Goal: Task Accomplishment & Management: Manage account settings

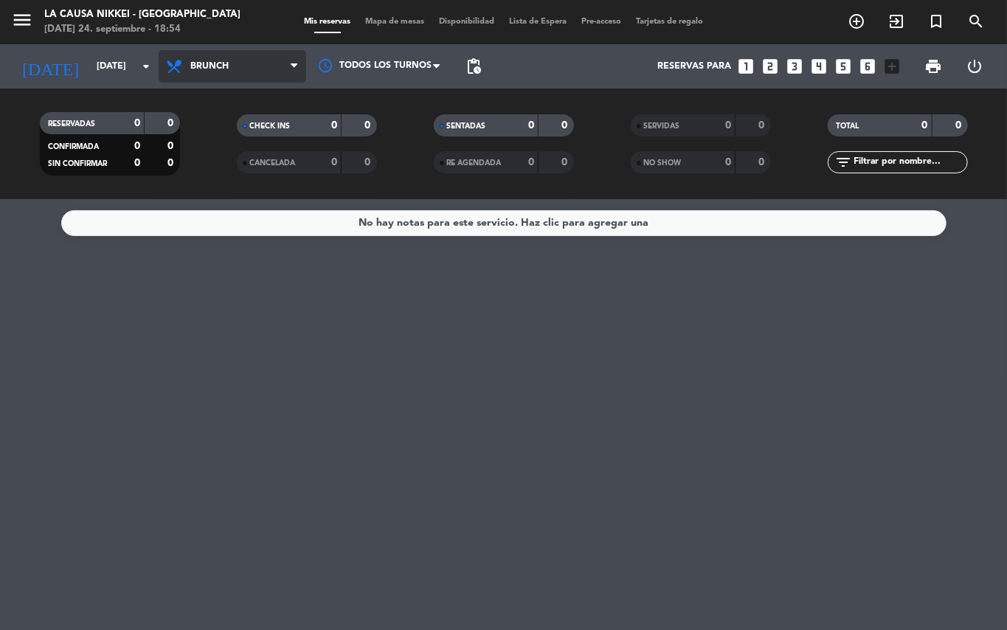
click at [273, 69] on span "Brunch" at bounding box center [233, 66] width 148 height 32
click at [223, 204] on ng-component "menu La Causa Nikkei - [GEOGRAPHIC_DATA] [DATE] 24. septiembre - 18:54 Mis rese…" at bounding box center [503, 315] width 1007 height 630
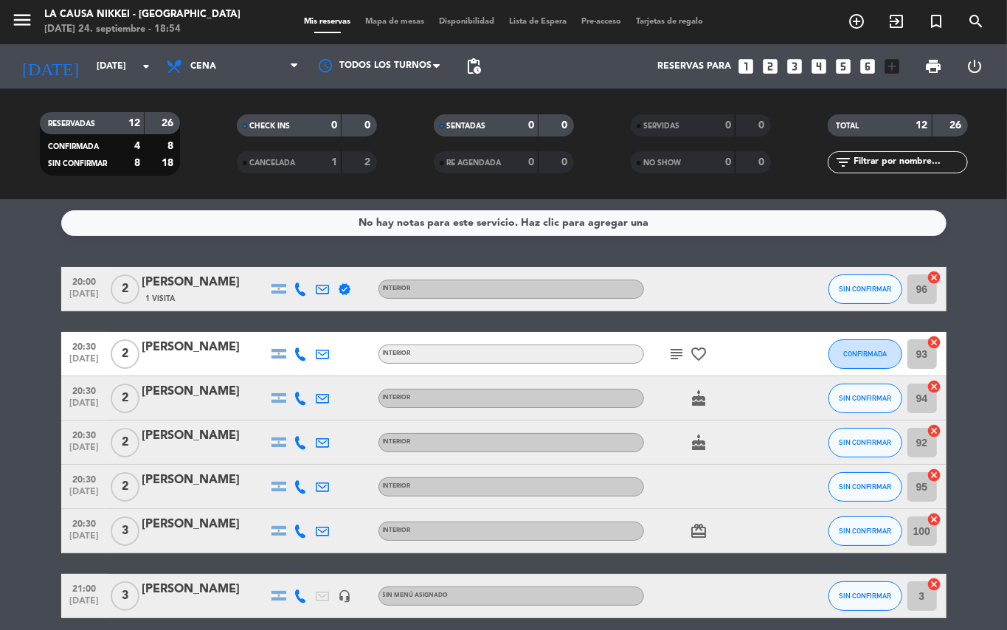
click at [680, 355] on icon "subject" at bounding box center [678, 354] width 18 height 18
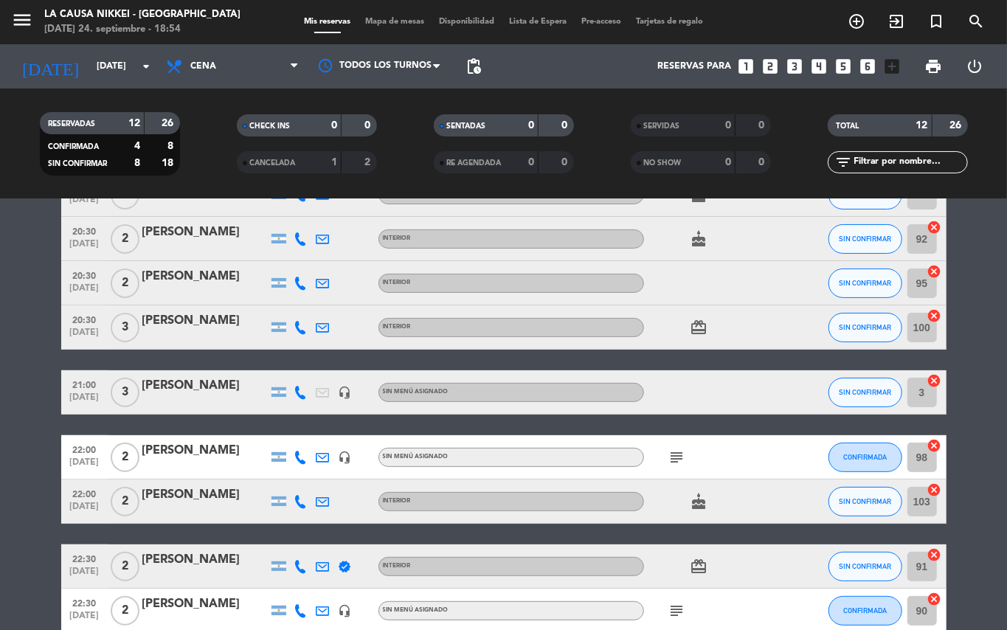
scroll to position [236, 0]
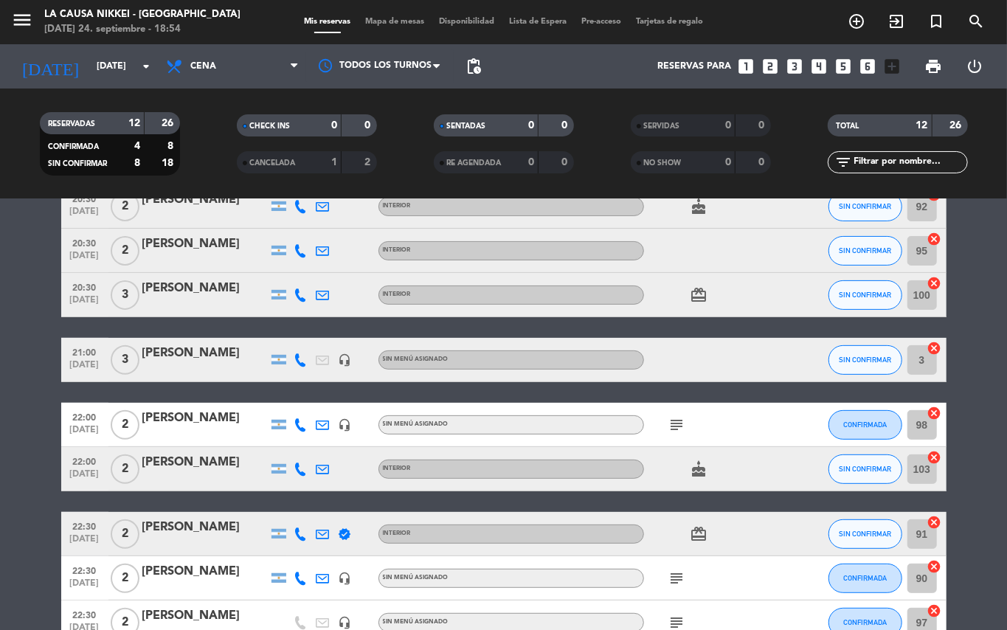
click at [676, 428] on icon "subject" at bounding box center [678, 425] width 18 height 18
click at [679, 579] on icon "subject" at bounding box center [678, 579] width 18 height 18
click at [679, 580] on icon "subject" at bounding box center [678, 579] width 18 height 18
click at [677, 621] on icon "subject" at bounding box center [678, 623] width 18 height 18
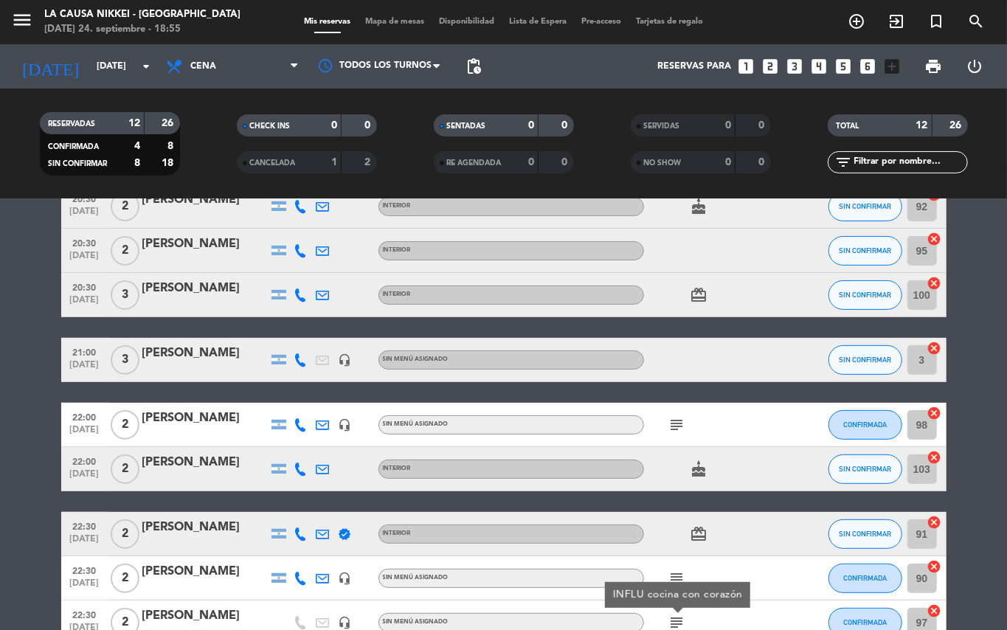
scroll to position [323, 0]
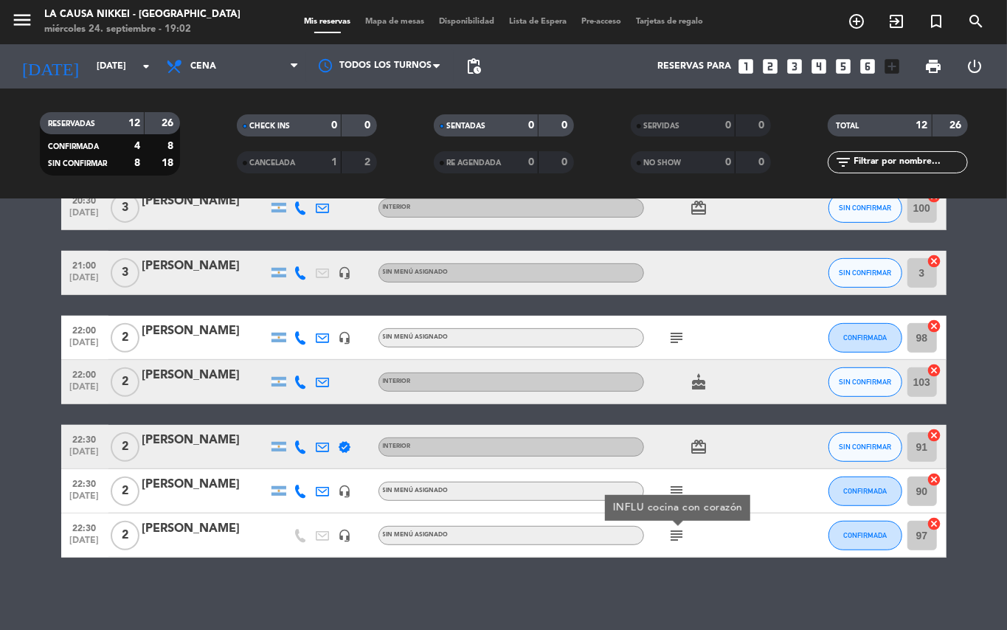
drag, startPoint x: 1, startPoint y: 456, endPoint x: 28, endPoint y: 438, distance: 33.0
click at [7, 450] on bookings-row "20:00 [DATE] 2 [PERSON_NAME] 1 Visita verified INTERIOR SIN CONFIRMAR 96 cancel…" at bounding box center [503, 251] width 1007 height 614
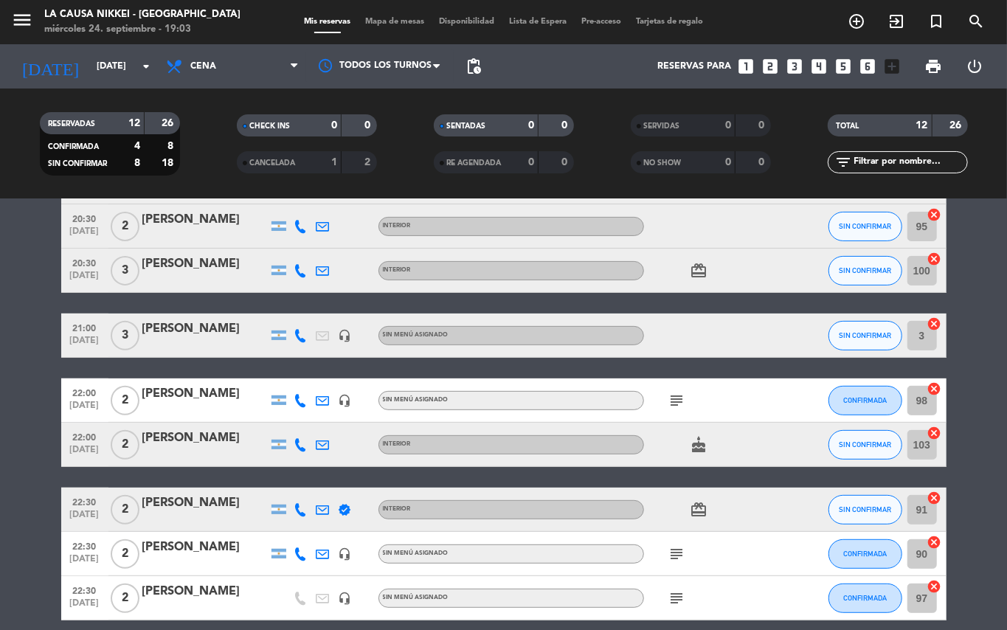
scroll to position [258, 0]
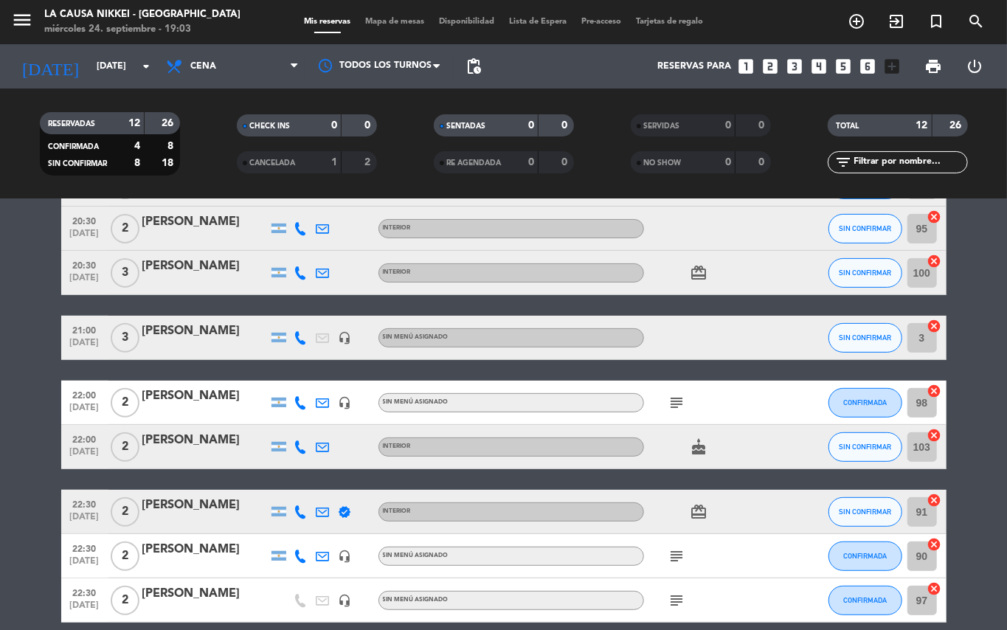
click at [676, 549] on icon "subject" at bounding box center [678, 557] width 18 height 18
click at [680, 596] on icon "subject" at bounding box center [678, 601] width 18 height 18
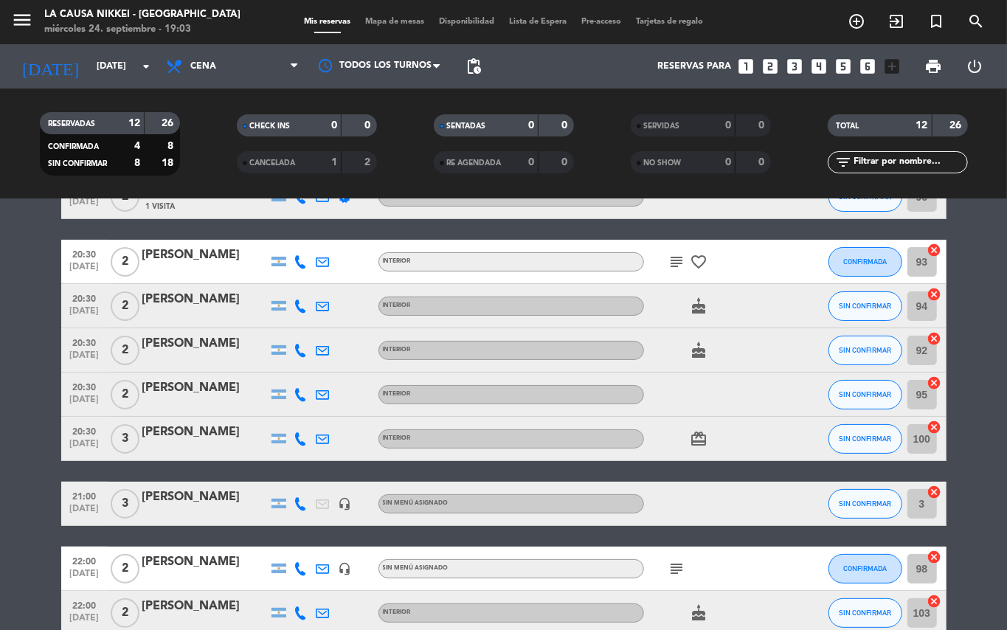
scroll to position [0, 0]
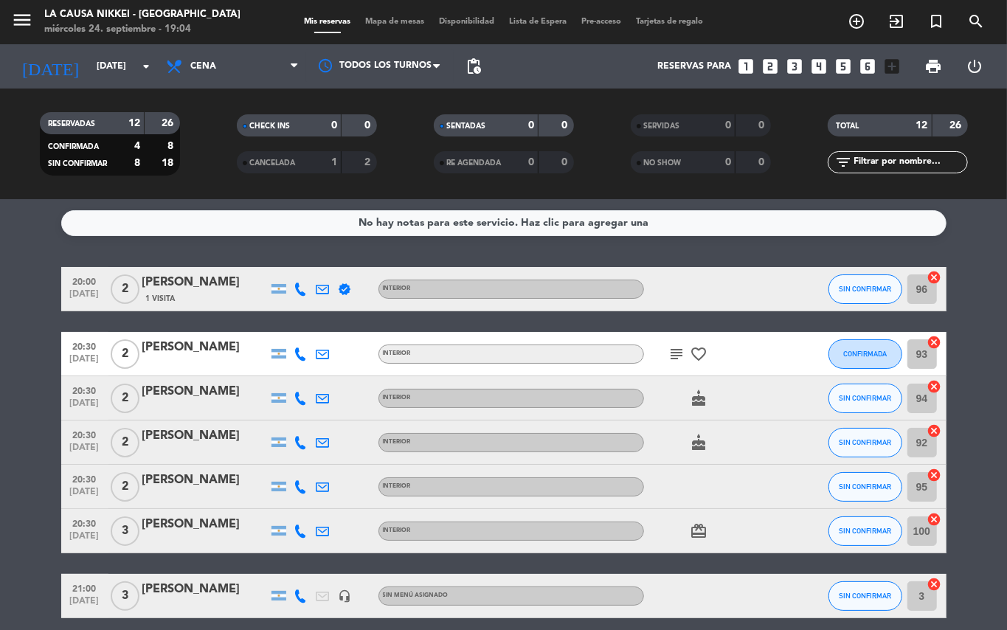
click at [293, 286] on div at bounding box center [301, 289] width 22 height 44
click at [299, 286] on icon at bounding box center [300, 289] width 13 height 13
click at [304, 256] on button "Copiar content_paste" at bounding box center [297, 263] width 45 height 15
click at [302, 349] on icon at bounding box center [300, 354] width 13 height 13
click at [303, 334] on span "content_paste" at bounding box center [308, 328] width 11 height 11
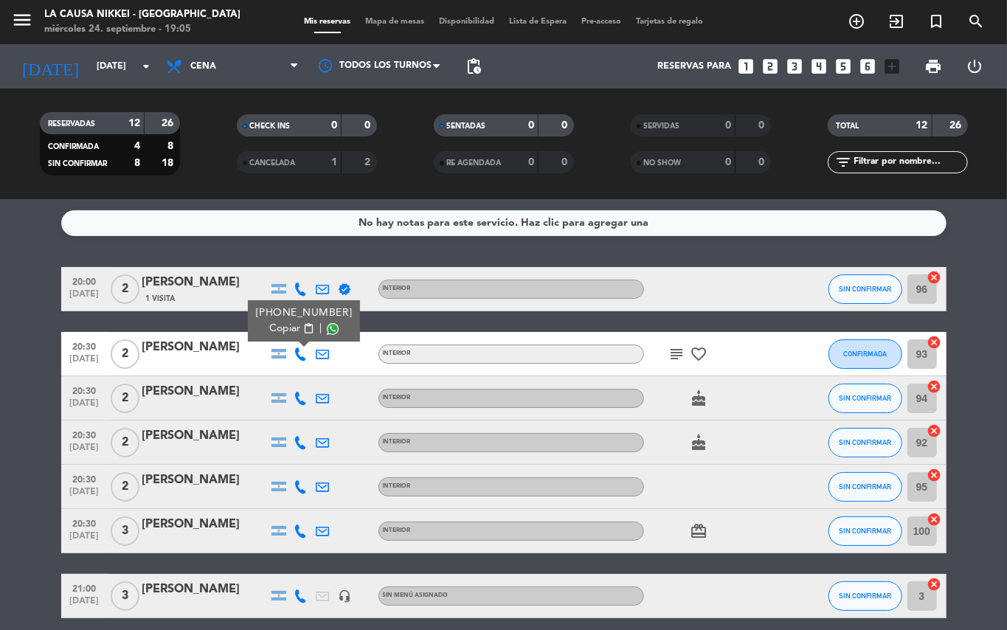
click at [303, 398] on icon at bounding box center [300, 398] width 13 height 13
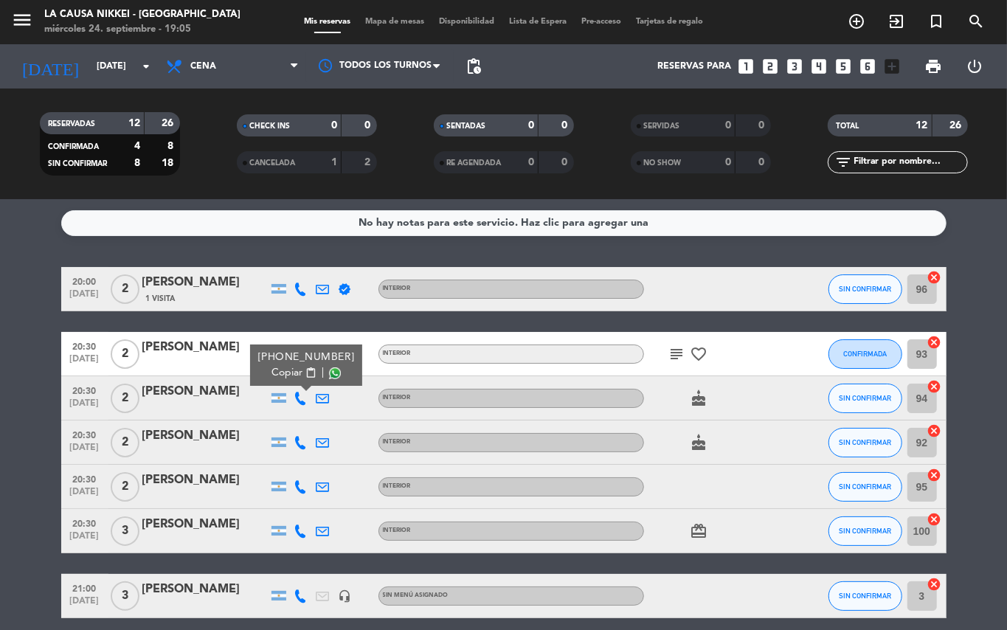
click at [307, 375] on span "content_paste" at bounding box center [310, 372] width 11 height 11
drag, startPoint x: 0, startPoint y: 420, endPoint x: 49, endPoint y: 390, distance: 57.3
click at [3, 418] on bookings-row "20:00 [DATE] 2 [PERSON_NAME] 1 Visita verified INTERIOR SIN CONFIRMAR 96 cancel…" at bounding box center [503, 574] width 1007 height 614
drag, startPoint x: 304, startPoint y: 354, endPoint x: 316, endPoint y: 351, distance: 12.2
click at [304, 353] on icon at bounding box center [300, 354] width 13 height 13
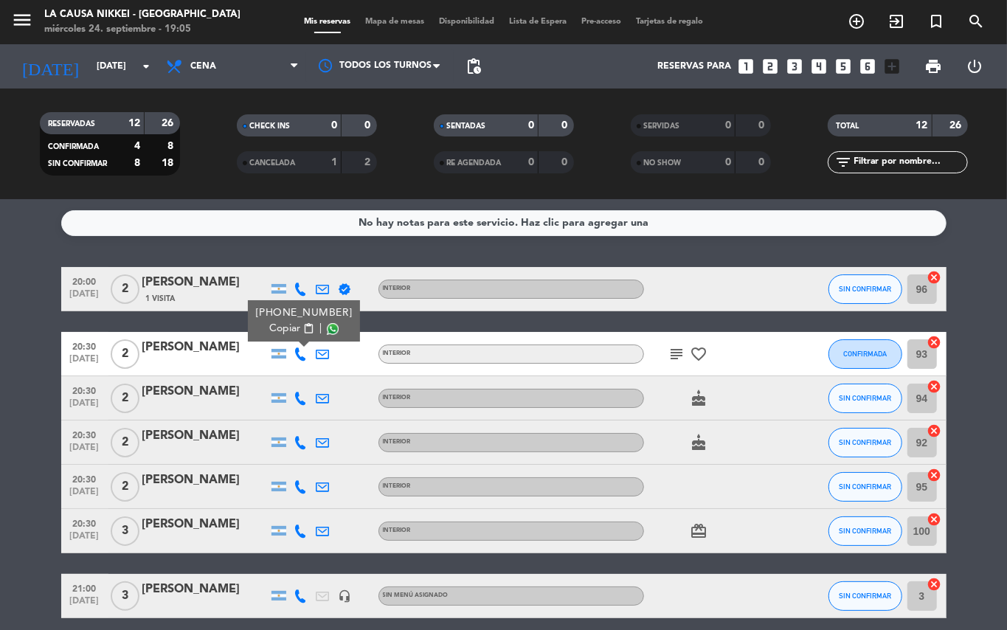
click at [307, 401] on icon at bounding box center [300, 398] width 13 height 13
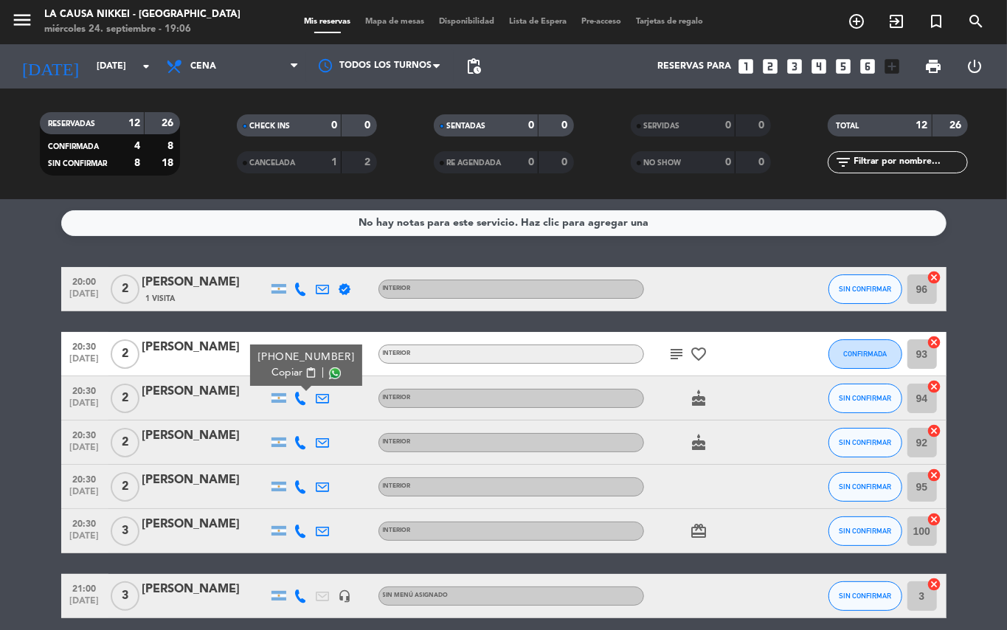
click at [300, 441] on icon at bounding box center [300, 442] width 13 height 13
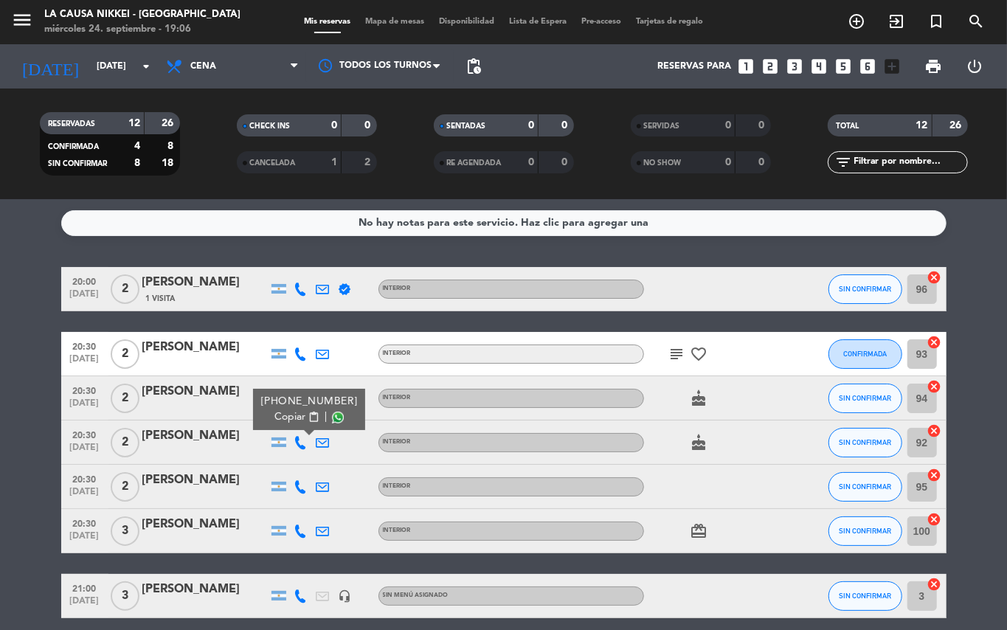
click at [308, 421] on span "content_paste" at bounding box center [313, 417] width 11 height 11
click at [303, 488] on icon at bounding box center [300, 486] width 13 height 13
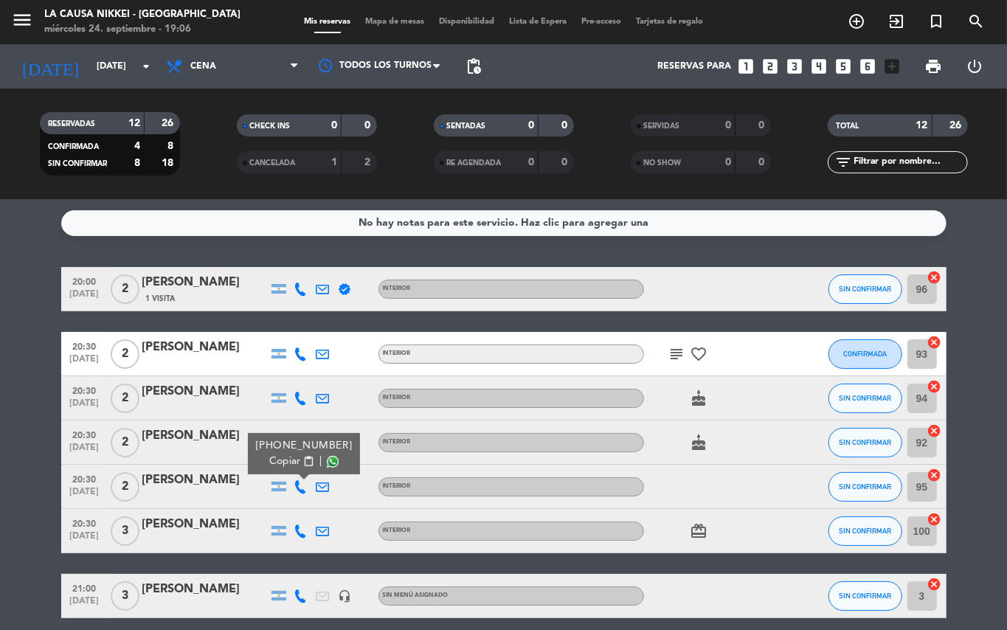
click at [310, 465] on span "content_paste" at bounding box center [308, 461] width 11 height 11
click at [303, 529] on icon at bounding box center [300, 531] width 13 height 13
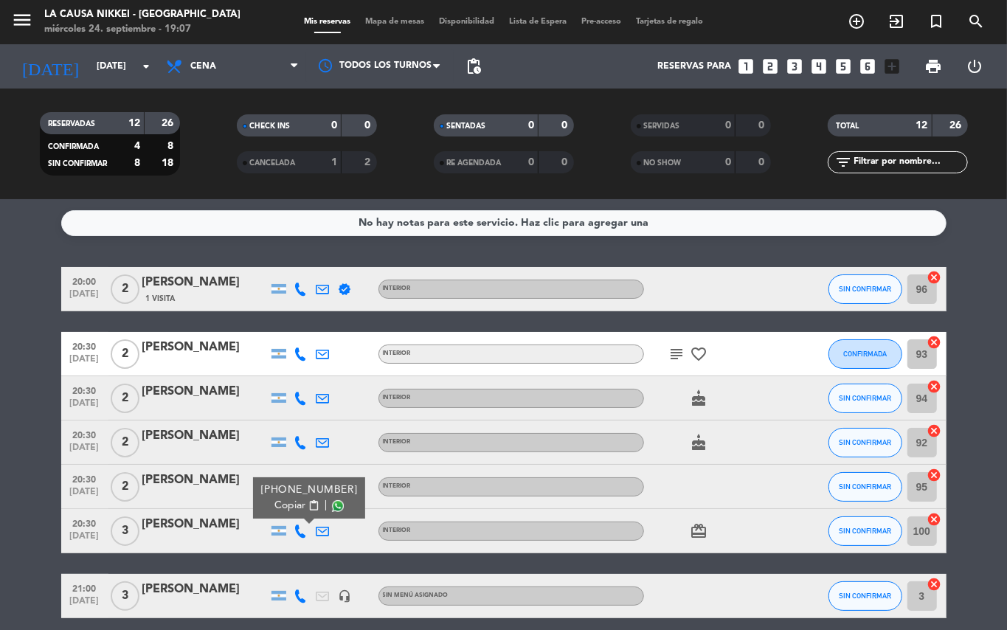
click at [308, 511] on span "content_paste" at bounding box center [313, 505] width 11 height 11
click at [297, 595] on icon at bounding box center [300, 596] width 13 height 13
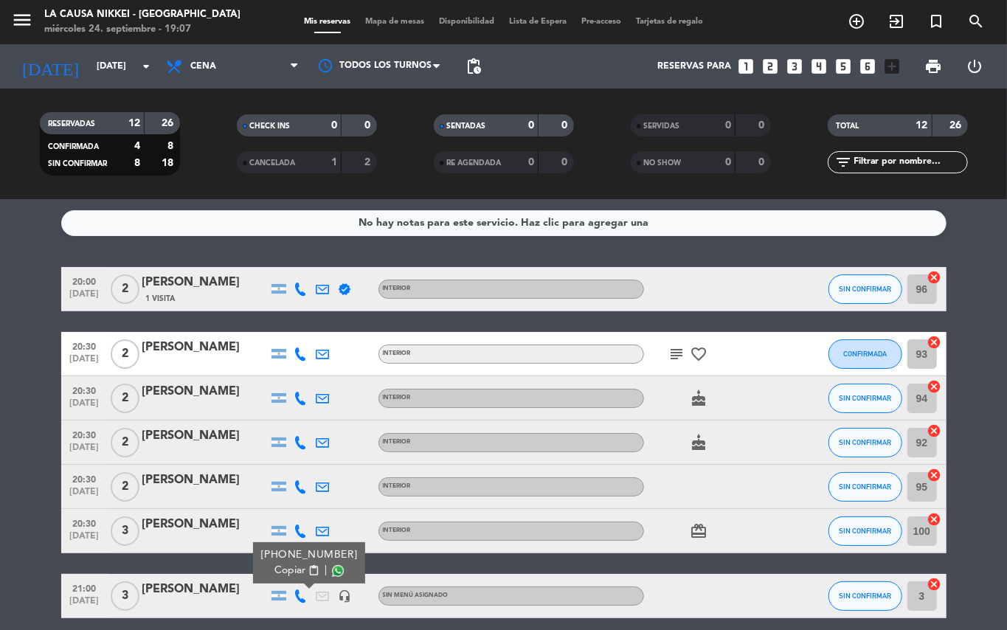
click at [308, 576] on span "content_paste" at bounding box center [313, 570] width 11 height 11
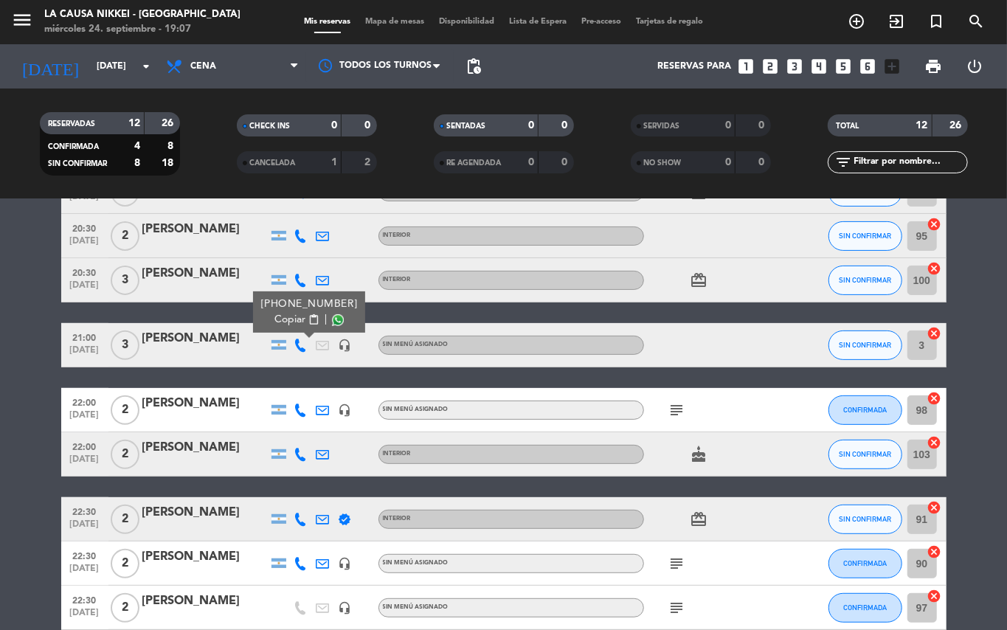
scroll to position [269, 0]
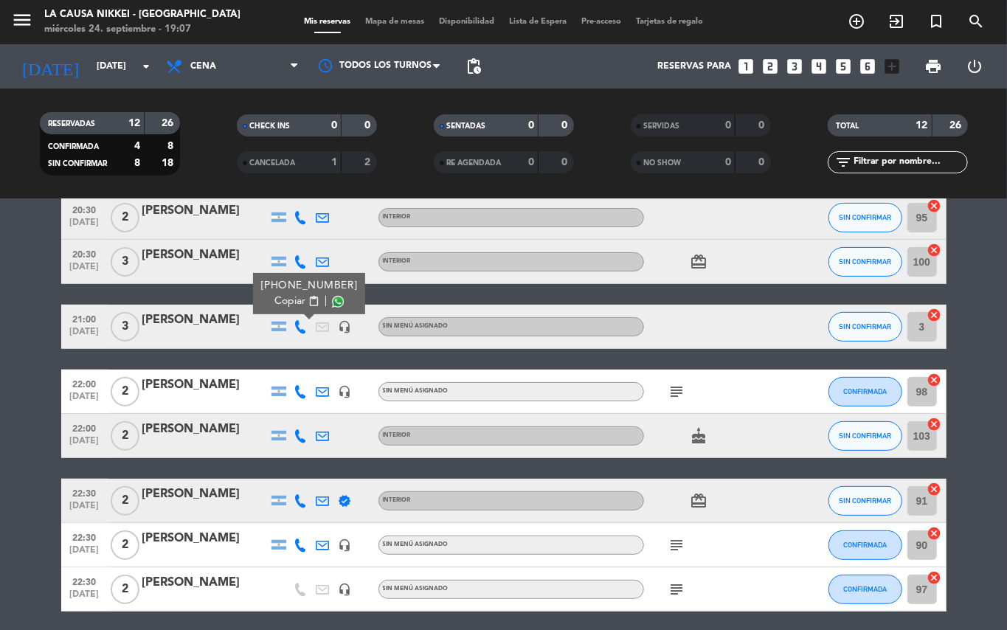
click at [301, 390] on icon at bounding box center [300, 391] width 13 height 13
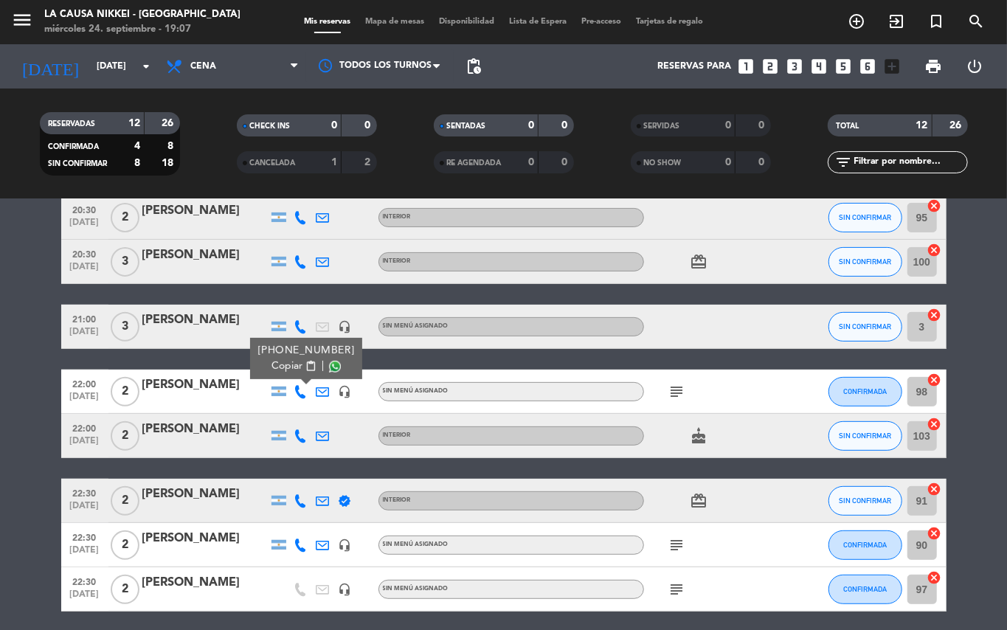
click at [677, 394] on icon "subject" at bounding box center [678, 392] width 18 height 18
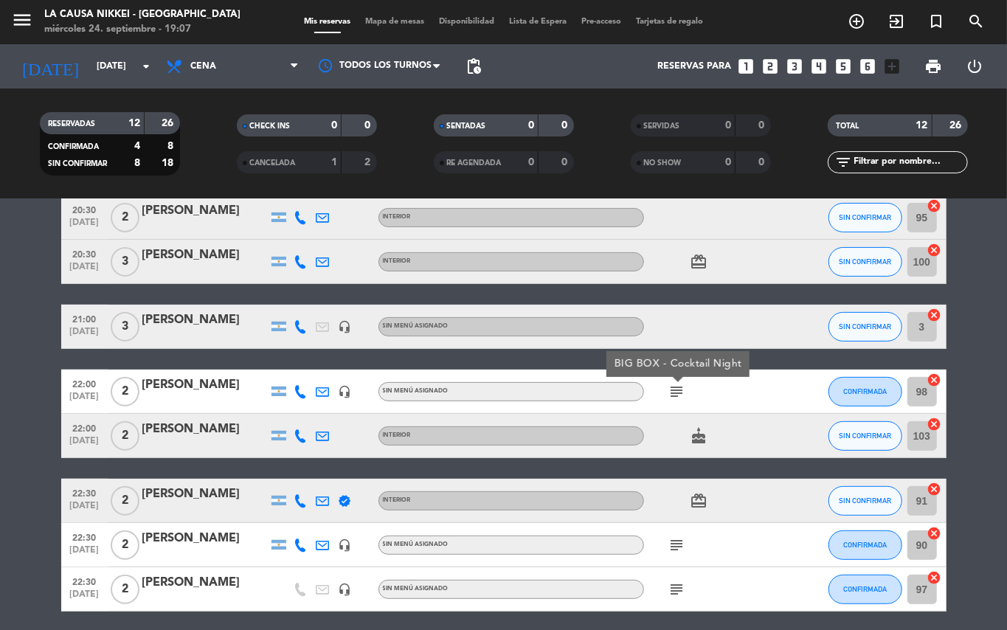
click at [302, 432] on icon at bounding box center [300, 435] width 13 height 13
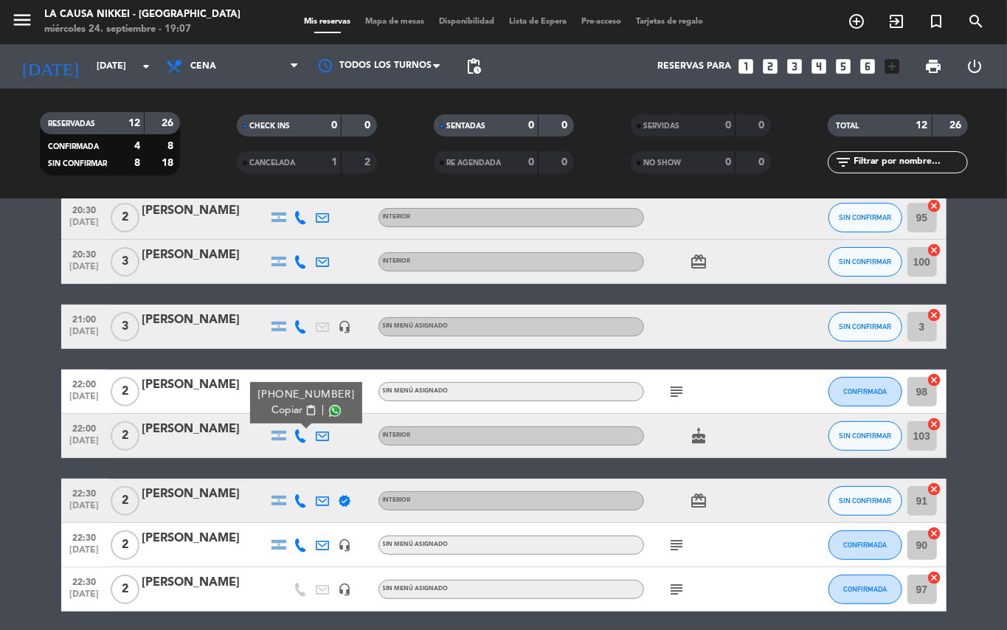
drag, startPoint x: 307, startPoint y: 397, endPoint x: 308, endPoint y: 416, distance: 19.2
click at [306, 402] on div "[PHONE_NUMBER] Copiar content_paste |" at bounding box center [306, 402] width 97 height 31
click at [308, 416] on span "content_paste" at bounding box center [310, 410] width 11 height 11
copy div "170962 Copiar content"
click at [304, 500] on icon at bounding box center [300, 500] width 13 height 13
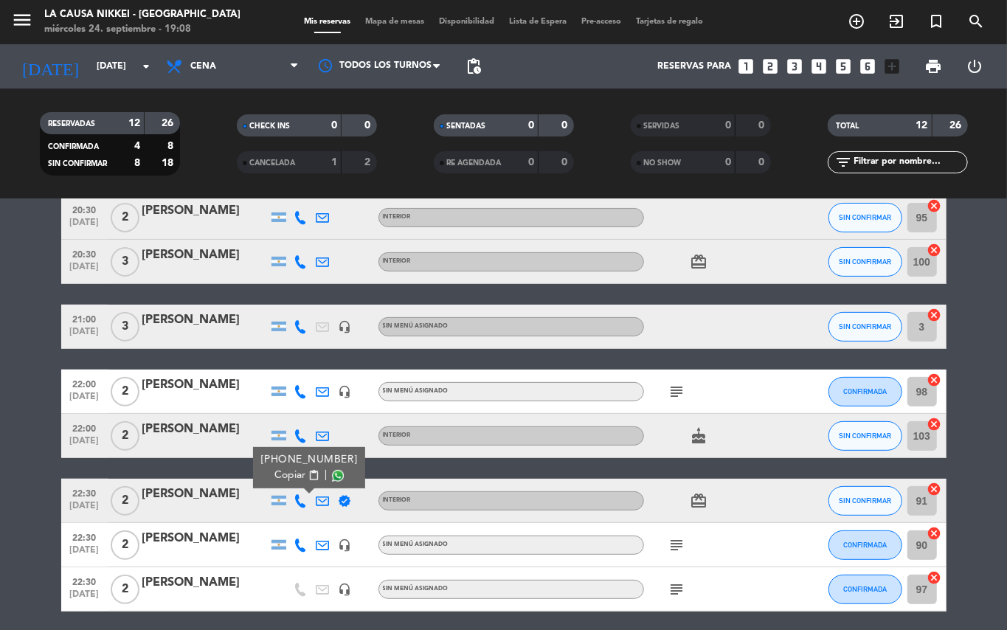
click at [310, 479] on span "content_paste" at bounding box center [313, 475] width 11 height 11
click at [839, 325] on span "SIN CONFIRMAR" at bounding box center [865, 326] width 52 height 8
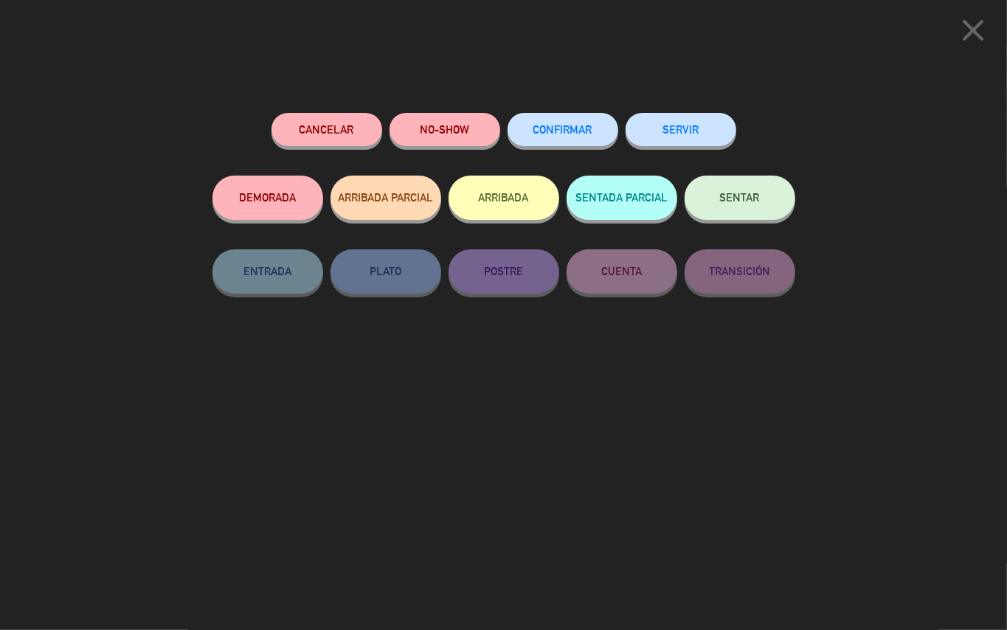
click at [574, 134] on span "CONFIRMAR" at bounding box center [563, 129] width 59 height 13
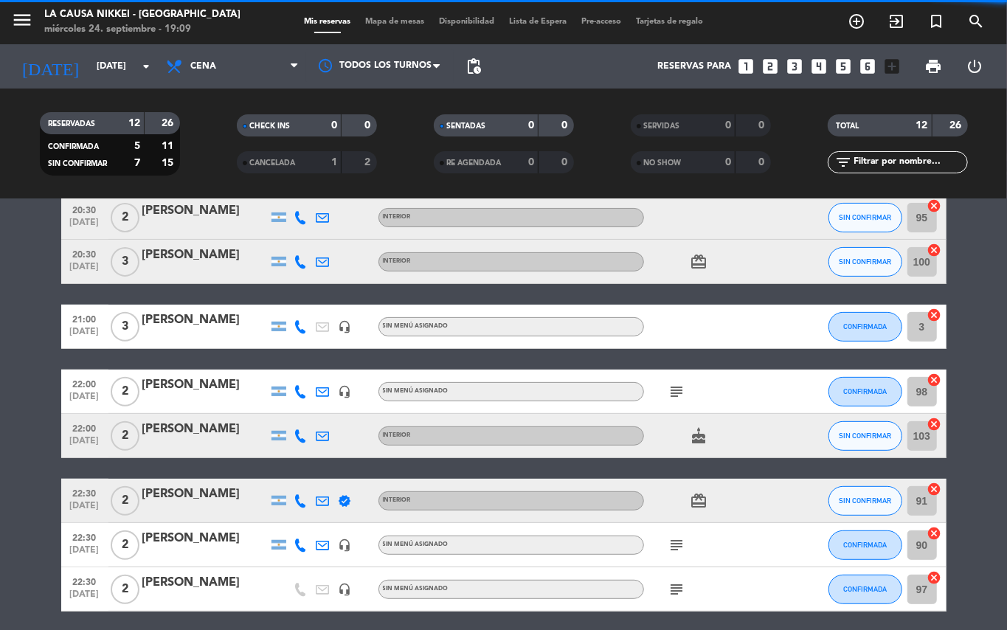
scroll to position [32, 0]
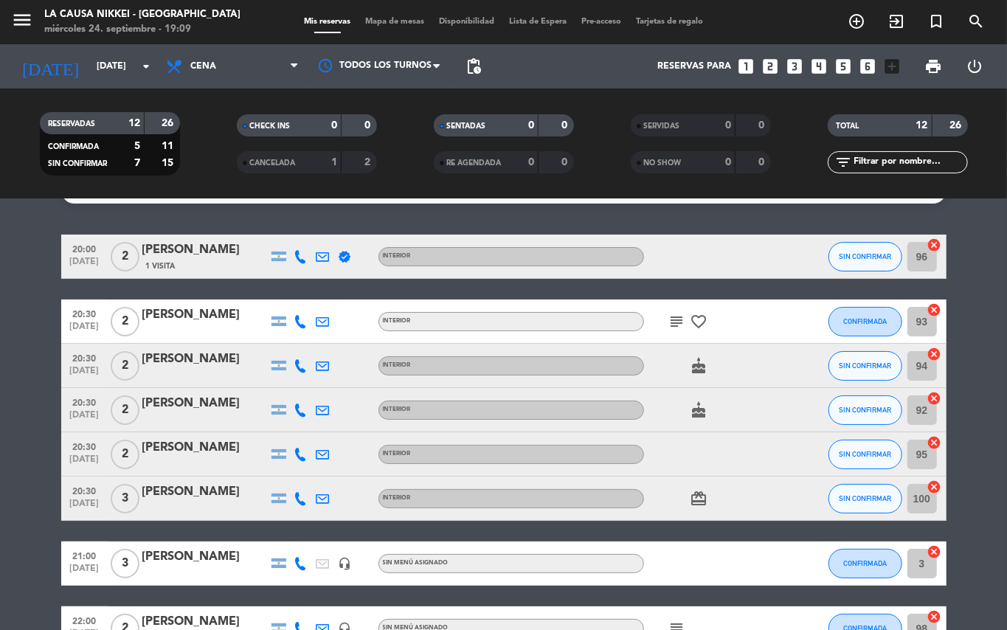
click at [0, 382] on bookings-row "20:00 [DATE] 2 [PERSON_NAME] 1 Visita verified INTERIOR SIN CONFIRMAR 96 cancel…" at bounding box center [503, 542] width 1007 height 614
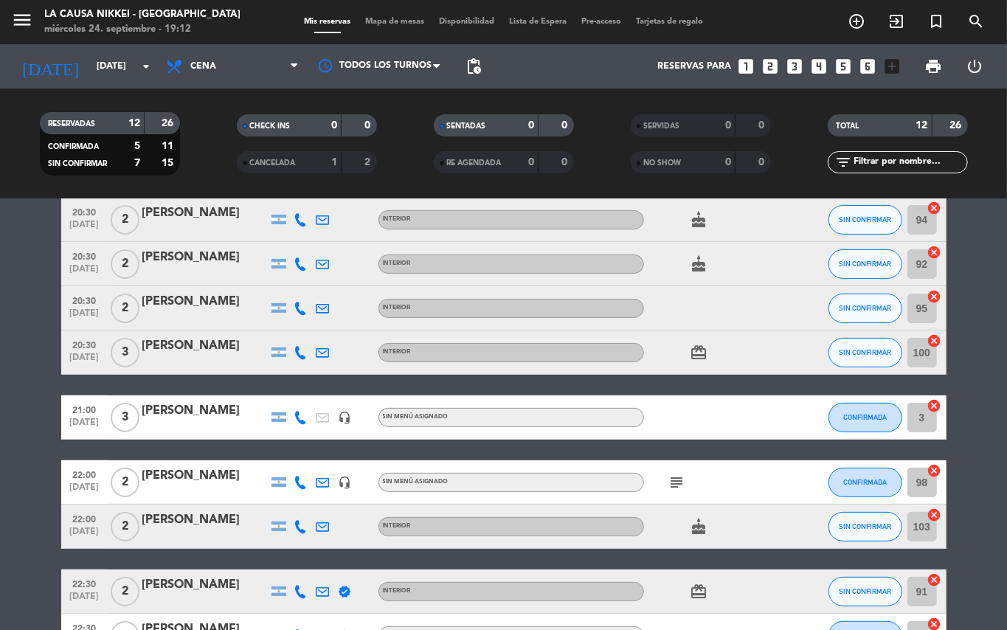
scroll to position [192, 0]
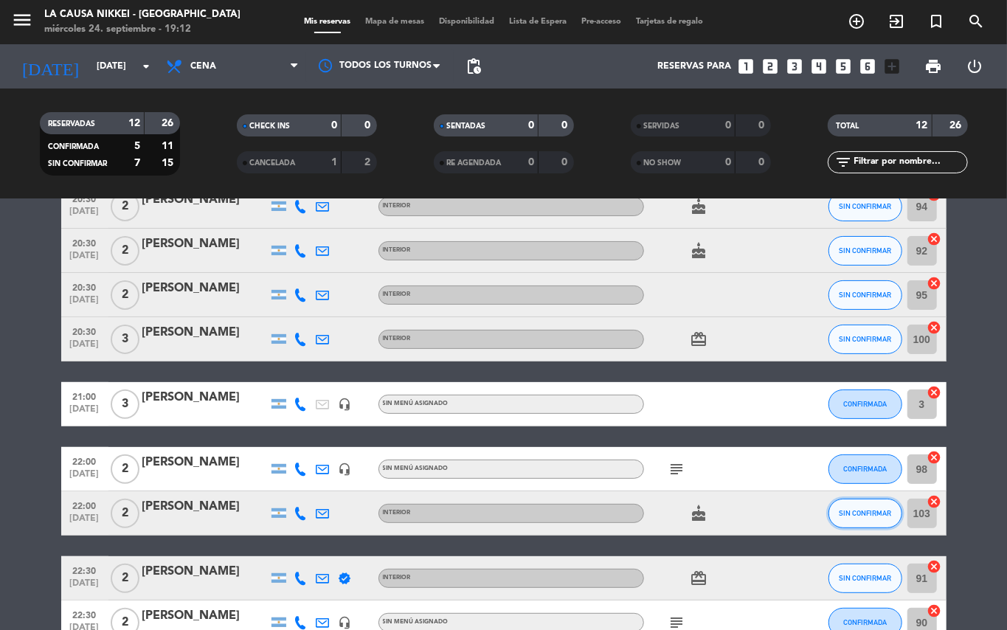
click at [865, 505] on button "SIN CONFIRMAR" at bounding box center [866, 514] width 74 height 30
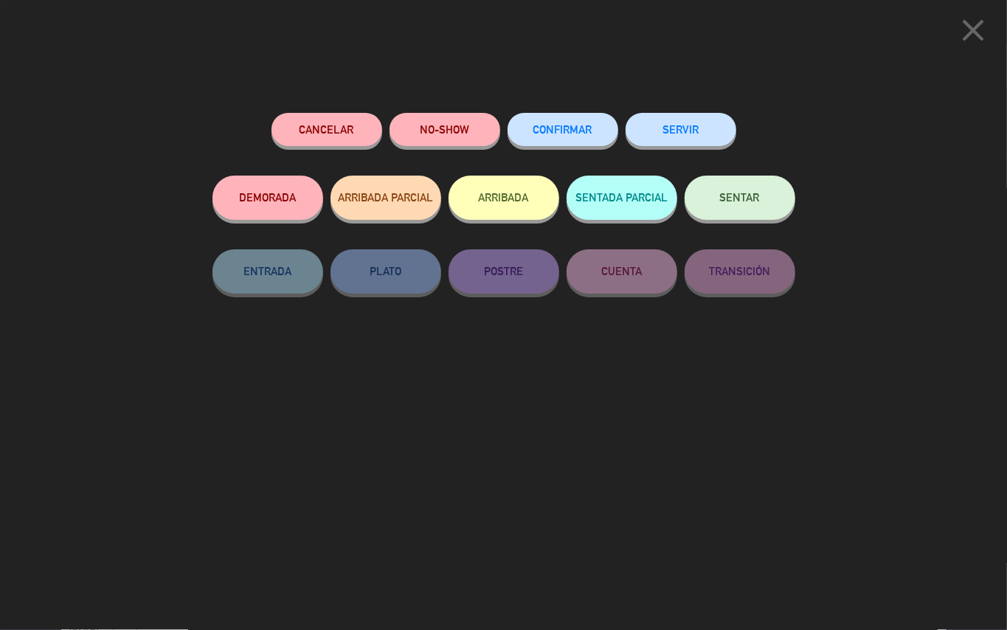
click at [559, 118] on button "CONFIRMAR" at bounding box center [563, 129] width 111 height 33
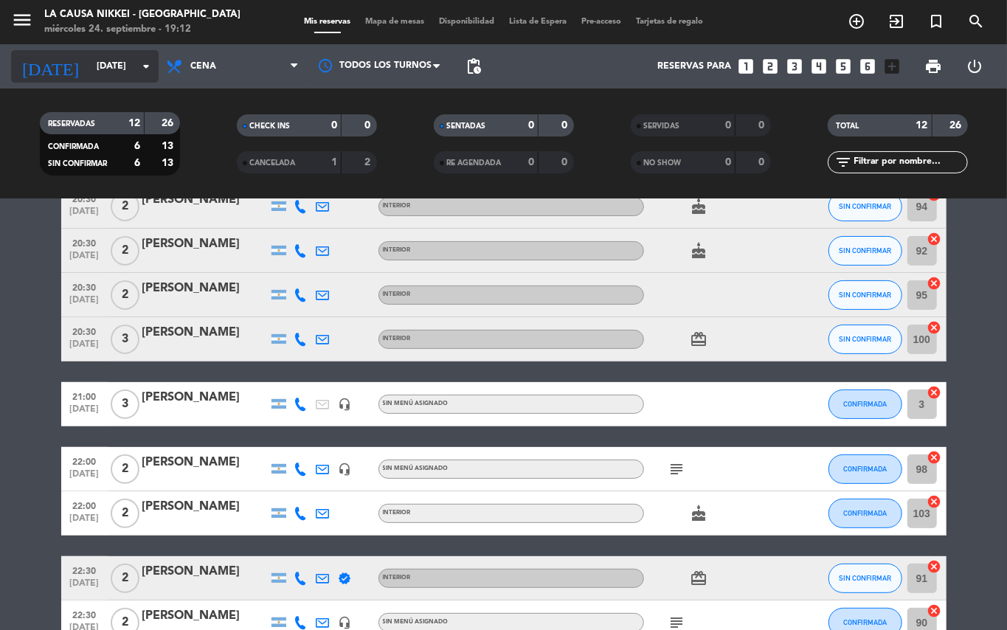
click at [89, 66] on input "[DATE]" at bounding box center [151, 66] width 125 height 25
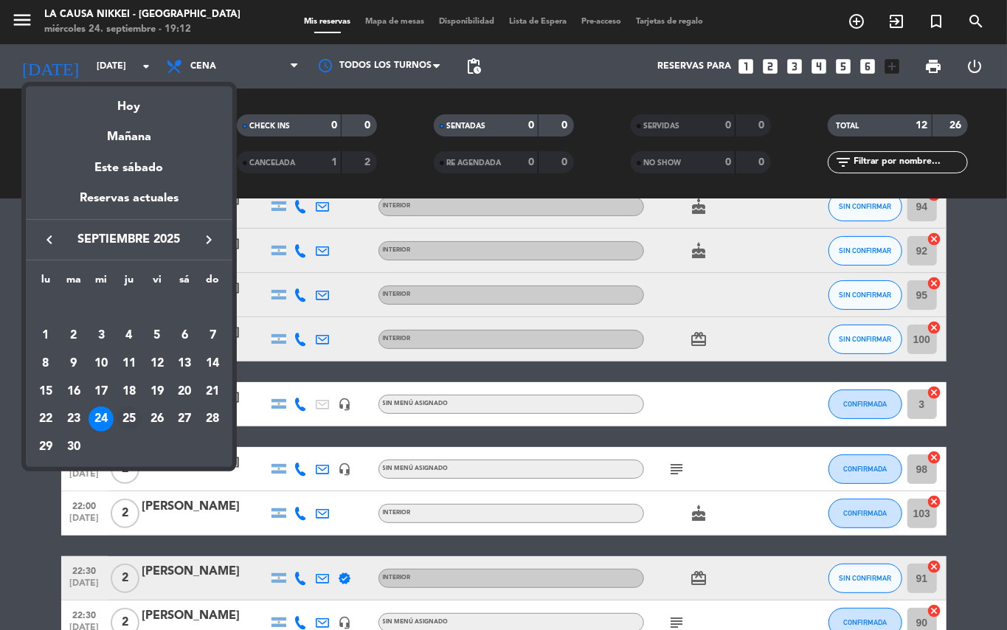
click at [136, 422] on div "25" at bounding box center [129, 419] width 25 height 25
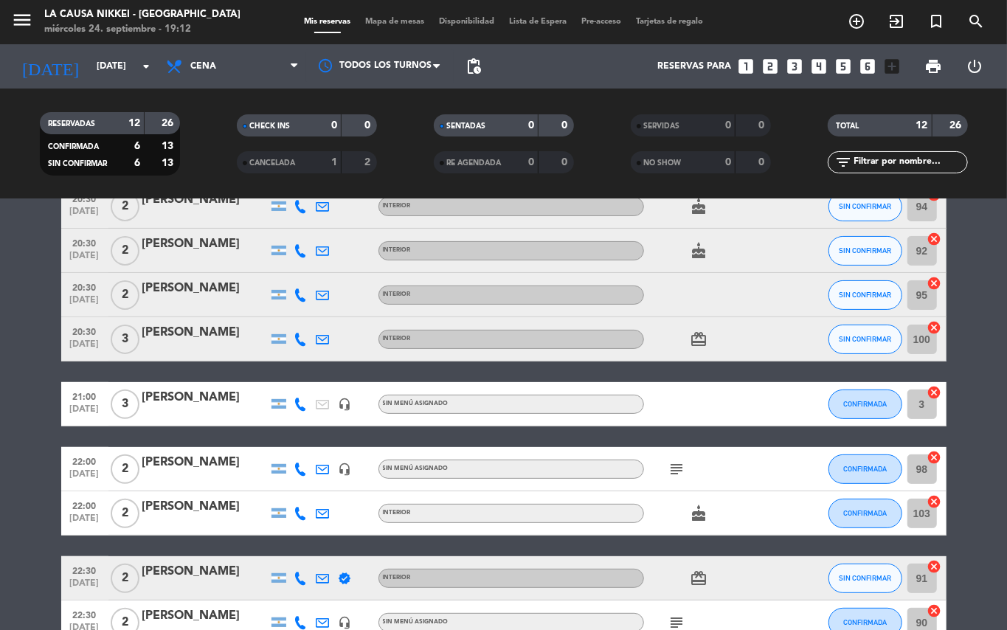
type input "[DEMOGRAPHIC_DATA][DATE]"
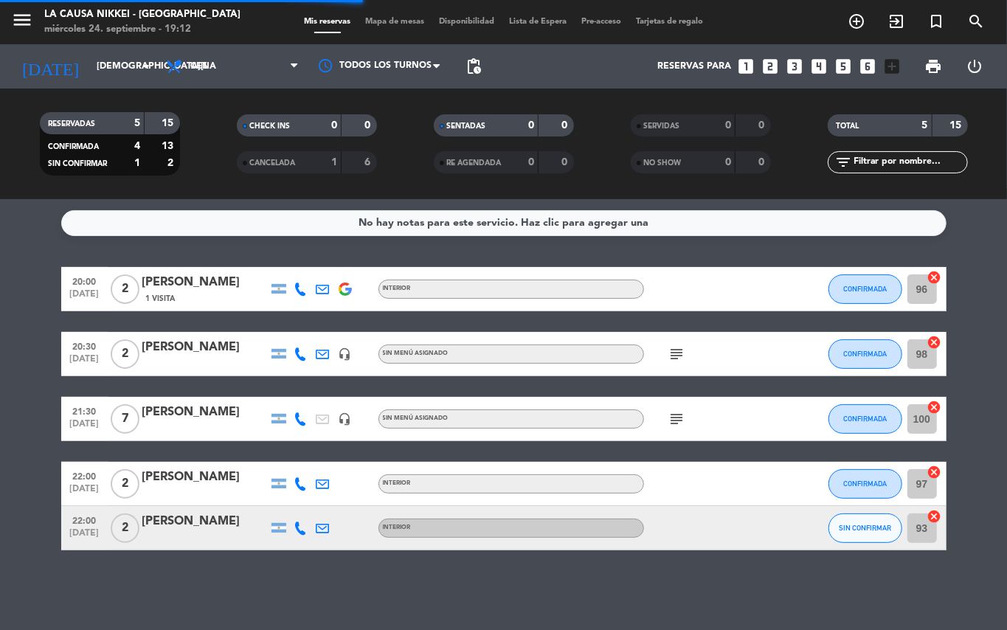
scroll to position [0, 0]
click at [852, 22] on icon "add_circle_outline" at bounding box center [857, 22] width 18 height 18
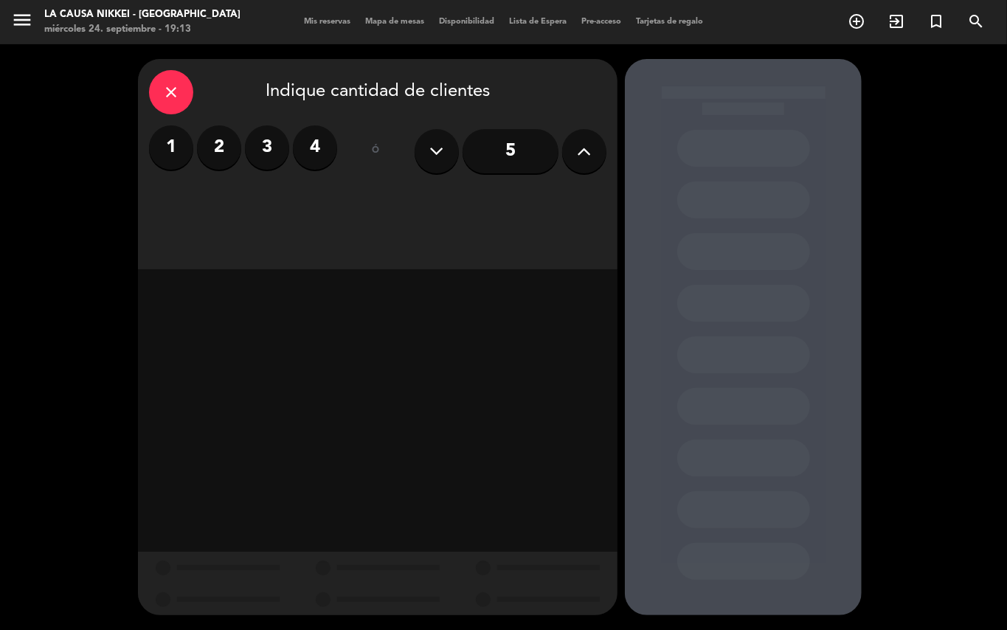
click at [231, 149] on label "2" at bounding box center [219, 147] width 44 height 44
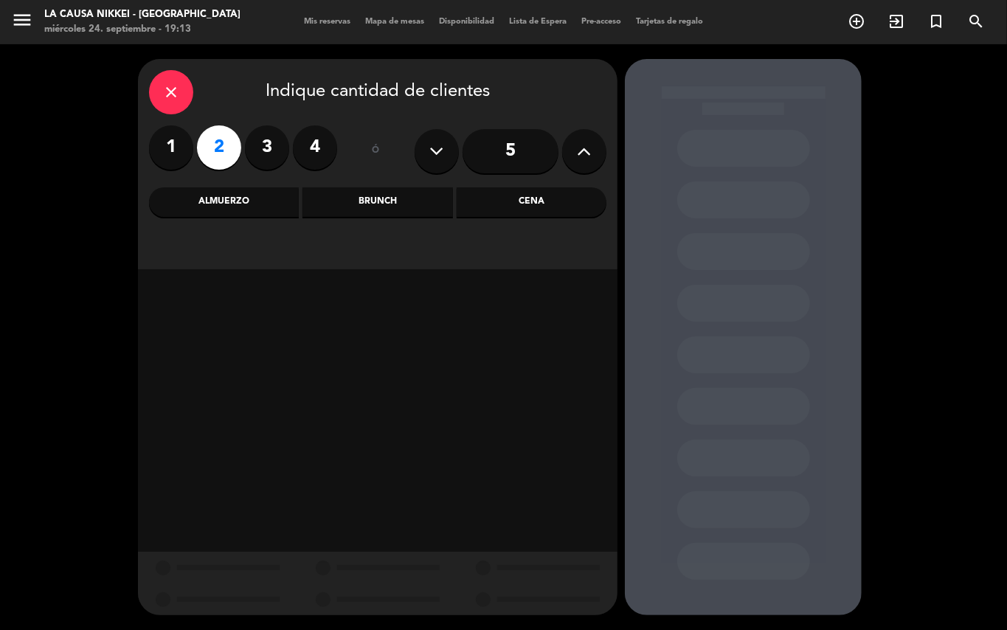
click at [577, 204] on div "Cena" at bounding box center [532, 202] width 150 height 30
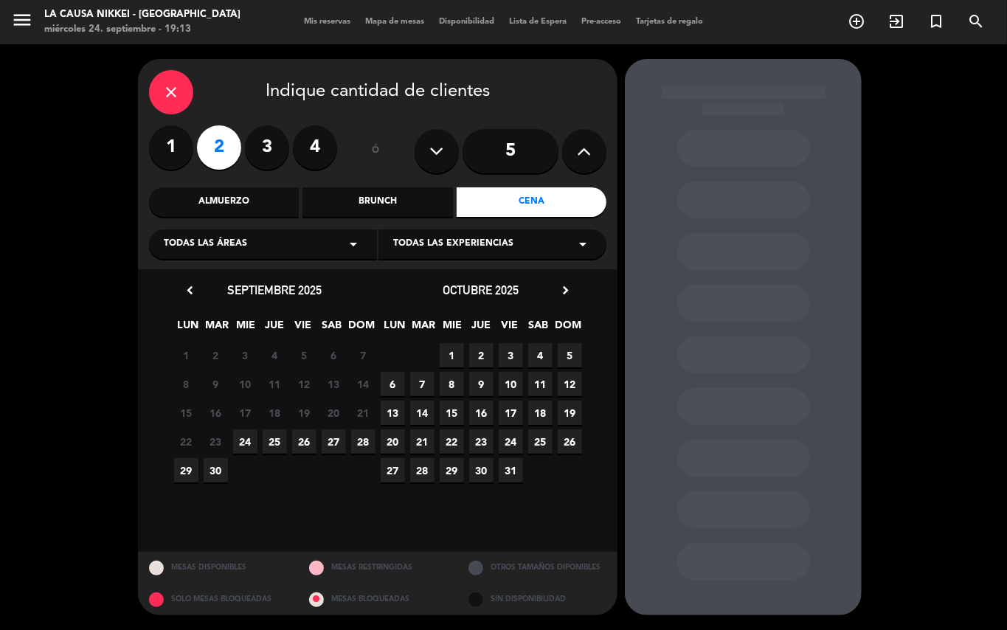
click at [266, 443] on span "25" at bounding box center [275, 441] width 24 height 24
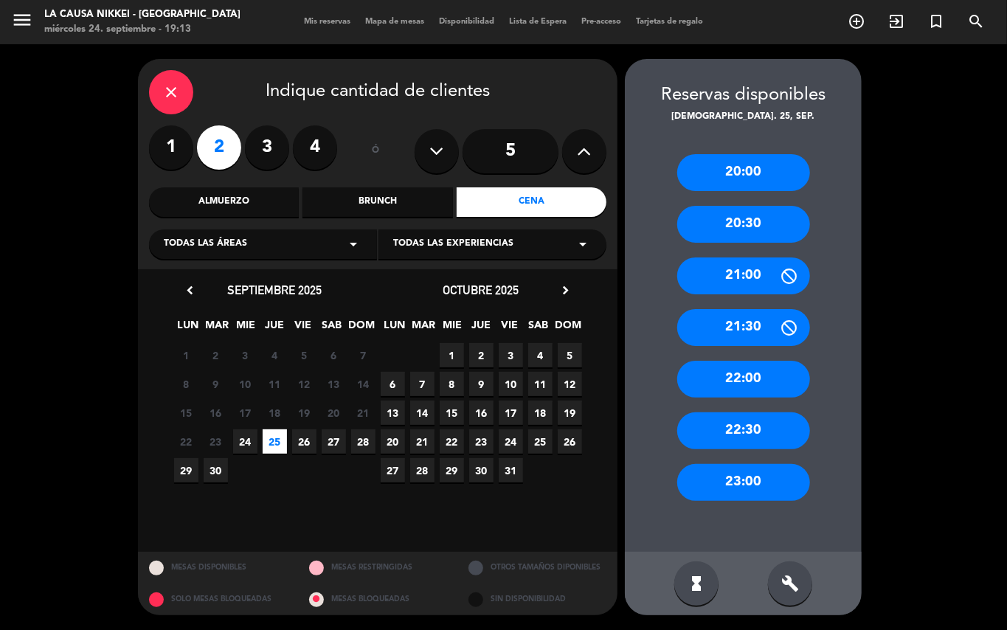
click at [734, 429] on div "22:30" at bounding box center [743, 431] width 133 height 37
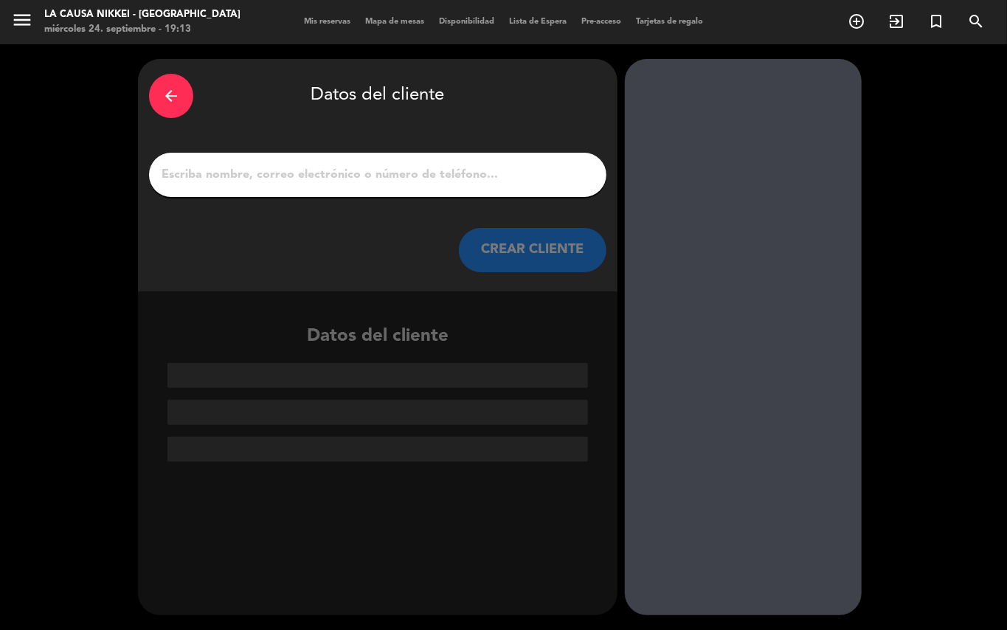
click at [478, 174] on input "1" at bounding box center [377, 175] width 435 height 21
paste input "[PERSON_NAME] Di [PERSON_NAME]"
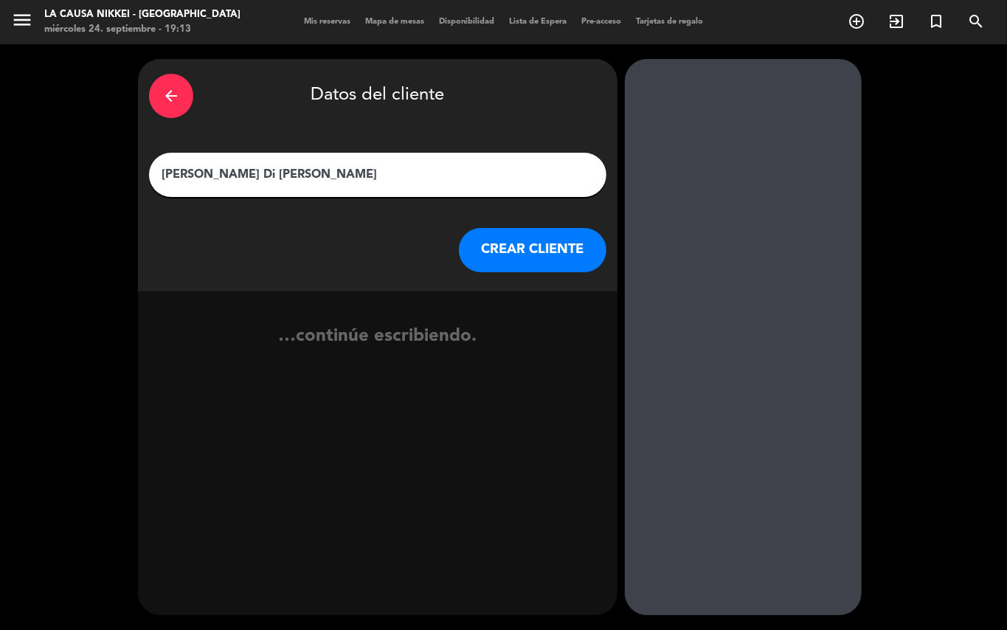
type input "[PERSON_NAME] Di [PERSON_NAME]"
click at [550, 261] on button "CREAR CLIENTE" at bounding box center [533, 250] width 148 height 44
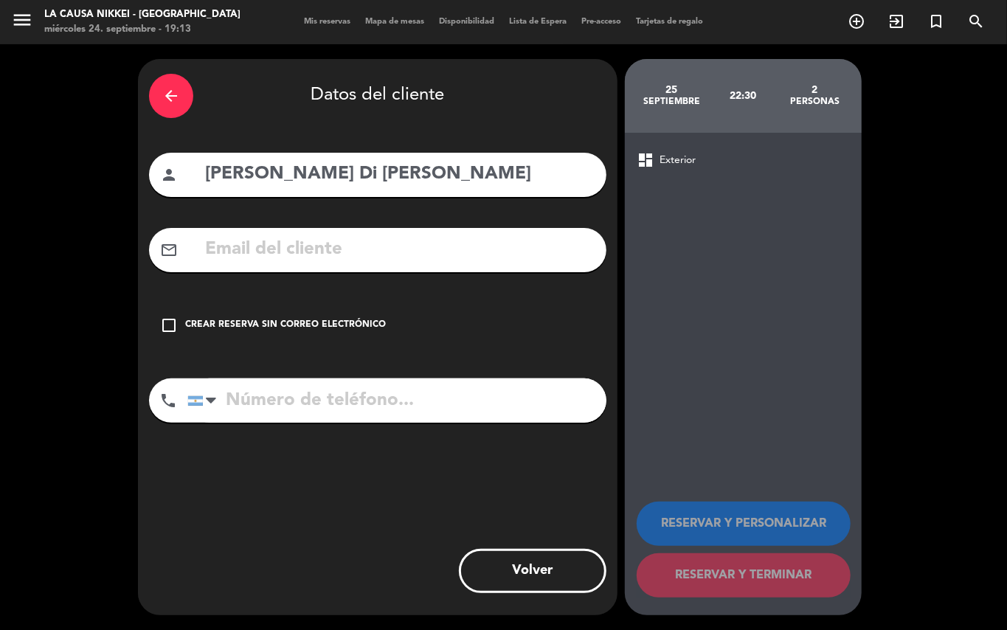
drag, startPoint x: 255, startPoint y: 298, endPoint x: 258, endPoint y: 328, distance: 30.4
click at [255, 304] on div "arrow_back Datos del cliente person [PERSON_NAME] Di [PERSON_NAME] mail_outline…" at bounding box center [378, 337] width 480 height 556
click at [258, 329] on div "Crear reserva sin correo electrónico" at bounding box center [285, 325] width 201 height 15
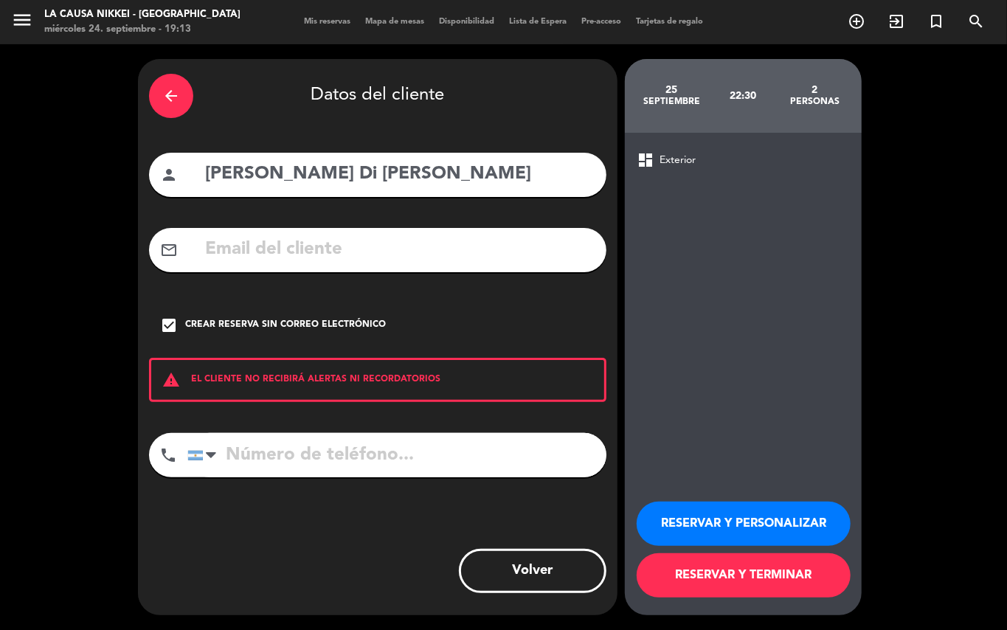
click at [357, 443] on input "tel" at bounding box center [396, 455] width 419 height 44
type input "1111111111"
click at [769, 514] on button "RESERVAR Y PERSONALIZAR" at bounding box center [744, 524] width 214 height 44
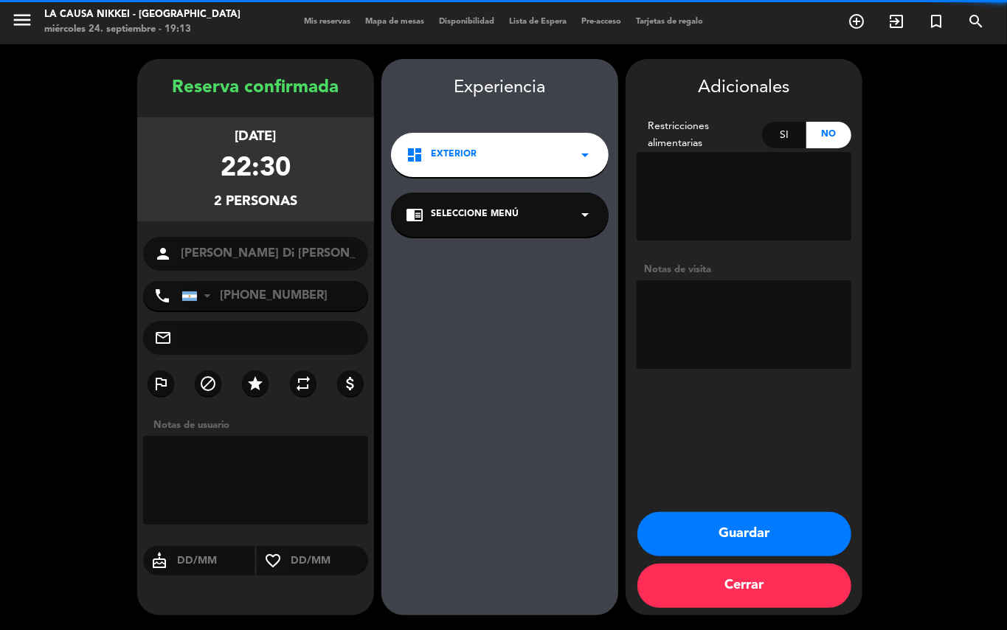
click at [776, 345] on textarea at bounding box center [744, 324] width 215 height 89
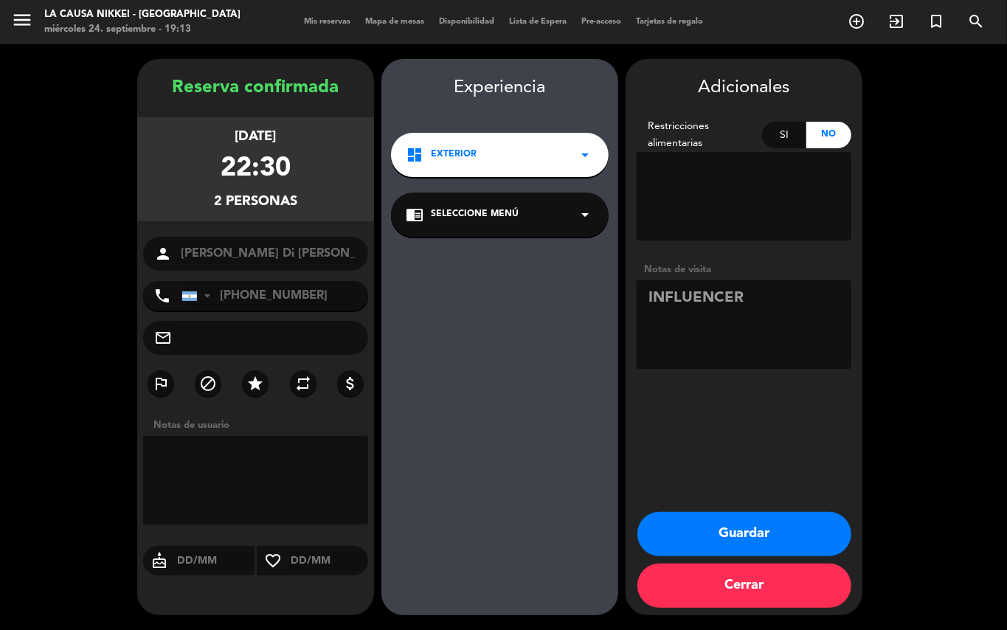
type textarea "INFLUENCER"
click at [832, 524] on button "Guardar" at bounding box center [745, 534] width 214 height 44
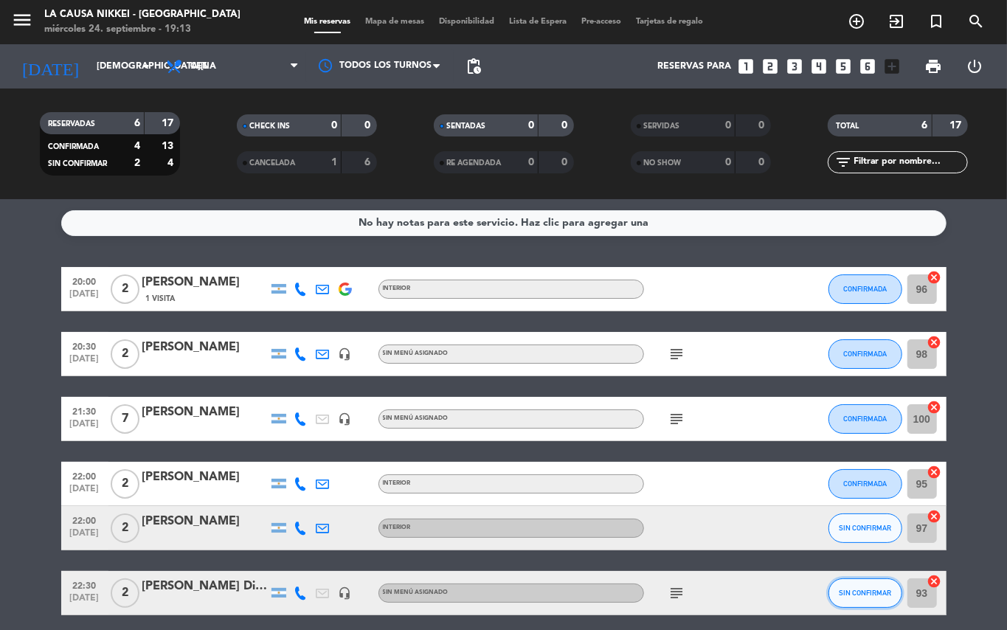
click at [857, 597] on button "SIN CONFIRMAR" at bounding box center [866, 594] width 74 height 30
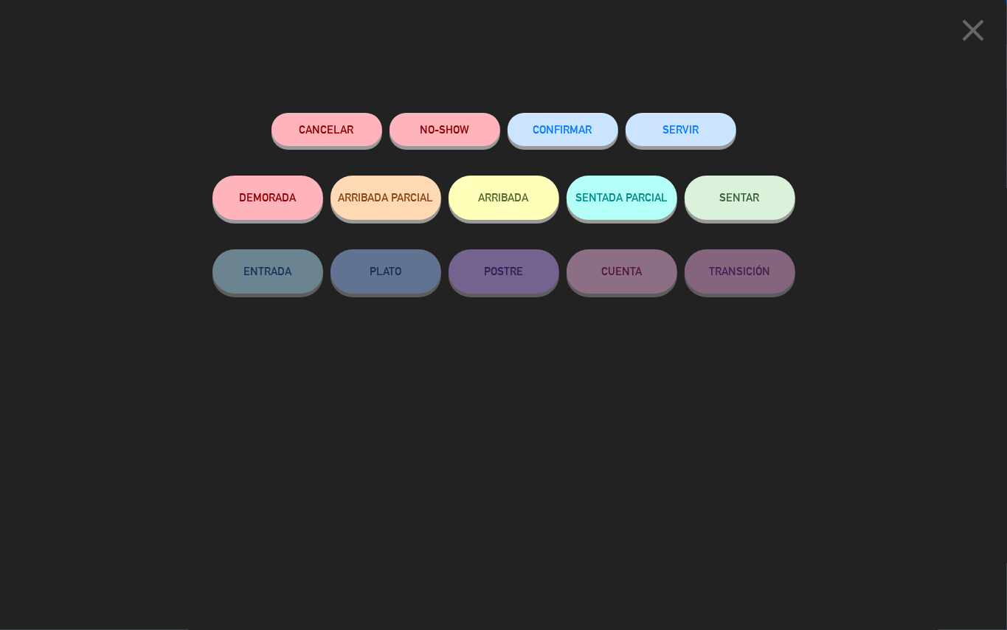
click at [564, 130] on span "CONFIRMAR" at bounding box center [563, 129] width 59 height 13
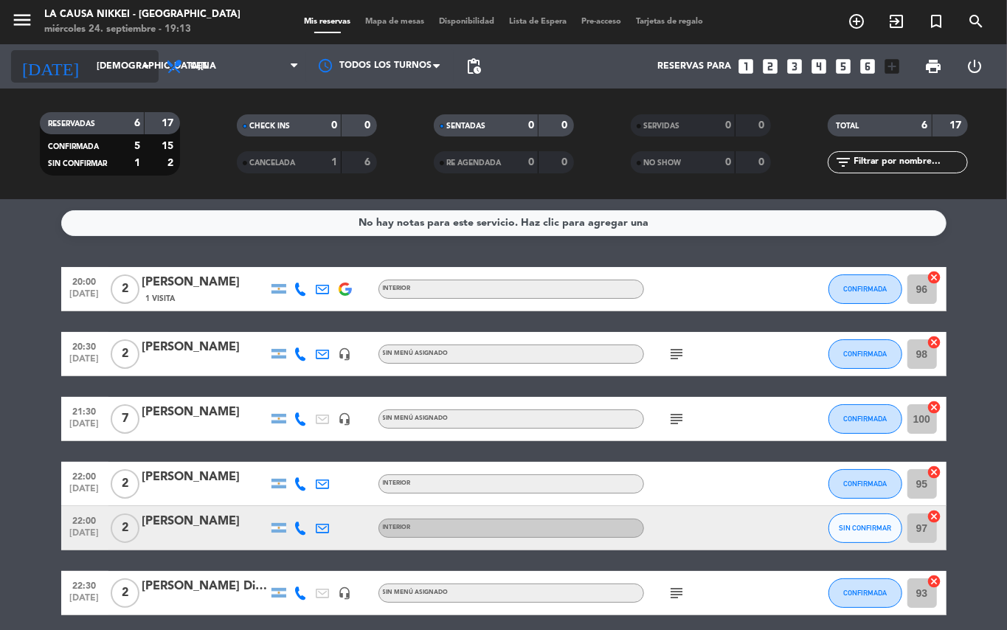
click at [99, 69] on input "[DEMOGRAPHIC_DATA][DATE]" at bounding box center [151, 66] width 125 height 25
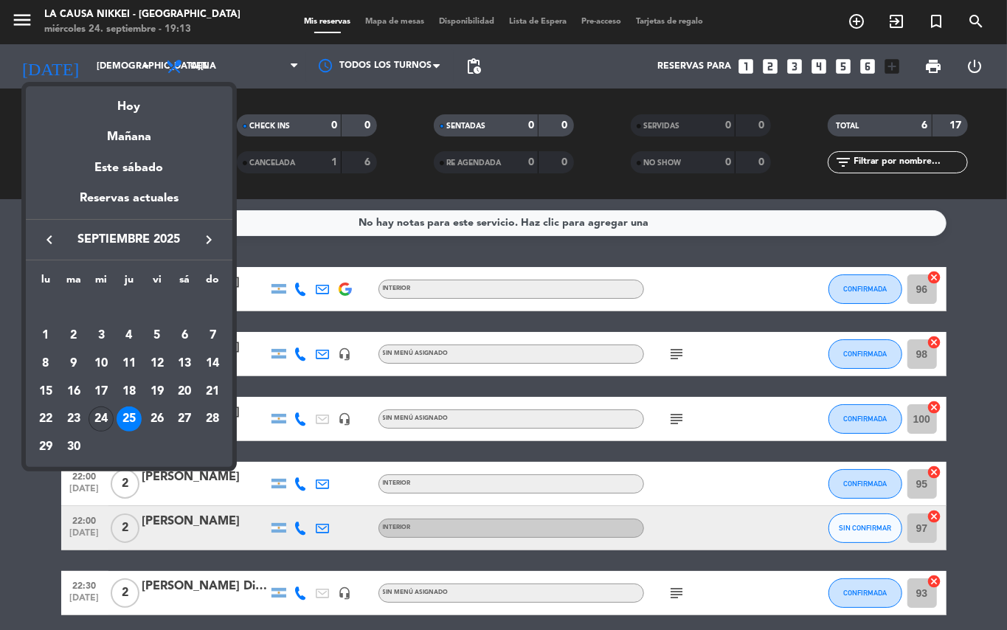
click at [105, 421] on div "24" at bounding box center [101, 419] width 25 height 25
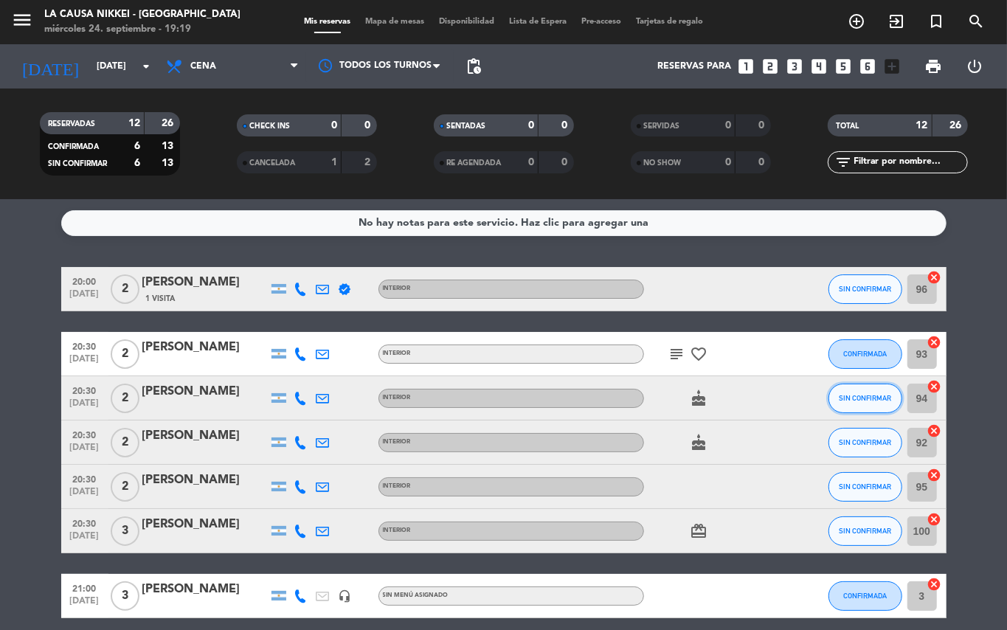
click at [856, 394] on span "SIN CONFIRMAR" at bounding box center [865, 398] width 52 height 8
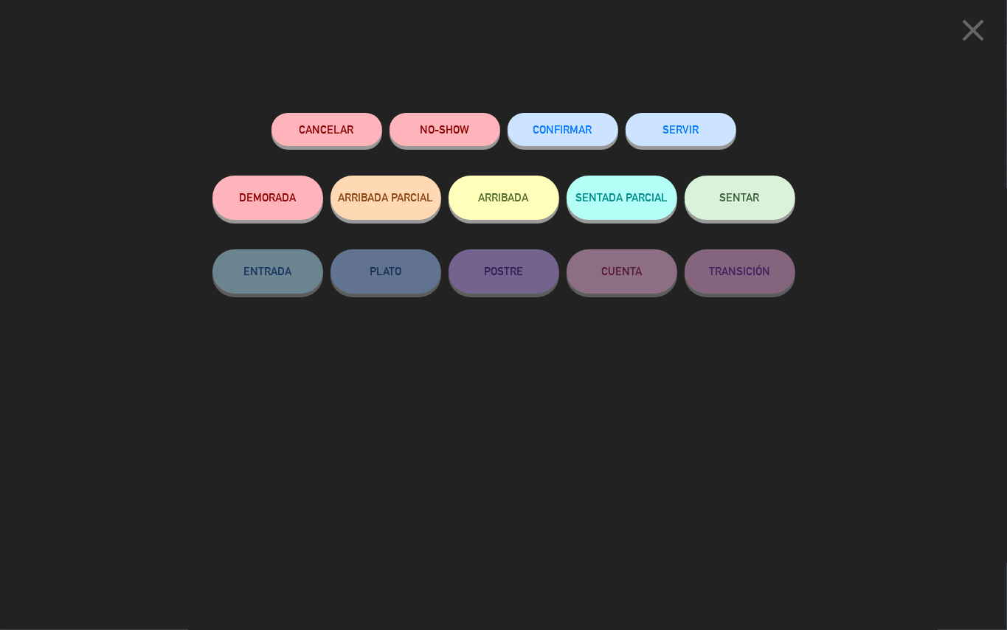
click at [542, 134] on span "CONFIRMAR" at bounding box center [563, 129] width 59 height 13
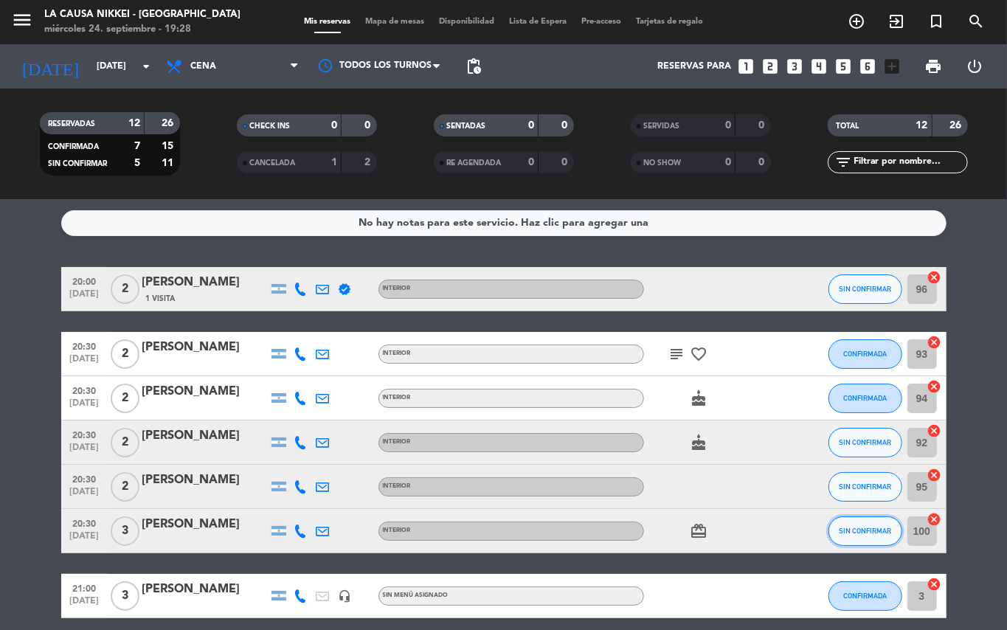
click at [837, 529] on button "SIN CONFIRMAR" at bounding box center [866, 532] width 74 height 30
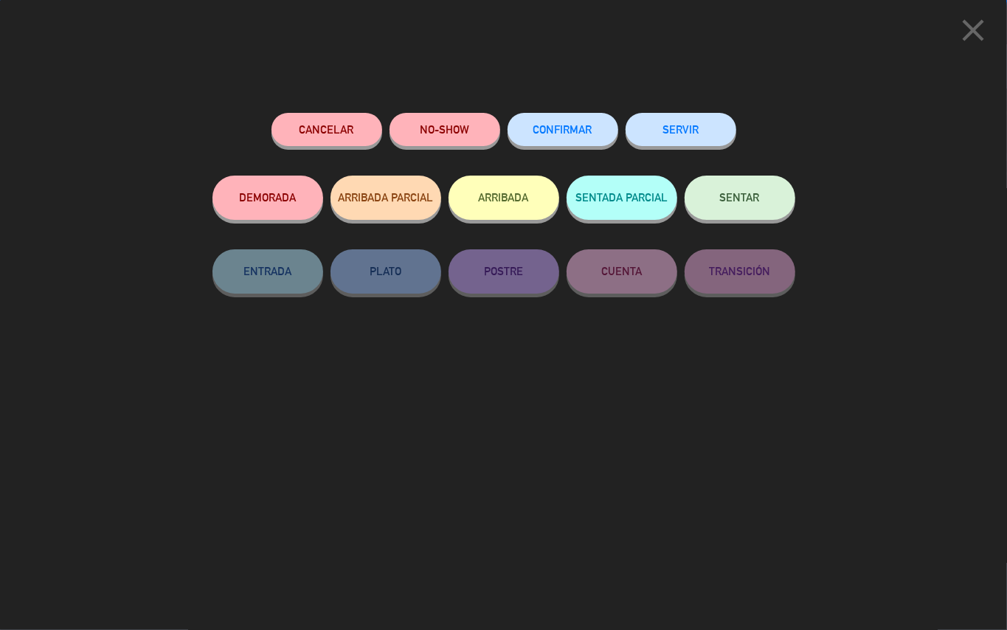
click at [540, 134] on span "CONFIRMAR" at bounding box center [563, 129] width 59 height 13
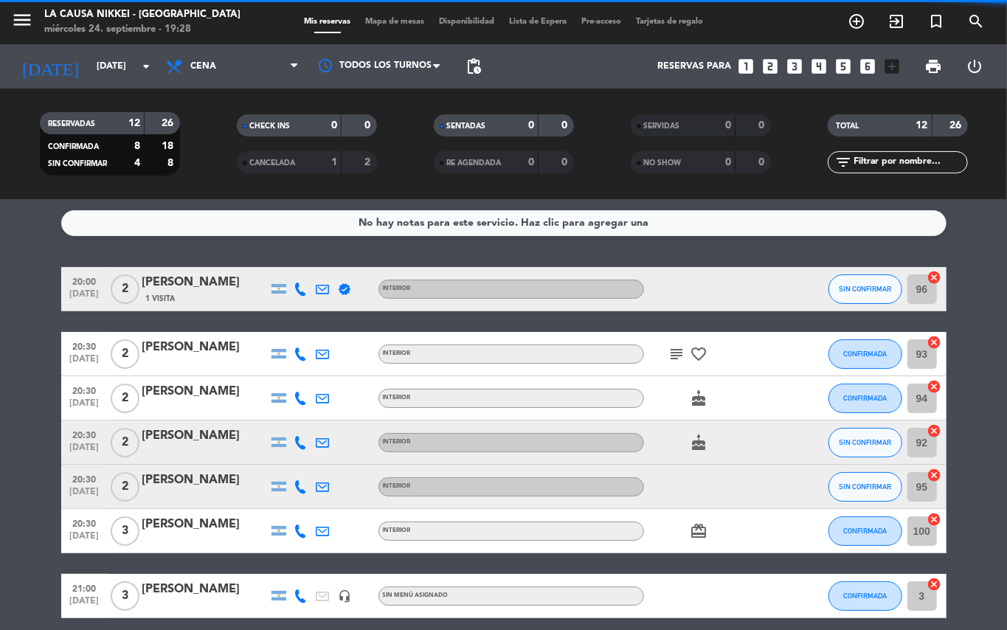
scroll to position [136, 0]
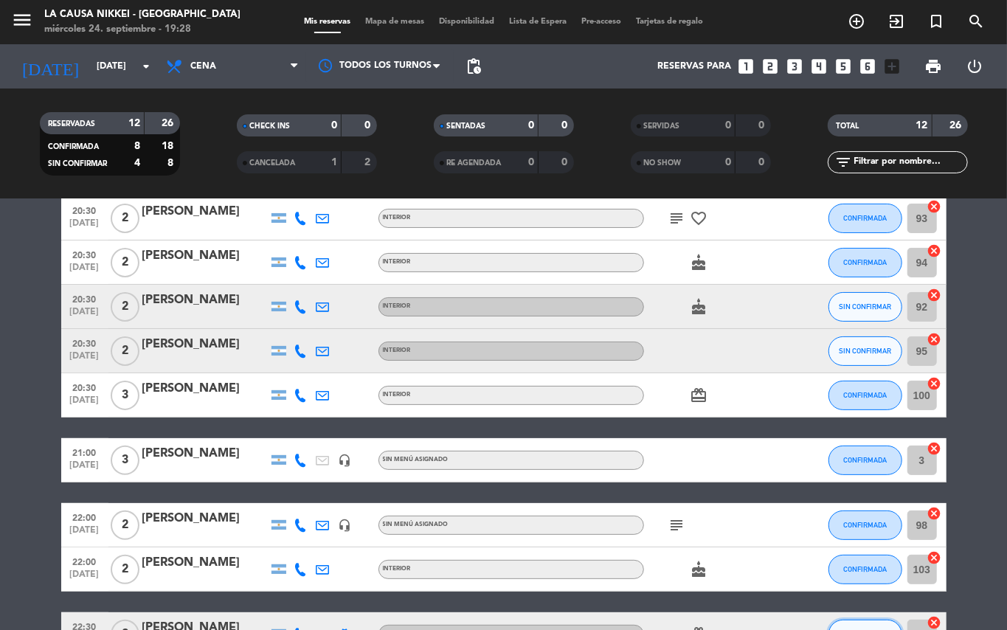
click at [872, 621] on button "SIN CONFIRMAR" at bounding box center [866, 635] width 74 height 30
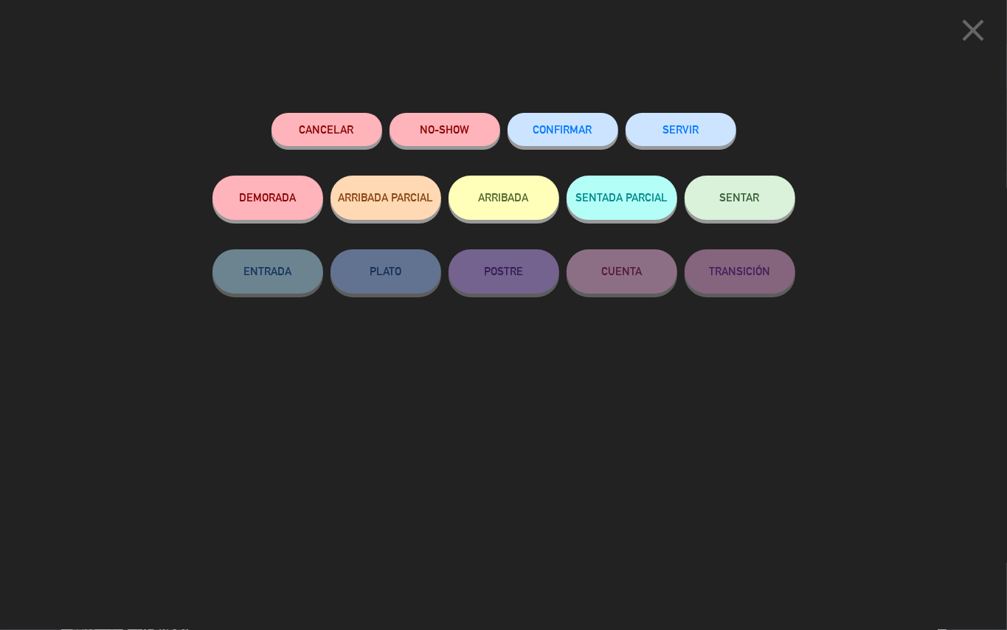
click at [561, 125] on span "CONFIRMAR" at bounding box center [563, 129] width 59 height 13
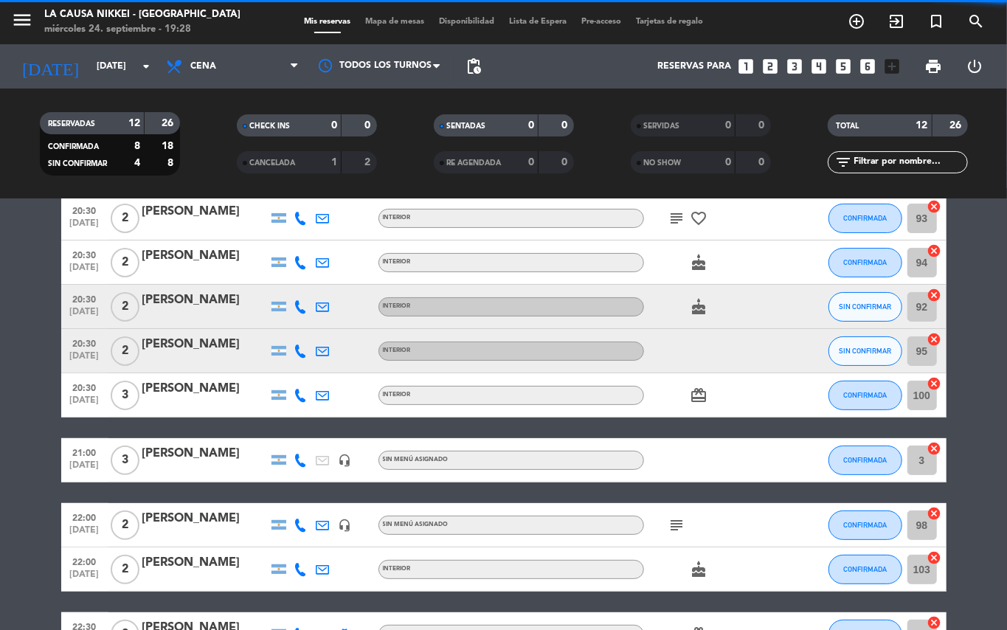
scroll to position [0, 0]
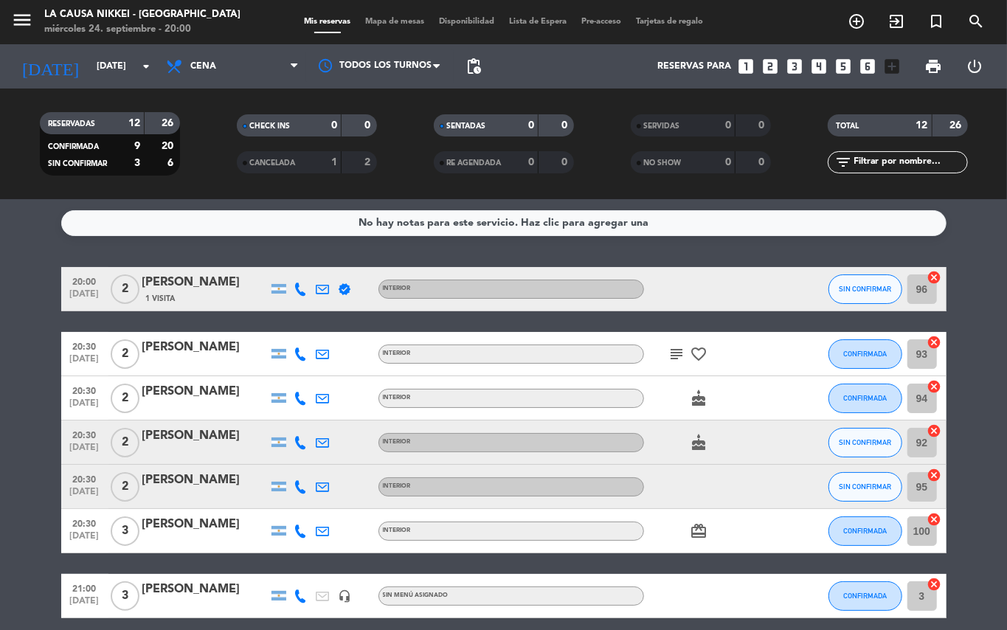
click at [0, 522] on bookings-row "20:00 [DATE] 2 [PERSON_NAME] 1 Visita verified INTERIOR SIN CONFIRMAR 96 cancel…" at bounding box center [503, 574] width 1007 height 614
drag, startPoint x: 980, startPoint y: 388, endPoint x: 978, endPoint y: 397, distance: 9.1
click at [978, 390] on bookings-row "20:00 [DATE] 2 [PERSON_NAME] 1 Visita verified INTERIOR SIN CONFIRMAR 96 cancel…" at bounding box center [503, 574] width 1007 height 614
click at [3, 435] on bookings-row "20:00 [DATE] 2 [PERSON_NAME] 1 Visita verified INTERIOR SIN CONFIRMAR 96 cancel…" at bounding box center [503, 574] width 1007 height 614
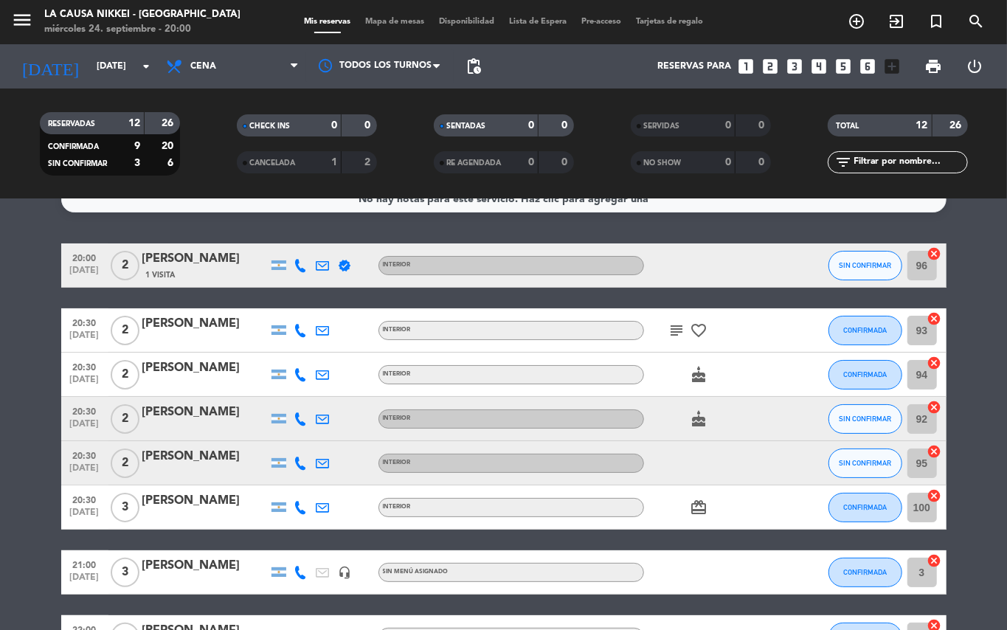
scroll to position [15, 0]
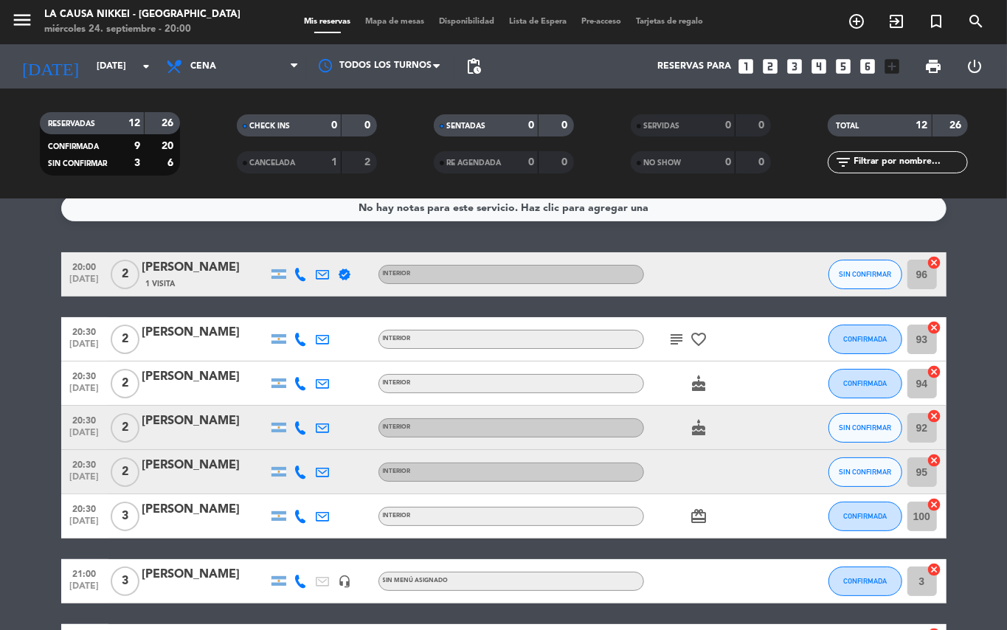
click at [0, 355] on bookings-row "20:00 [DATE] 2 [PERSON_NAME] 1 Visita verified INTERIOR SIN CONFIRMAR 96 cancel…" at bounding box center [503, 559] width 1007 height 614
click at [0, 418] on bookings-row "20:00 [DATE] 2 [PERSON_NAME] 1 Visita verified INTERIOR SIN CONFIRMAR 96 cancel…" at bounding box center [503, 559] width 1007 height 614
click at [0, 405] on bookings-row "20:00 [DATE] 2 [PERSON_NAME] 1 Visita verified INTERIOR SIN CONFIRMAR 96 cancel…" at bounding box center [503, 559] width 1007 height 614
click at [297, 275] on icon at bounding box center [300, 274] width 13 height 13
drag, startPoint x: 0, startPoint y: 432, endPoint x: 13, endPoint y: 432, distance: 13.3
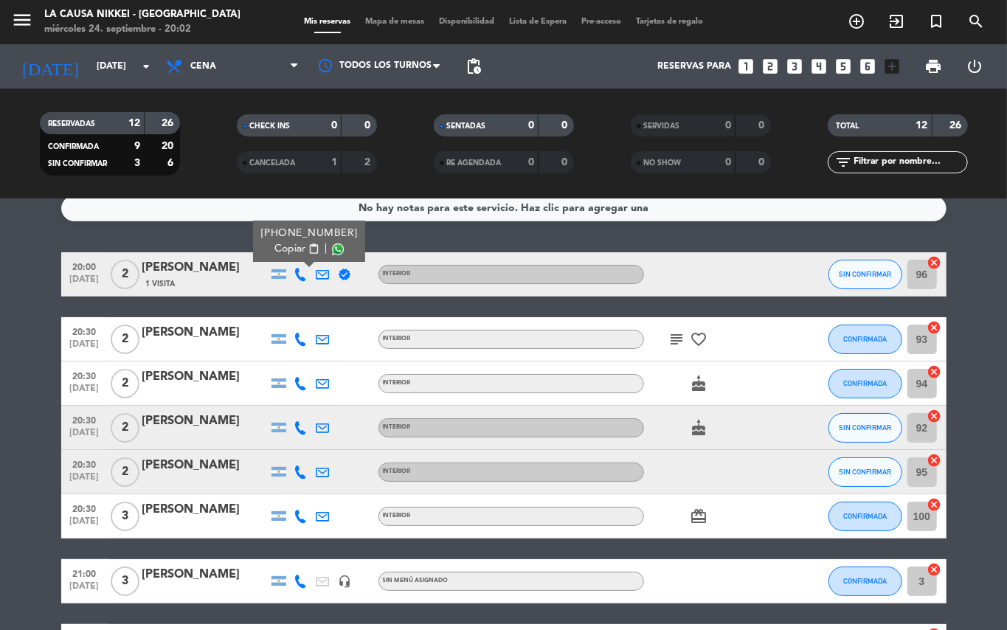
click at [1, 432] on bookings-row "20:00 [DATE] 2 [PERSON_NAME] 1 Visita [PHONE_NUMBER] Copiar content_paste | ver…" at bounding box center [503, 559] width 1007 height 614
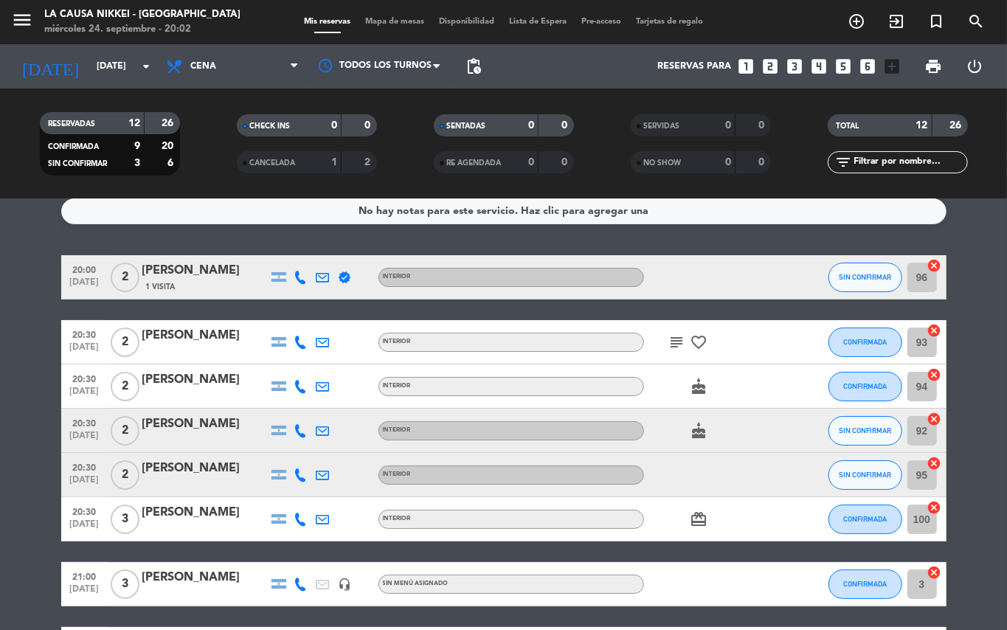
scroll to position [0, 0]
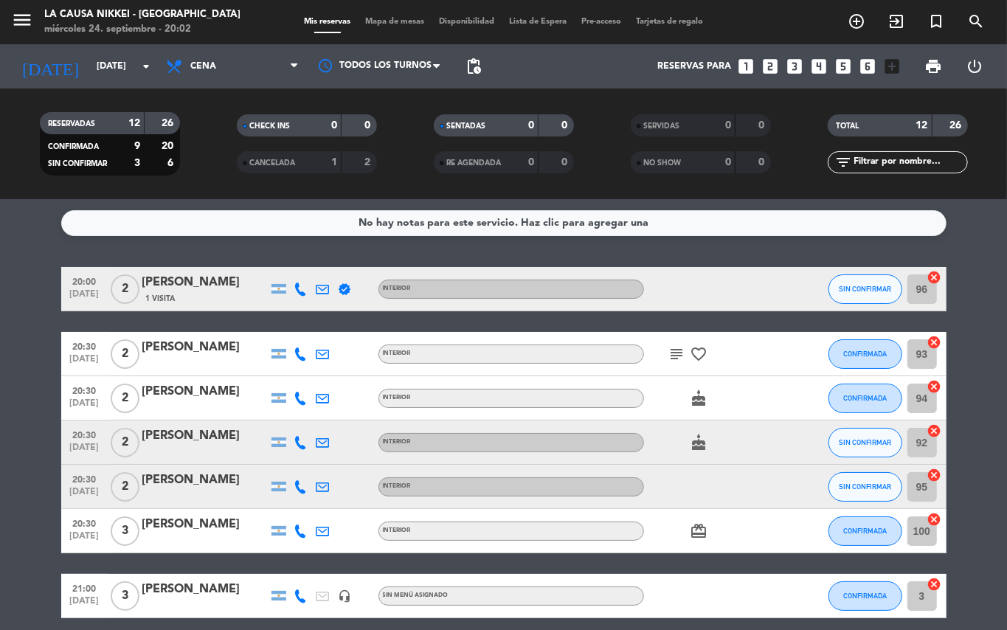
click at [0, 379] on bookings-row "20:00 [DATE] 2 [PERSON_NAME] 1 Visita verified INTERIOR SIN CONFIRMAR 96 cancel…" at bounding box center [503, 574] width 1007 height 614
click at [677, 359] on icon "subject" at bounding box center [678, 354] width 18 height 18
click at [0, 452] on bookings-row "20:00 [DATE] 2 [PERSON_NAME] 1 Visita verified INTERIOR SIN CONFIRMAR 96 cancel…" at bounding box center [503, 574] width 1007 height 614
click at [0, 469] on bookings-row "20:00 [DATE] 2 [PERSON_NAME] 1 Visita verified INTERIOR SIN CONFIRMAR 96 cancel…" at bounding box center [503, 574] width 1007 height 614
click at [9, 293] on bookings-row "20:00 [DATE] 2 [PERSON_NAME] 1 Visita verified INTERIOR SIN CONFIRMAR 96 cancel…" at bounding box center [503, 574] width 1007 height 614
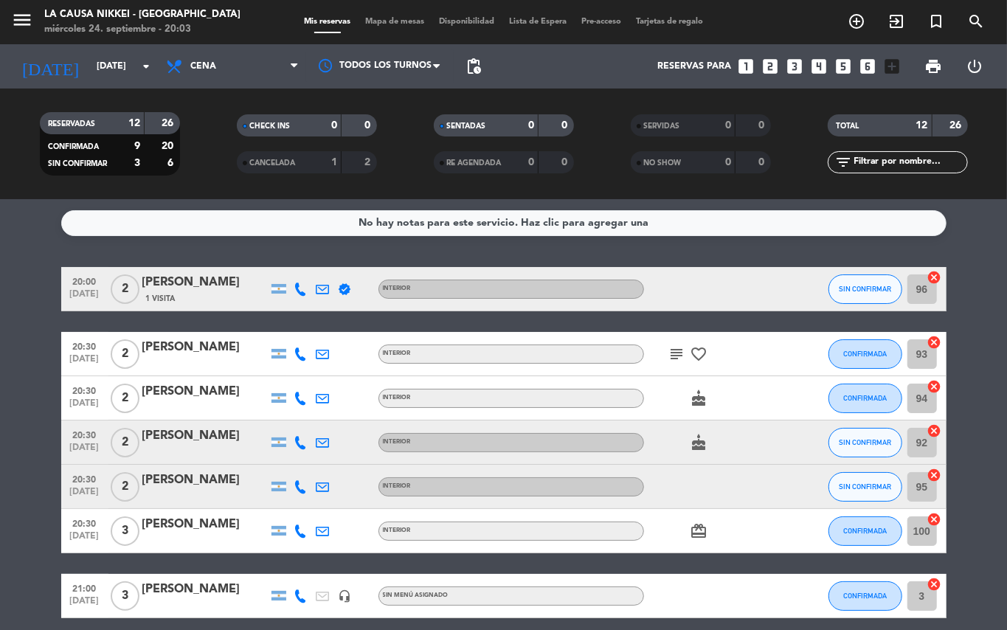
click at [0, 239] on div "No hay notas para este servicio. Haz clic para agregar una 20:00 [DATE] 2 [PERS…" at bounding box center [503, 414] width 1007 height 431
click at [89, 78] on input "[DATE]" at bounding box center [151, 66] width 125 height 25
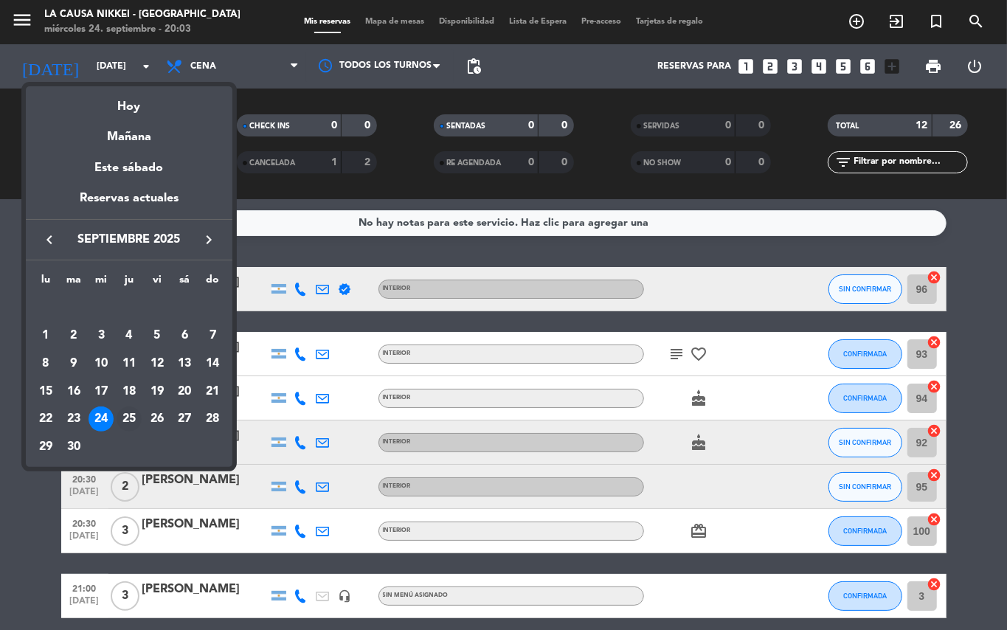
click at [134, 429] on div "25" at bounding box center [129, 419] width 25 height 25
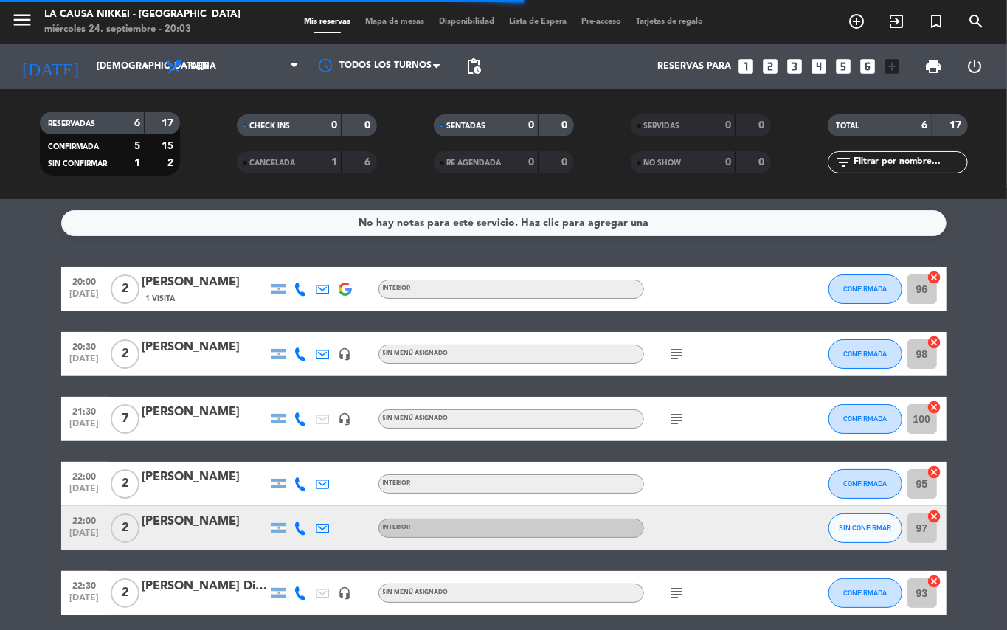
click at [0, 376] on bookings-row "20:00 [DATE] 2 [PERSON_NAME] 1 Visita INTERIOR CONFIRMADA 96 cancel 20:30 [DATE…" at bounding box center [503, 441] width 1007 height 348
click at [0, 357] on bookings-row "20:00 [DATE] 2 [PERSON_NAME] 1 Visita INTERIOR CONFIRMADA 96 cancel 20:30 [DATE…" at bounding box center [503, 441] width 1007 height 348
click at [0, 329] on bookings-row "20:00 [DATE] 2 [PERSON_NAME] 1 Visita INTERIOR CONFIRMADA 96 cancel 20:30 [DATE…" at bounding box center [503, 441] width 1007 height 348
click at [301, 290] on icon at bounding box center [300, 289] width 13 height 13
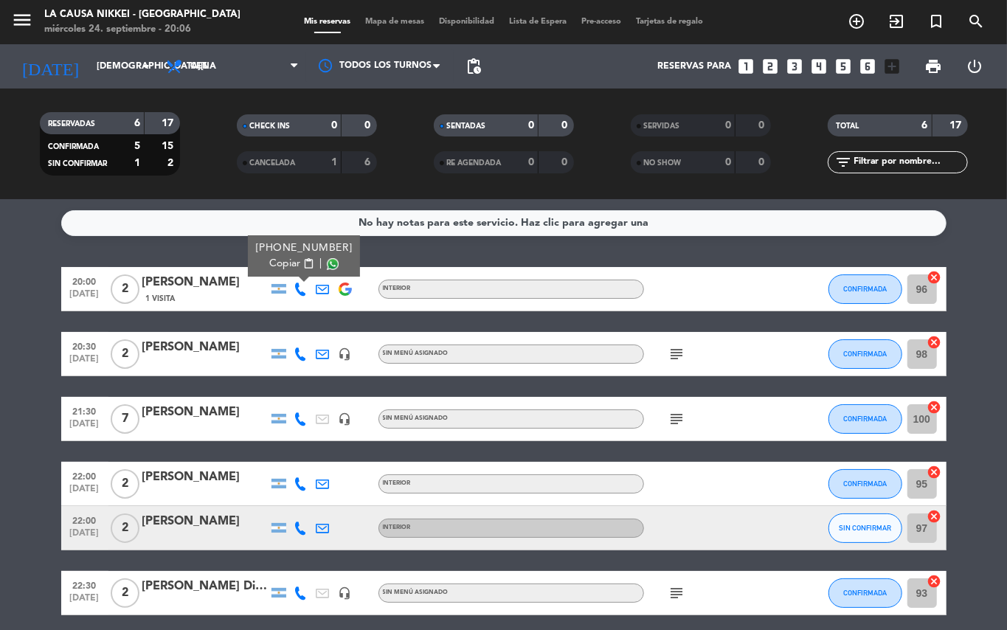
click at [0, 412] on bookings-row "20:00 [DATE] 2 [PERSON_NAME] 1 Visita [PHONE_NUMBER] Copiar content_paste | INT…" at bounding box center [503, 441] width 1007 height 348
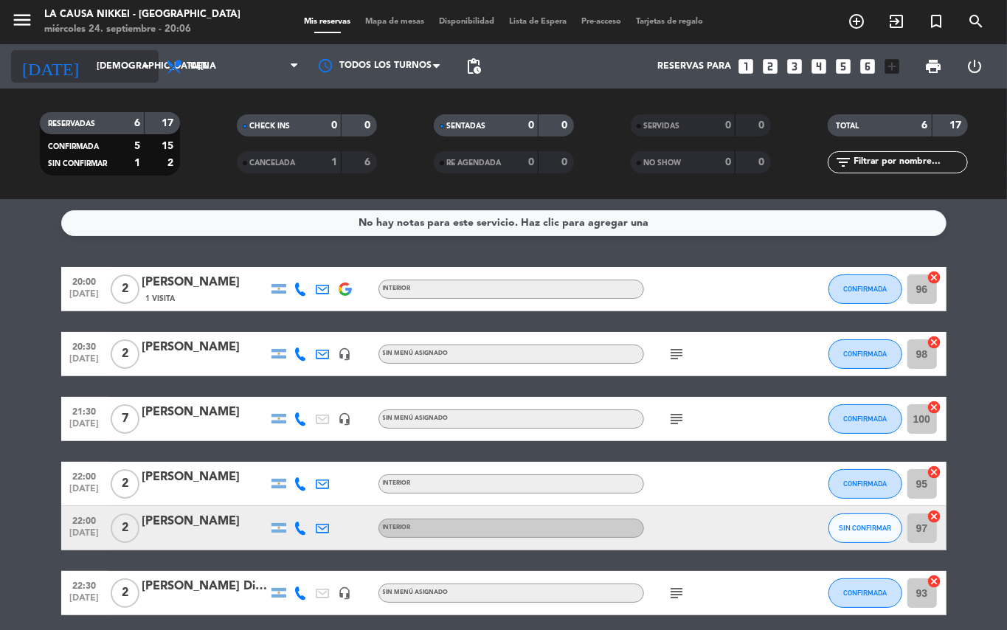
click at [89, 66] on input "[DEMOGRAPHIC_DATA][DATE]" at bounding box center [151, 66] width 125 height 25
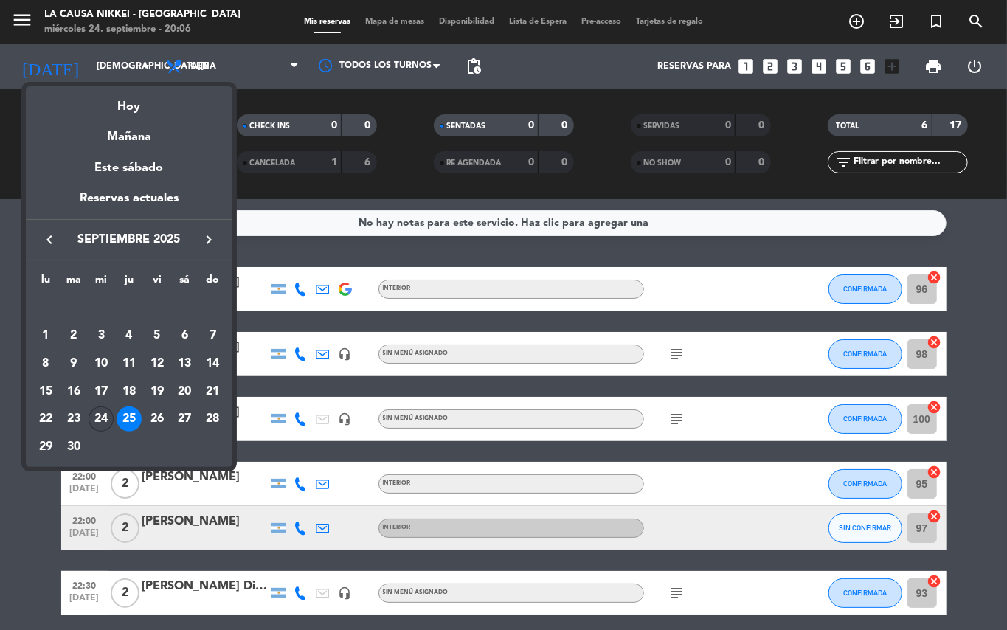
click at [102, 411] on div "24" at bounding box center [101, 419] width 25 height 25
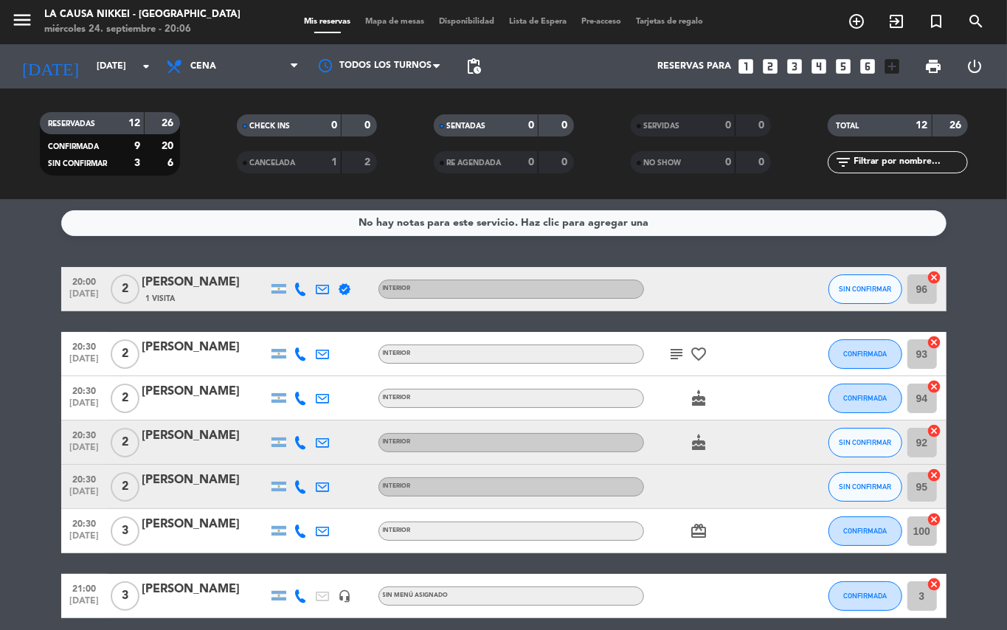
click at [0, 408] on bookings-row "20:00 [DATE] 2 [PERSON_NAME] 1 Visita verified INTERIOR SIN CONFIRMAR 96 cancel…" at bounding box center [503, 574] width 1007 height 614
click at [878, 303] on button "SIN CONFIRMAR" at bounding box center [866, 290] width 74 height 30
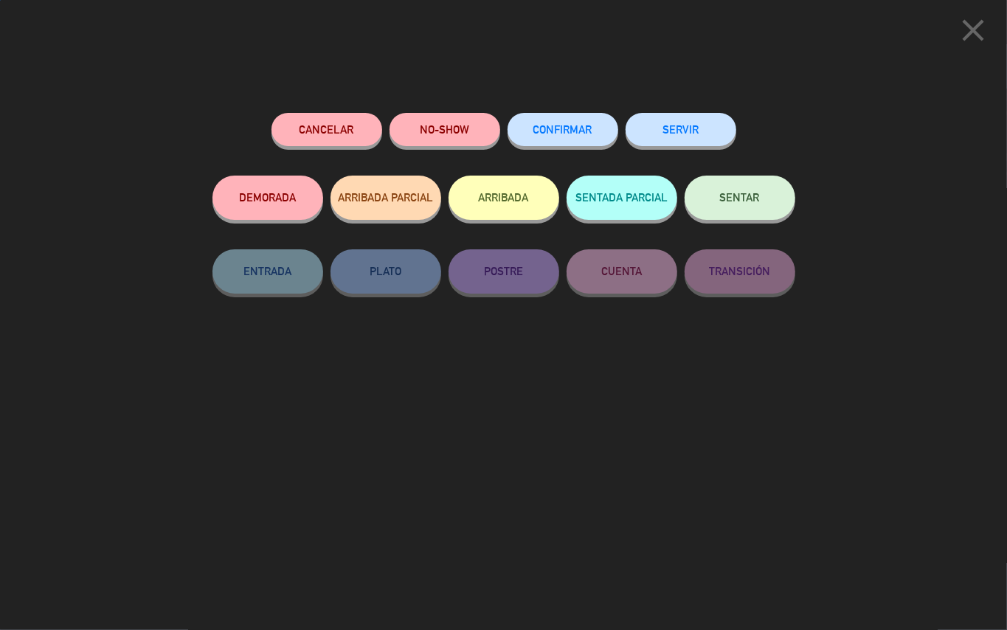
click at [874, 298] on div "close Cancelar NO-SHOW CONFIRMAR SERVIR DEMORADA ARRIBADA PARCIAL ARRIBADA SENT…" at bounding box center [503, 315] width 1007 height 630
click at [730, 193] on span "SENTAR" at bounding box center [740, 197] width 40 height 13
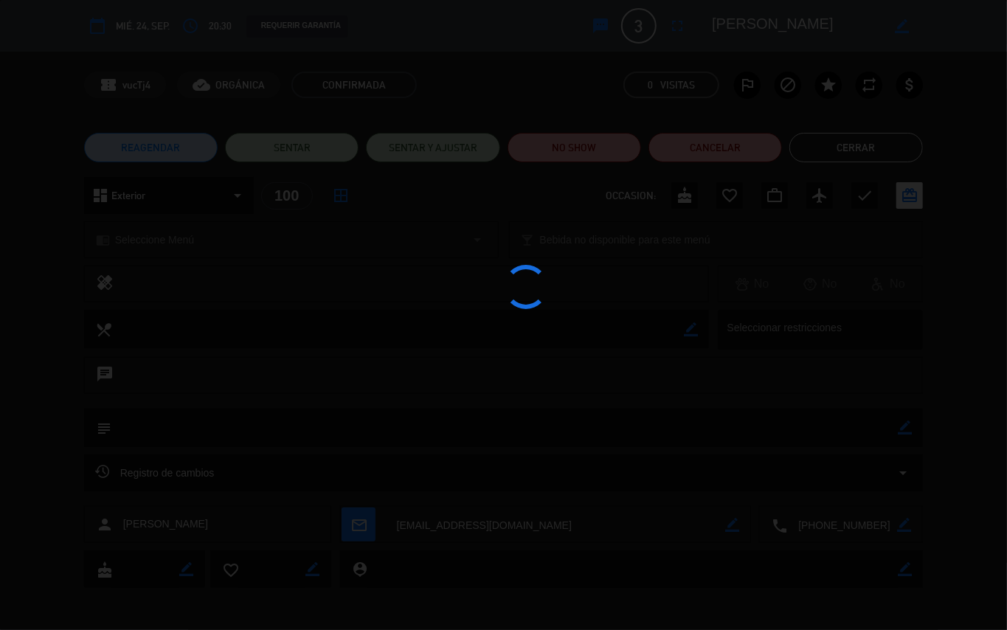
scroll to position [193, 0]
click at [1007, 230] on div at bounding box center [503, 315] width 1007 height 630
click at [1001, 233] on div at bounding box center [503, 315] width 1007 height 630
click at [999, 235] on div at bounding box center [503, 315] width 1007 height 630
drag, startPoint x: 996, startPoint y: 236, endPoint x: 912, endPoint y: 30, distance: 222.4
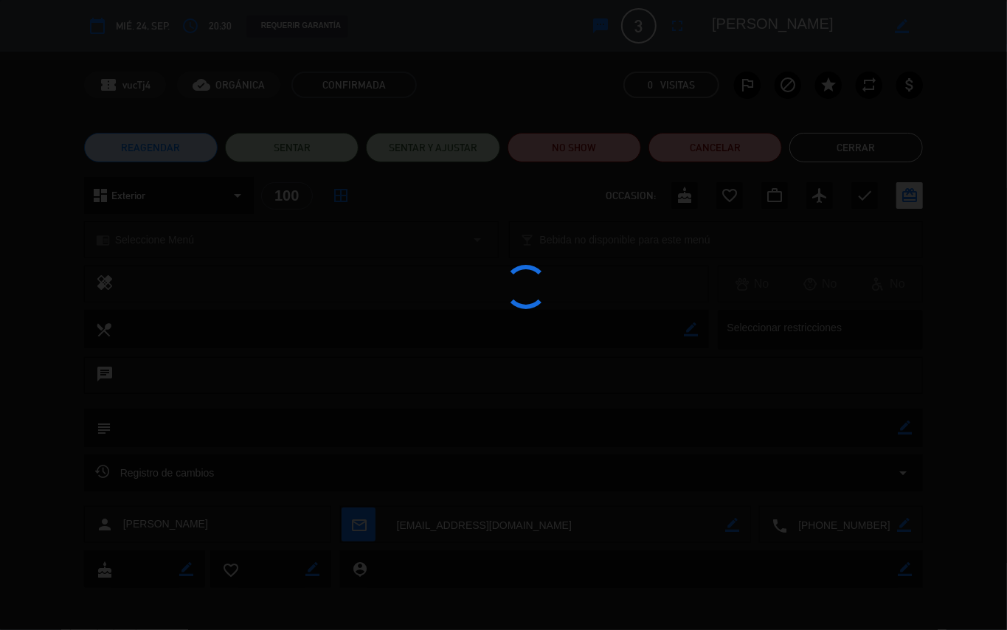
click at [993, 232] on div at bounding box center [503, 315] width 1007 height 630
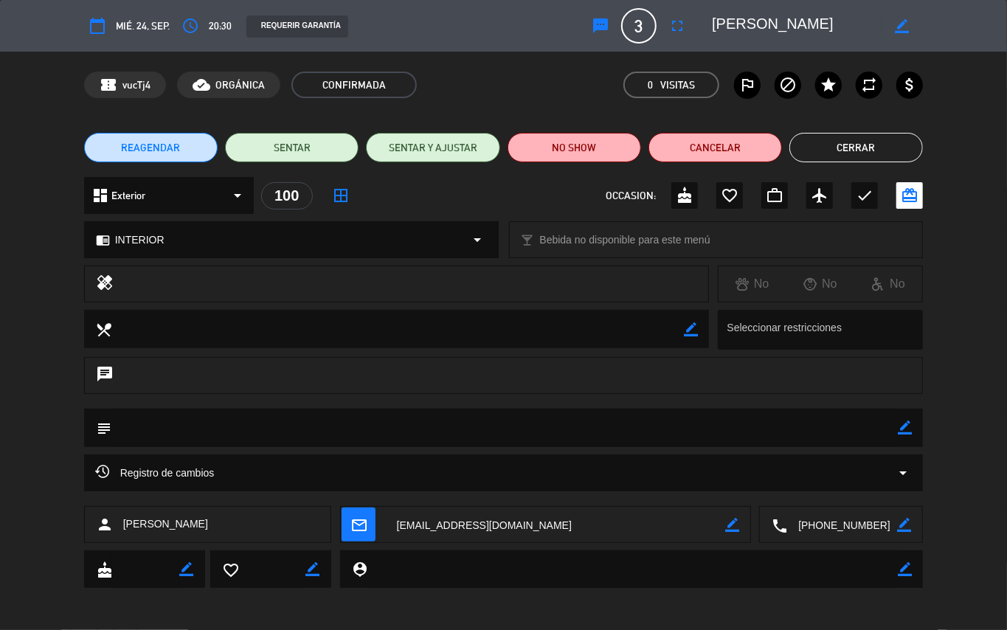
click at [868, 137] on button "Cerrar" at bounding box center [857, 148] width 134 height 30
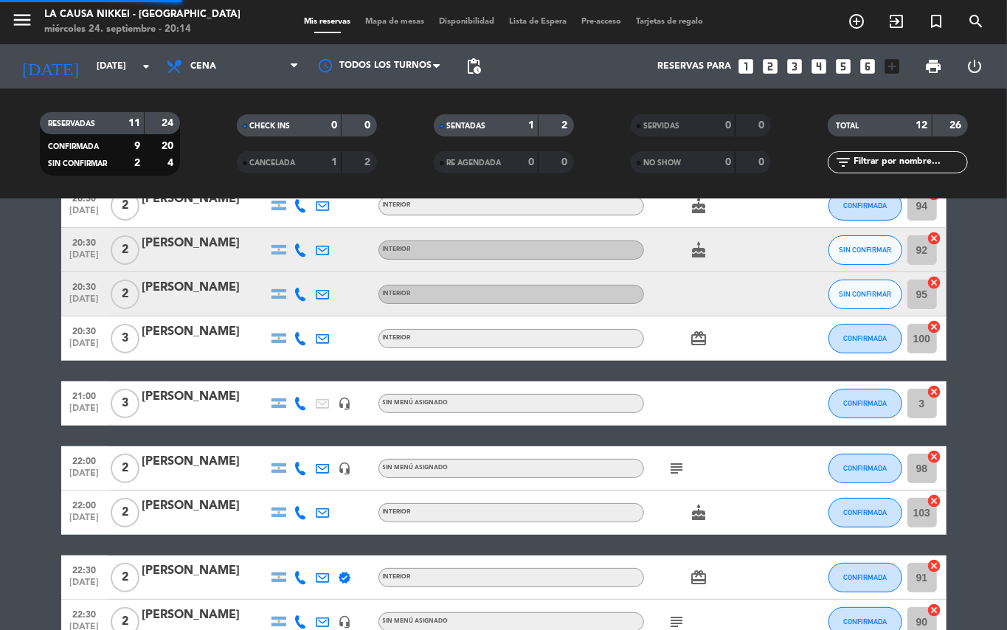
click at [1001, 303] on bookings-row "20:00 [DATE] 2 [PERSON_NAME] 1 Visita verified INTERIOR SENTADA 96 cancel 20:30…" at bounding box center [503, 382] width 1007 height 614
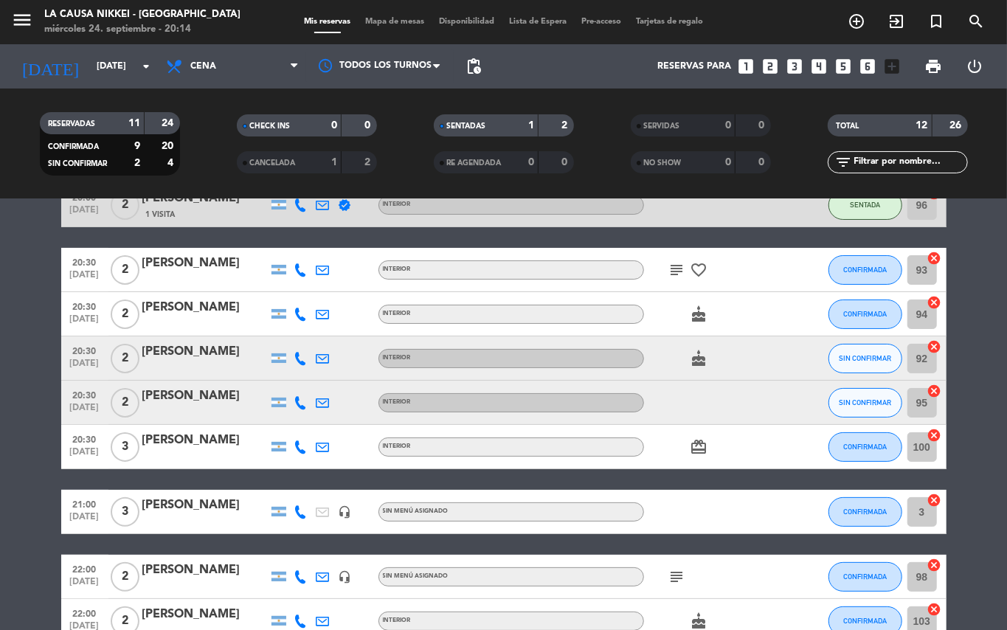
scroll to position [0, 0]
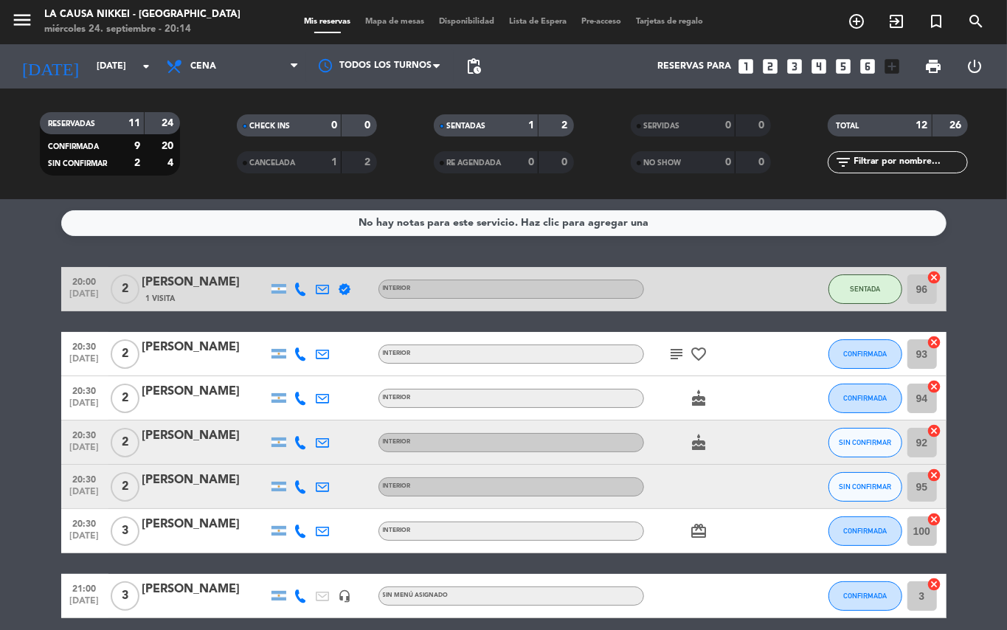
click at [1007, 412] on bookings-row "20:00 [DATE] 2 [PERSON_NAME] 1 Visita verified INTERIOR SENTADA 96 cancel 20:30…" at bounding box center [503, 574] width 1007 height 614
click at [952, 422] on bookings-row "20:00 [DATE] 2 [PERSON_NAME] 1 Visita verified INTERIOR SENTADA 96 cancel 20:30…" at bounding box center [503, 574] width 1007 height 614
click at [981, 431] on bookings-row "20:00 [DATE] 2 [PERSON_NAME] 1 Visita verified INTERIOR SENTADA 96 cancel 20:30…" at bounding box center [503, 574] width 1007 height 614
click at [966, 432] on bookings-row "20:00 [DATE] 2 [PERSON_NAME] 1 Visita verified INTERIOR SENTADA 96 cancel 20:30…" at bounding box center [503, 574] width 1007 height 614
click at [860, 344] on button "CONFIRMADA" at bounding box center [866, 354] width 74 height 30
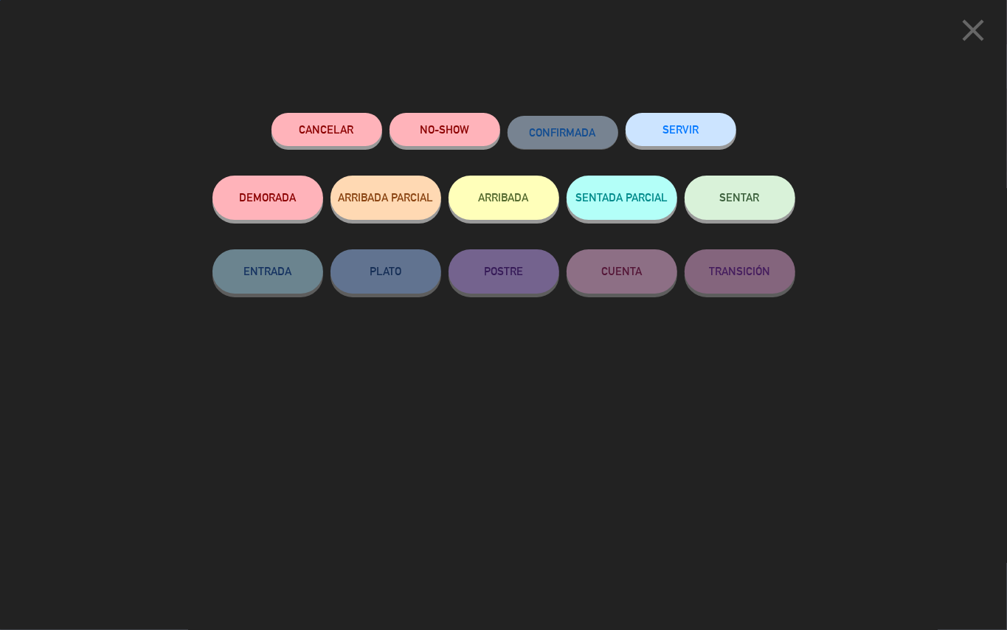
click at [750, 193] on span "SENTAR" at bounding box center [740, 197] width 40 height 13
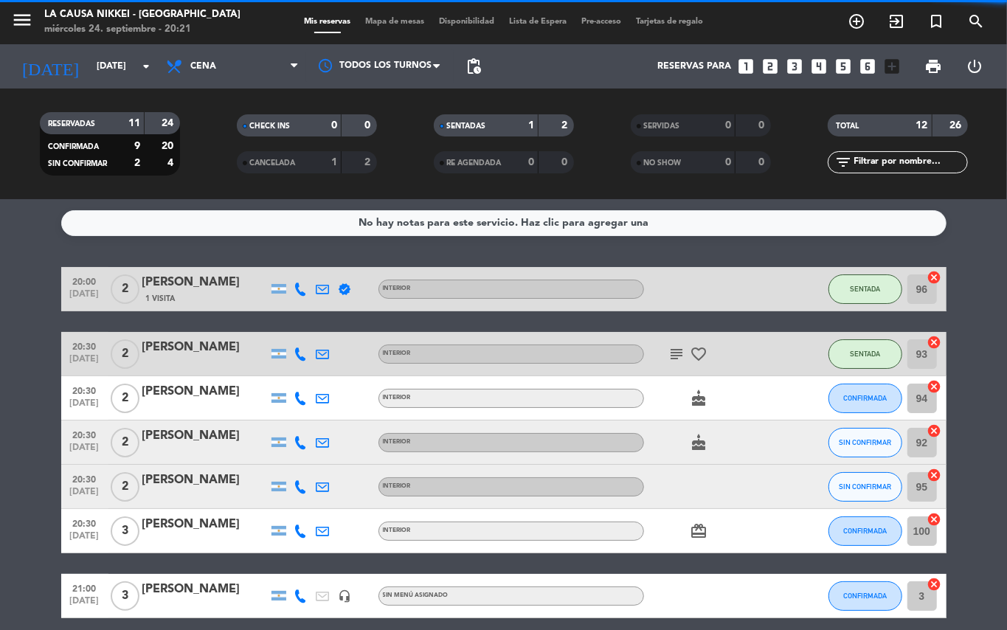
drag, startPoint x: 1, startPoint y: 397, endPoint x: 288, endPoint y: 36, distance: 461.1
click at [19, 379] on bookings-row "20:00 [DATE] 2 [PERSON_NAME] 1 Visita verified INTERIOR SENTADA 96 cancel 20:30…" at bounding box center [503, 574] width 1007 height 614
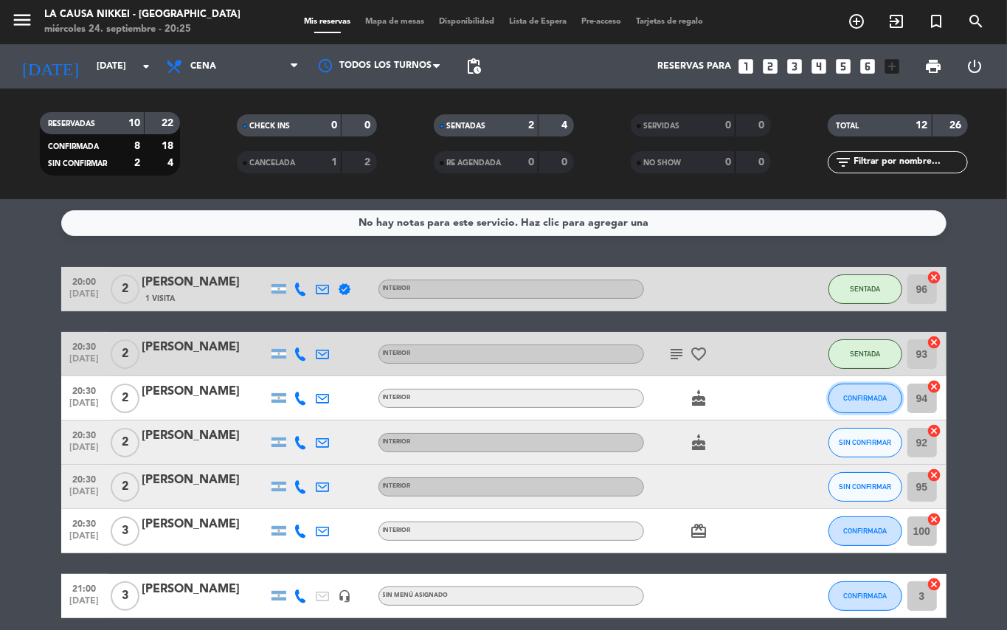
click at [863, 390] on button "CONFIRMADA" at bounding box center [866, 399] width 74 height 30
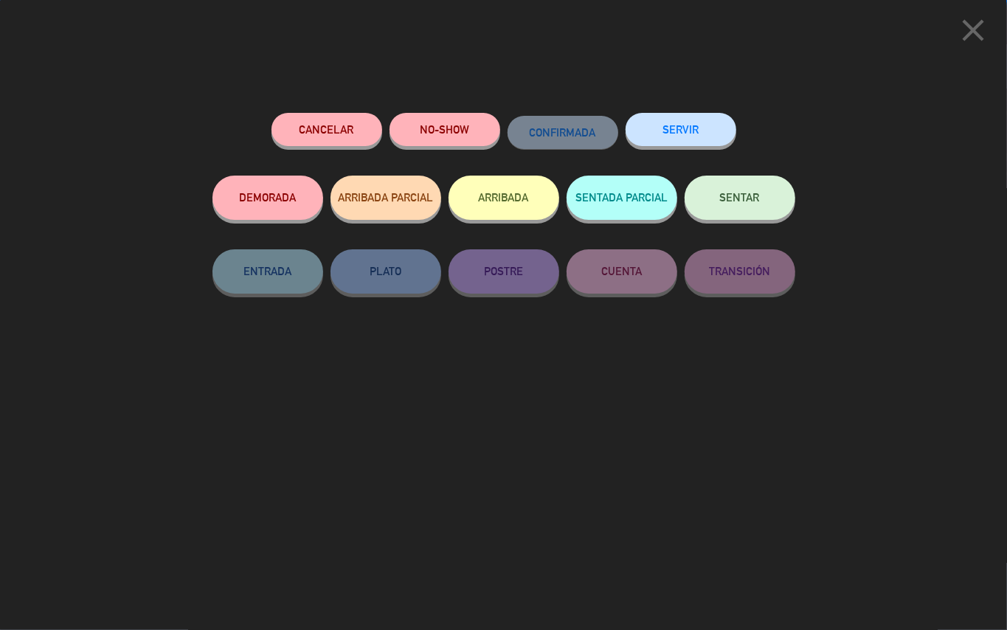
click at [741, 211] on button "SENTAR" at bounding box center [740, 198] width 111 height 44
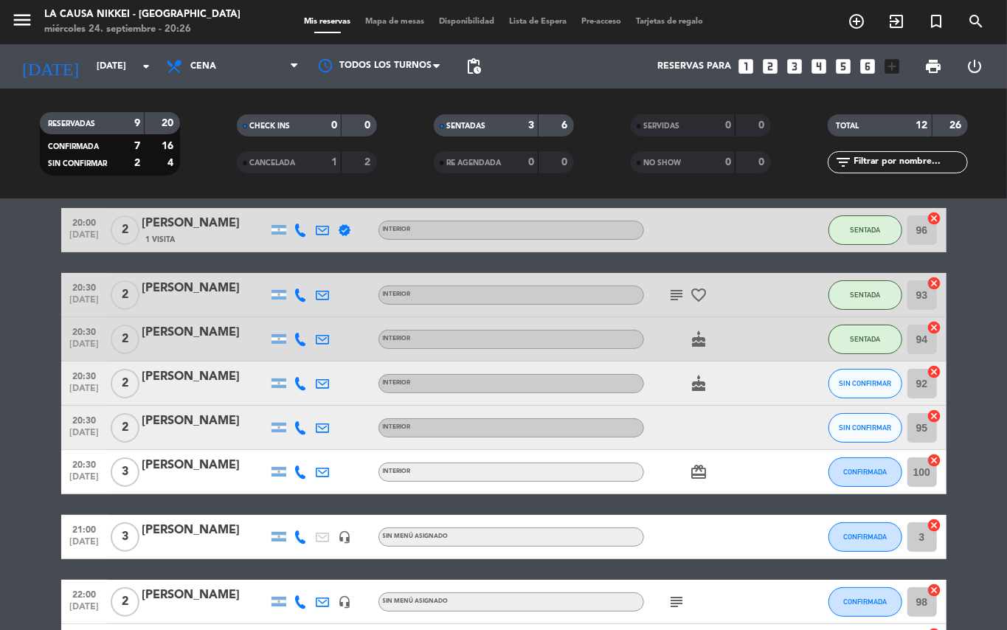
scroll to position [219, 0]
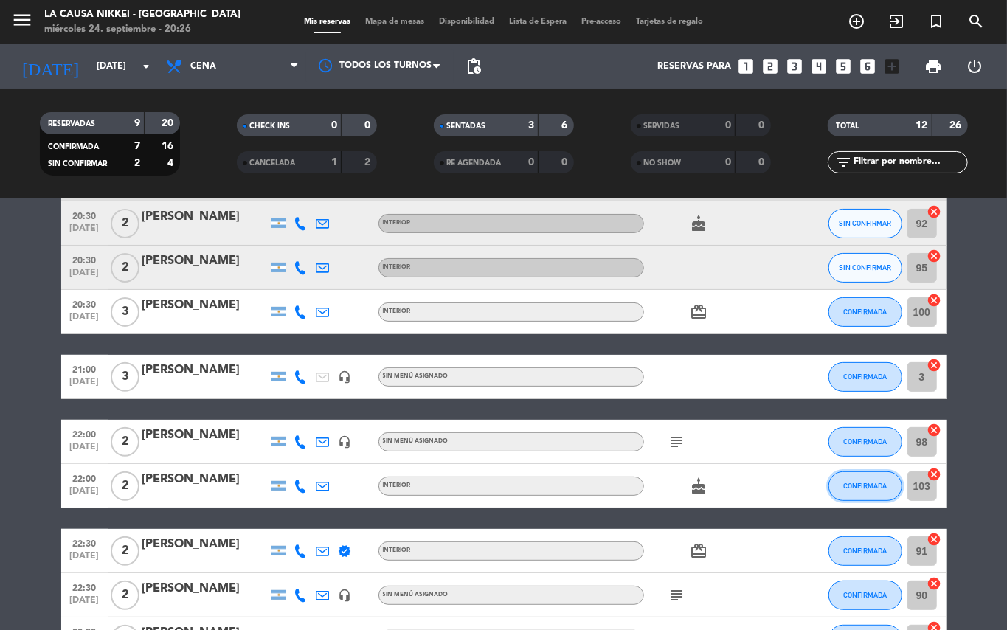
click at [866, 486] on span "CONFIRMADA" at bounding box center [865, 486] width 44 height 8
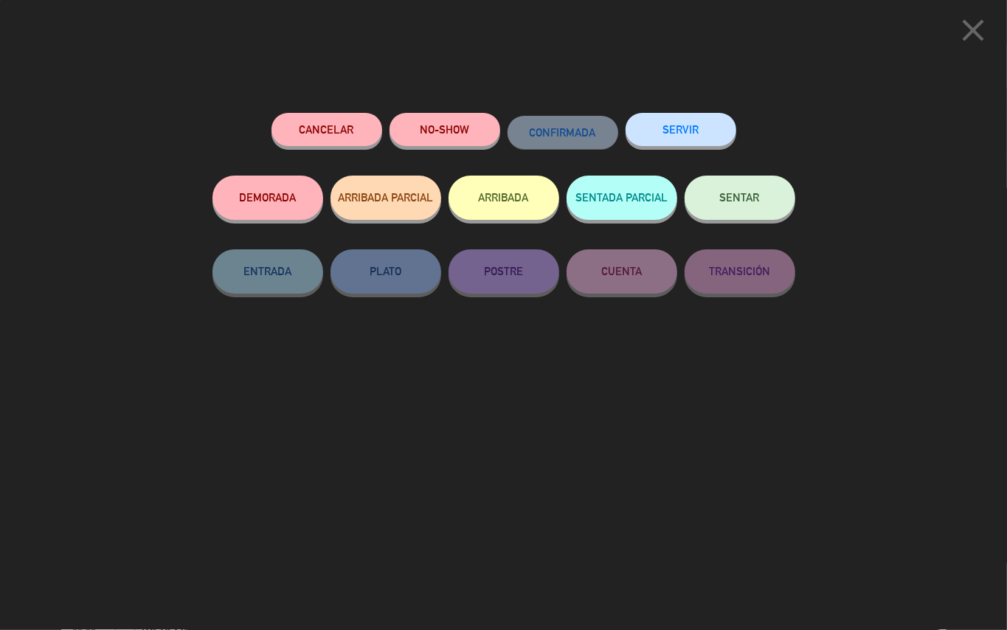
click at [426, 142] on button "NO-SHOW" at bounding box center [445, 129] width 111 height 33
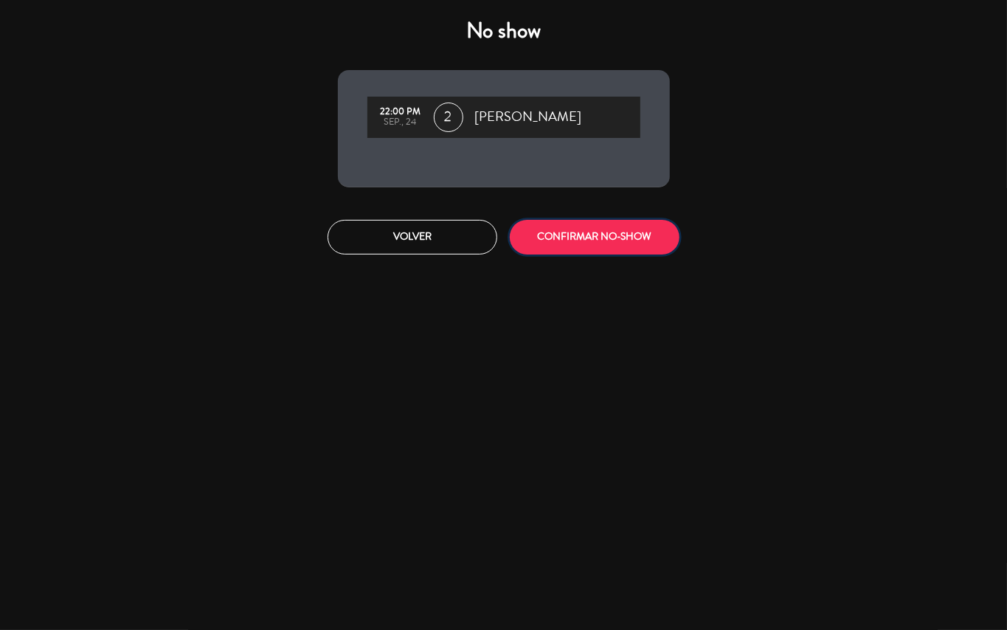
click at [596, 249] on button "CONFIRMAR NO-SHOW" at bounding box center [595, 237] width 170 height 35
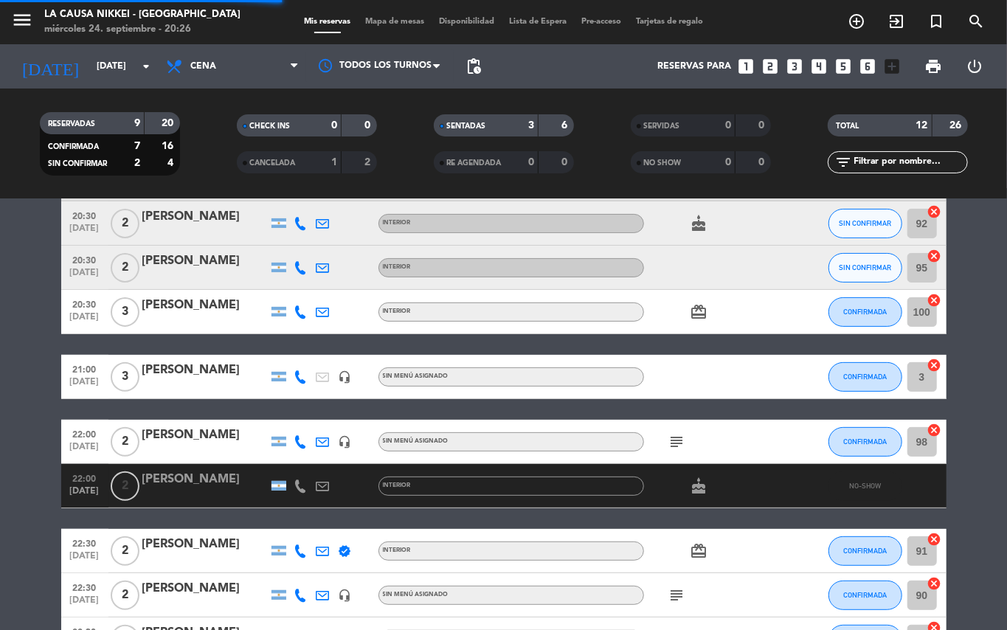
click at [1, 511] on bookings-row "20:00 [DATE] 2 [PERSON_NAME] 1 Visita verified INTERIOR SENTADA 96 cancel 20:30…" at bounding box center [503, 355] width 1007 height 614
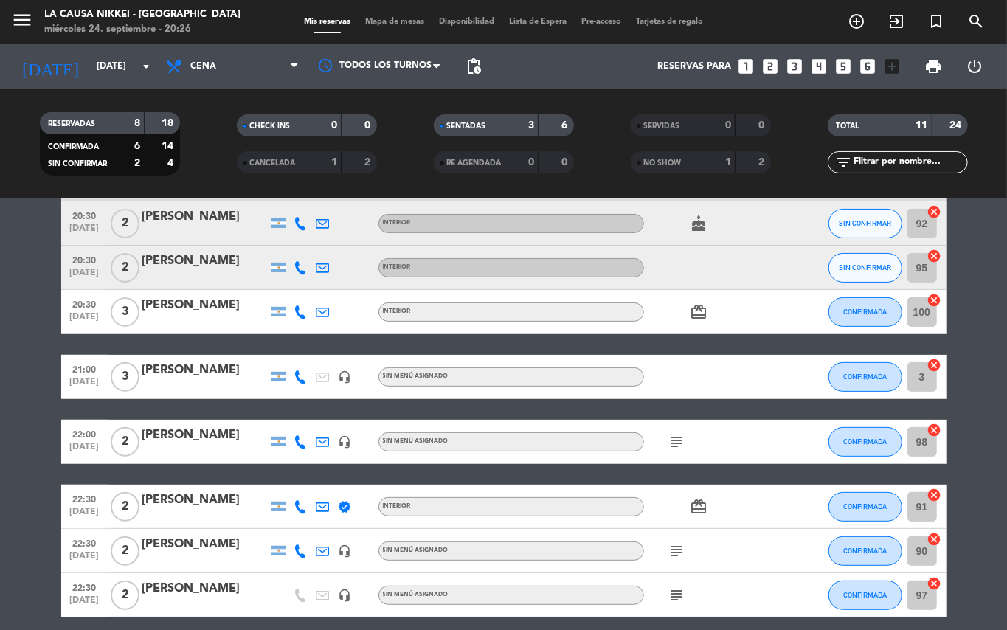
drag, startPoint x: 0, startPoint y: 464, endPoint x: 0, endPoint y: 562, distance: 97.4
click at [0, 533] on bookings-row "20:00 [DATE] 2 [PERSON_NAME] 1 Visita verified INTERIOR SENTADA 96 cancel 20:30…" at bounding box center [503, 333] width 1007 height 570
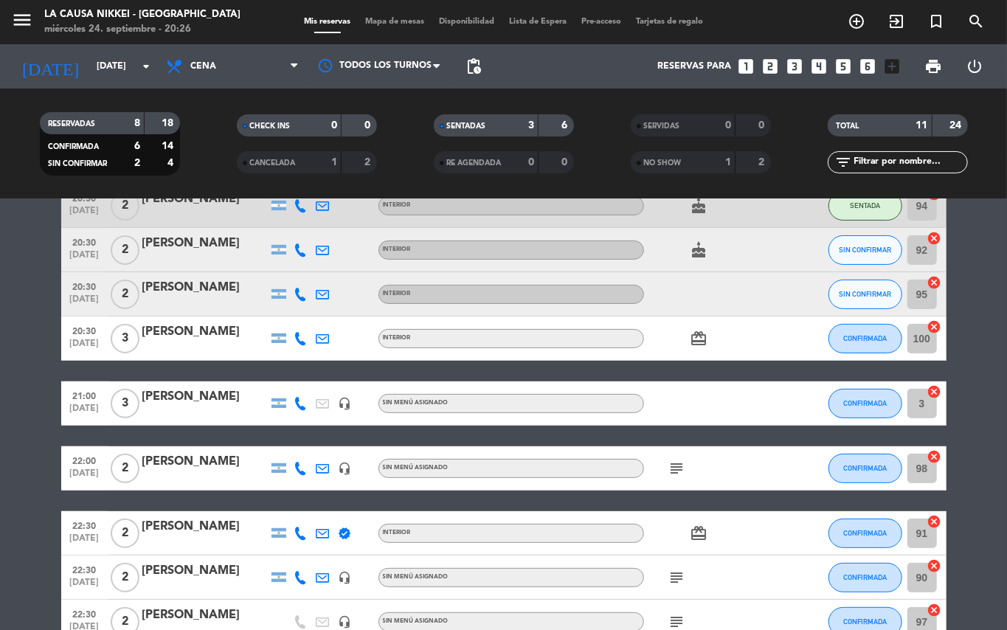
scroll to position [179, 0]
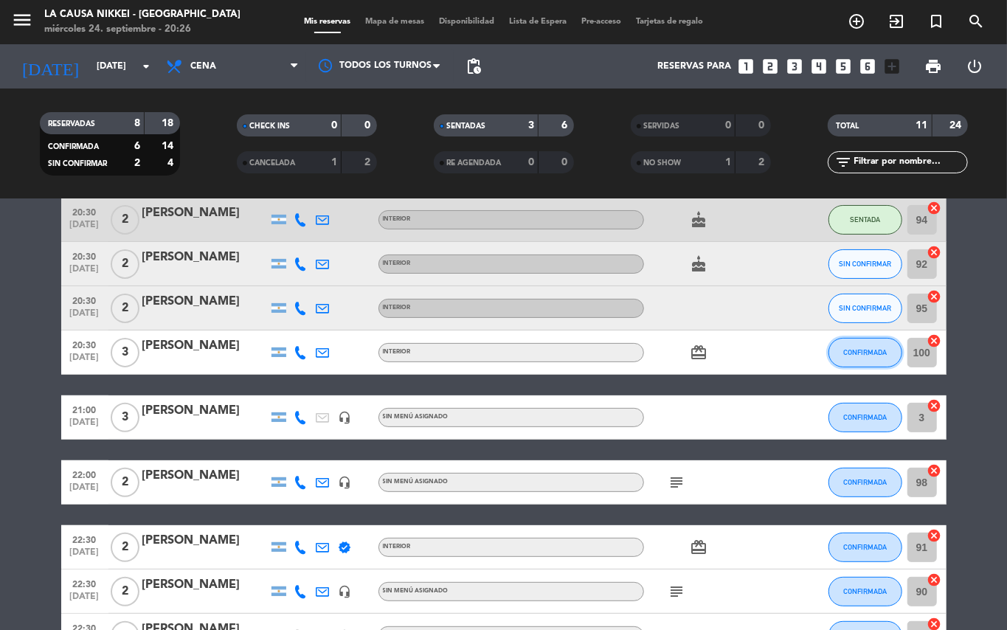
click at [834, 360] on button "CONFIRMADA" at bounding box center [866, 353] width 74 height 30
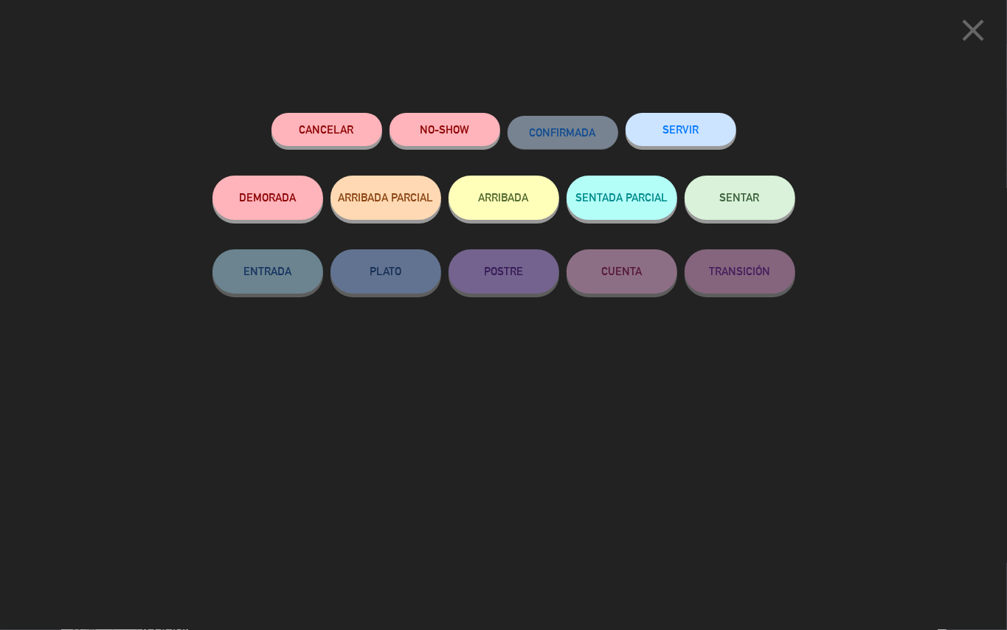
click at [745, 204] on span "SENTAR" at bounding box center [740, 197] width 40 height 13
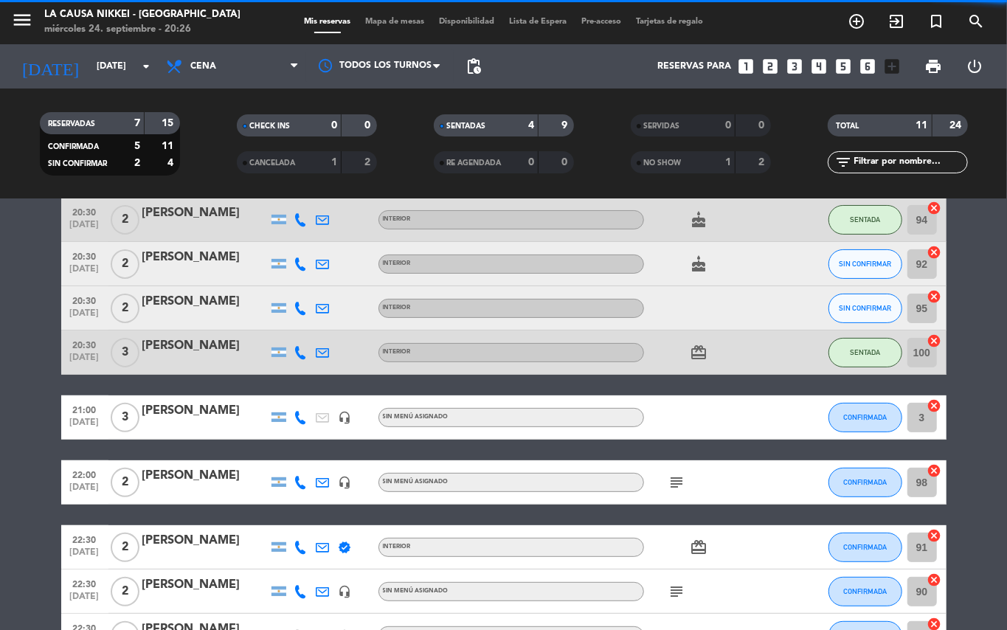
click at [10, 585] on bookings-row "20:00 [DATE] 2 [PERSON_NAME] 1 Visita verified INTERIOR SENTADA 96 cancel 20:30…" at bounding box center [503, 374] width 1007 height 570
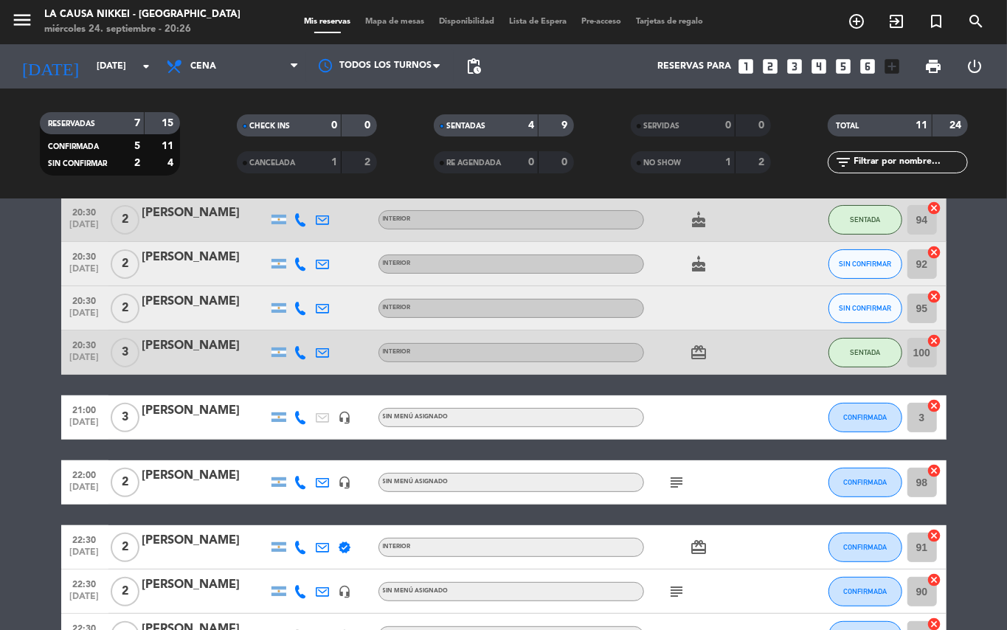
drag, startPoint x: 1007, startPoint y: 298, endPoint x: 977, endPoint y: 299, distance: 29.5
click at [984, 299] on bookings-row "20:00 [DATE] 2 [PERSON_NAME] 1 Visita verified INTERIOR SENTADA 96 cancel 20:30…" at bounding box center [503, 374] width 1007 height 570
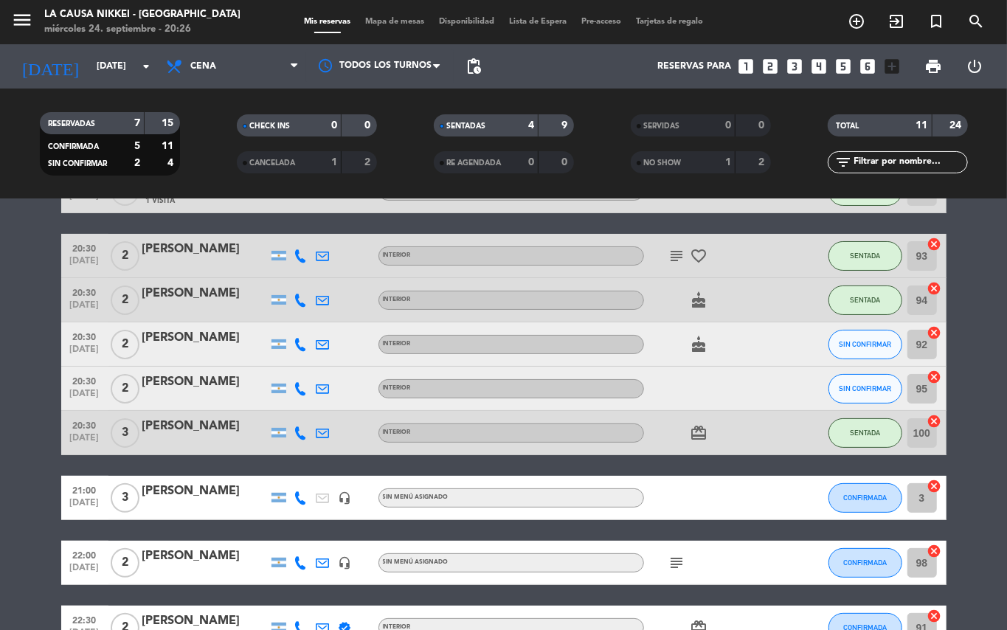
scroll to position [103, 0]
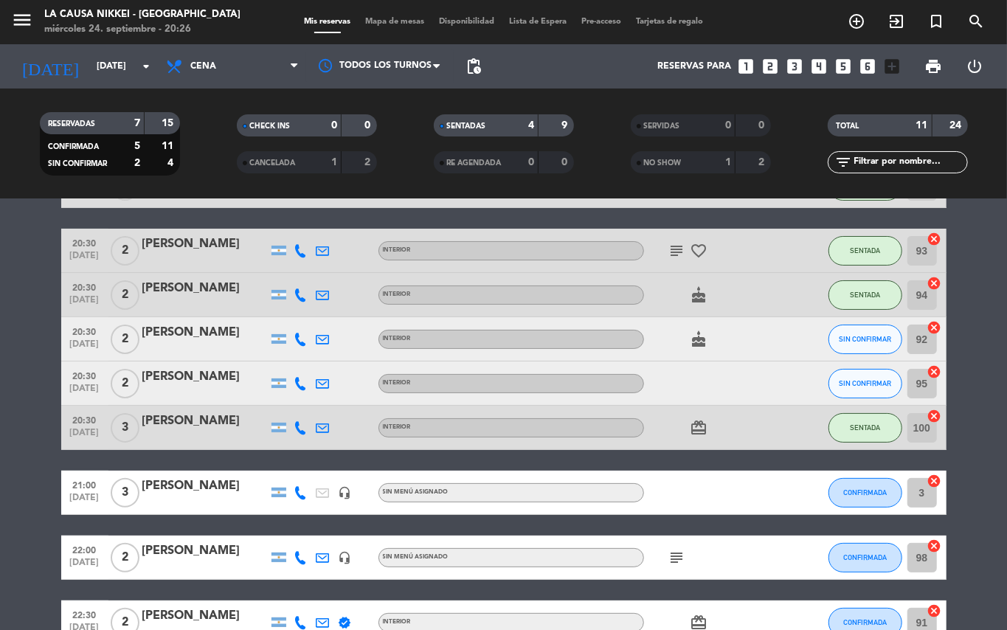
click at [0, 517] on bookings-row "20:00 [DATE] 2 [PERSON_NAME] 1 Visita verified INTERIOR SENTADA 96 cancel 20:30…" at bounding box center [503, 449] width 1007 height 570
click at [0, 508] on bookings-row "20:00 [DATE] 2 [PERSON_NAME] 1 Visita verified INTERIOR SENTADA 96 cancel 20:30…" at bounding box center [503, 449] width 1007 height 570
click at [10, 536] on bookings-row "20:00 [DATE] 2 [PERSON_NAME] 1 Visita verified INTERIOR SENTADA 96 cancel 20:30…" at bounding box center [503, 449] width 1007 height 570
click at [10, 579] on bookings-row "20:00 [DATE] 2 [PERSON_NAME] 1 Visita verified INTERIOR SENTADA 96 cancel 20:30…" at bounding box center [503, 449] width 1007 height 570
click at [871, 373] on button "SIN CONFIRMAR" at bounding box center [866, 384] width 74 height 30
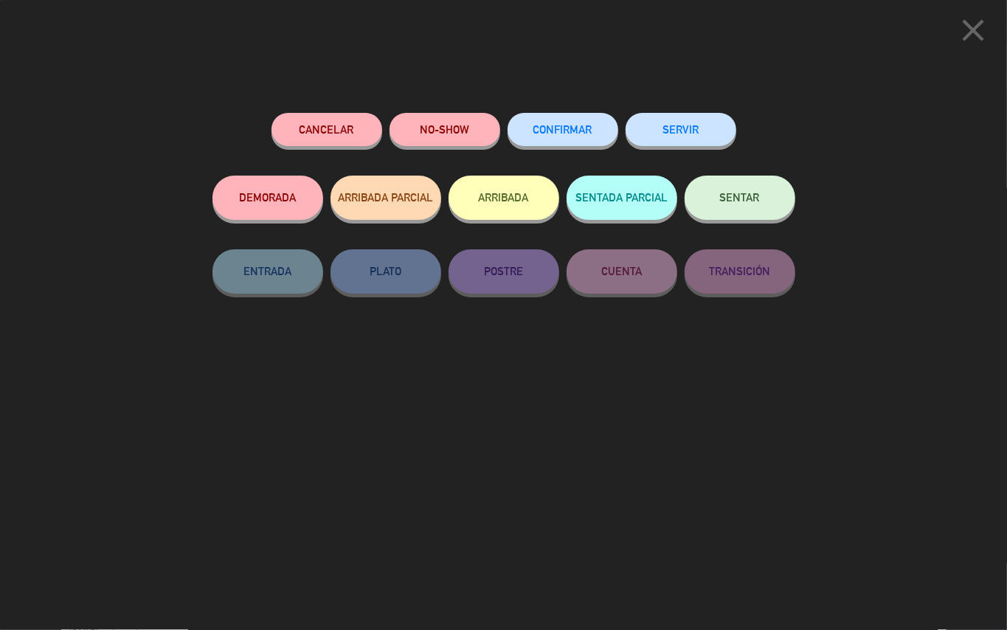
click at [734, 213] on button "SENTAR" at bounding box center [740, 198] width 111 height 44
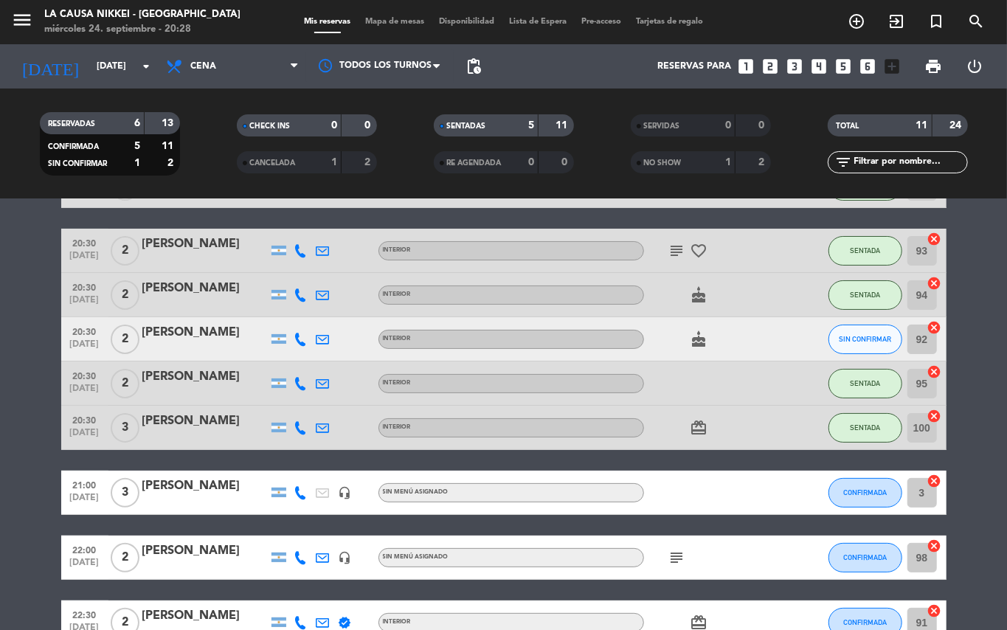
click at [0, 308] on bookings-row "20:00 [DATE] 2 [PERSON_NAME] 1 Visita verified INTERIOR SENTADA 96 cancel 20:30…" at bounding box center [503, 449] width 1007 height 570
click at [0, 331] on bookings-row "20:00 [DATE] 2 [PERSON_NAME] 1 Visita verified INTERIOR SENTADA 96 cancel 20:30…" at bounding box center [503, 449] width 1007 height 570
click at [300, 336] on icon at bounding box center [300, 339] width 13 height 13
click at [308, 311] on span "content_paste" at bounding box center [313, 313] width 11 height 11
click at [851, 347] on button "SIN CONFIRMAR" at bounding box center [866, 340] width 74 height 30
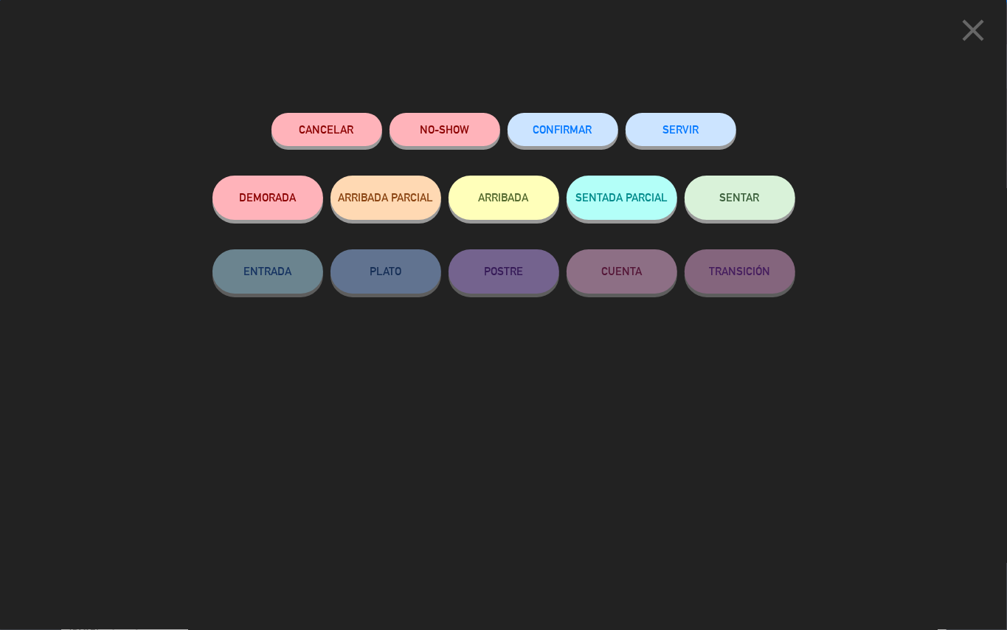
click at [461, 146] on div "NO-SHOW" at bounding box center [445, 144] width 111 height 63
click at [458, 127] on button "NO-SHOW" at bounding box center [445, 129] width 111 height 33
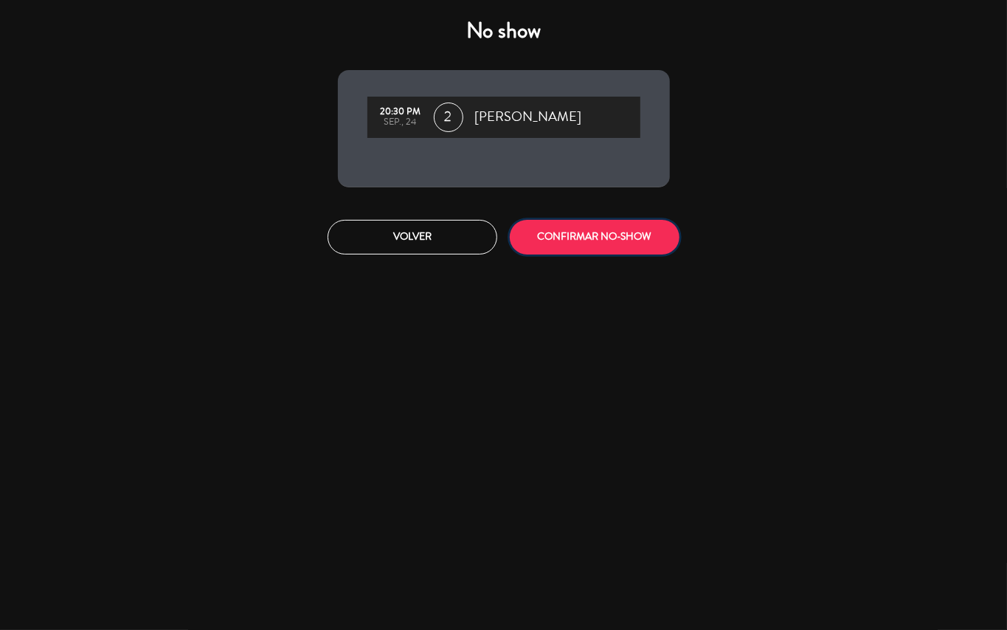
click at [612, 228] on button "CONFIRMAR NO-SHOW" at bounding box center [595, 237] width 170 height 35
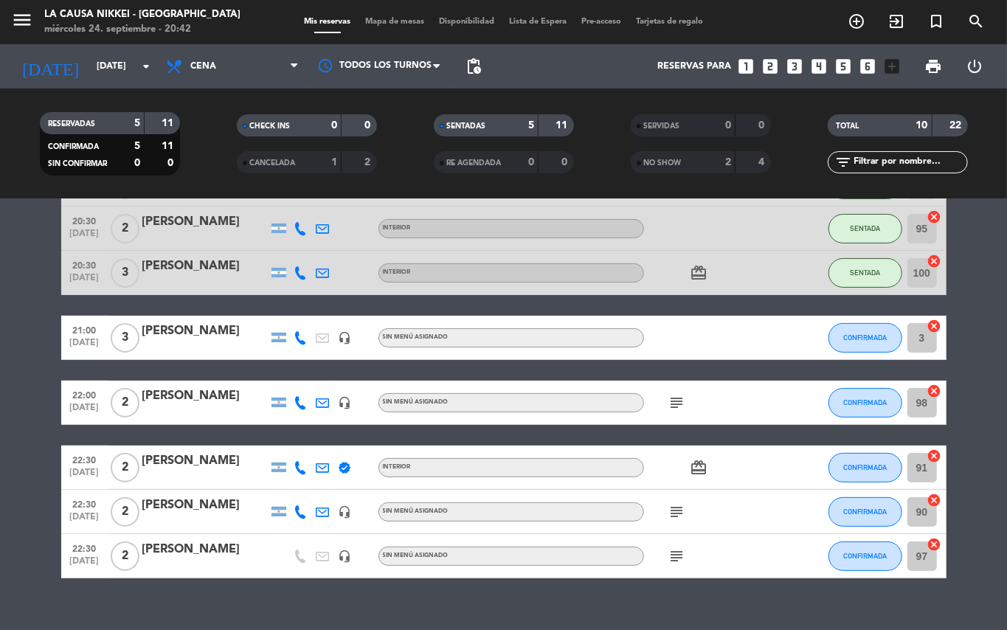
scroll to position [215, 0]
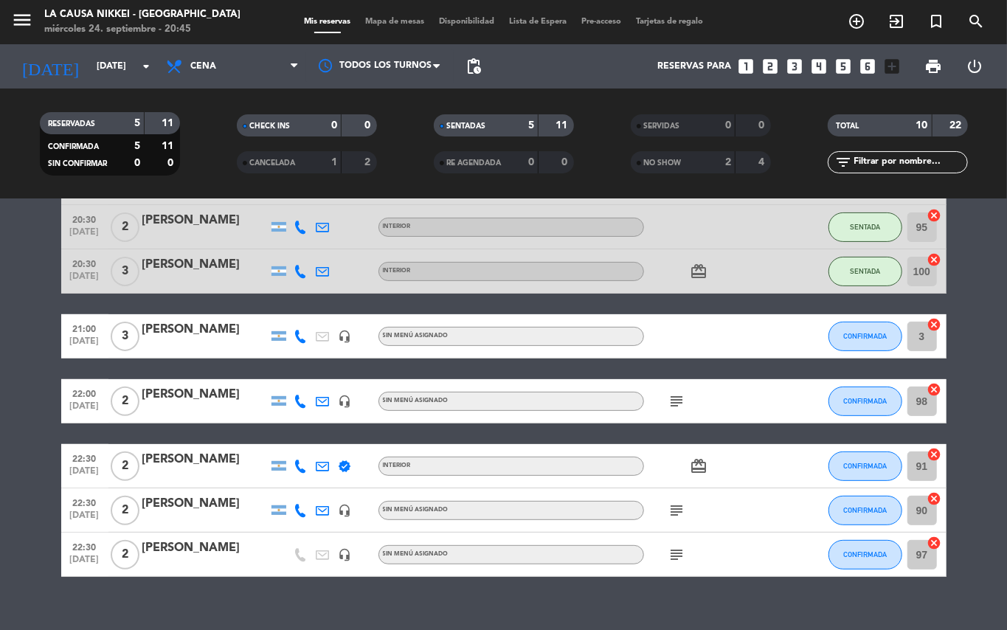
click at [0, 425] on bookings-row "20:00 [DATE] 2 [PERSON_NAME] 1 Visita verified INTERIOR SENTADA 96 cancel 20:30…" at bounding box center [503, 314] width 1007 height 525
click at [0, 526] on bookings-row "20:00 [DATE] 2 [PERSON_NAME] 1 Visita verified INTERIOR SENTADA 96 cancel 20:30…" at bounding box center [503, 314] width 1007 height 525
click at [686, 396] on span "subject" at bounding box center [677, 402] width 22 height 18
click at [0, 432] on bookings-row "20:00 [DATE] 2 [PERSON_NAME] 1 Visita verified INTERIOR SENTADA 96 cancel 20:30…" at bounding box center [503, 314] width 1007 height 525
drag, startPoint x: 0, startPoint y: 314, endPoint x: 66, endPoint y: 231, distance: 106.1
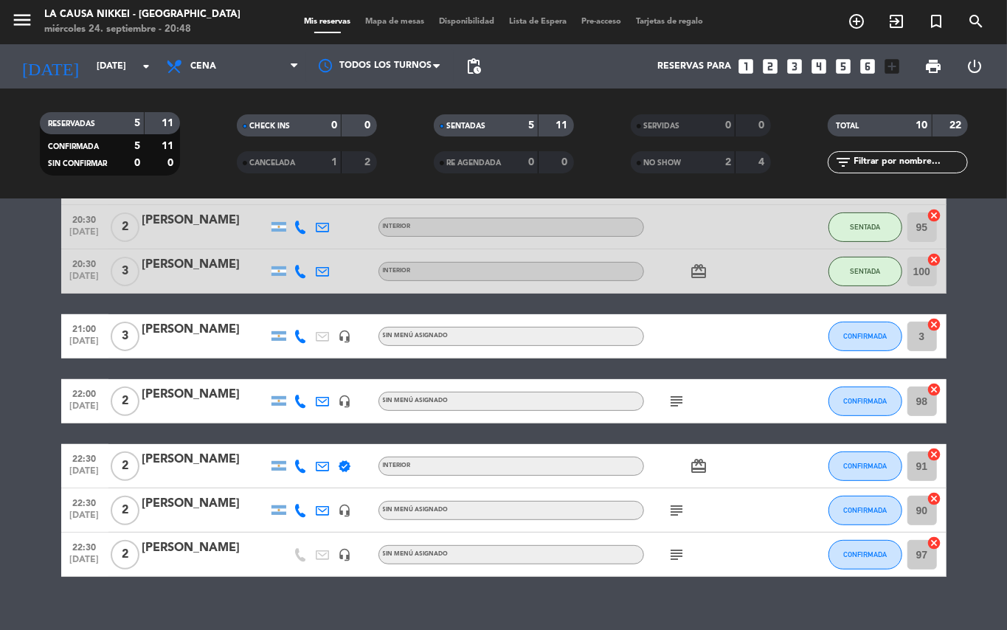
click at [1, 314] on bookings-row "20:00 [DATE] 2 [PERSON_NAME] 1 Visita verified INTERIOR SENTADA 96 cancel 20:30…" at bounding box center [503, 314] width 1007 height 525
drag, startPoint x: 0, startPoint y: 455, endPoint x: 484, endPoint y: 59, distance: 625.6
click at [66, 476] on bookings-row "20:00 [DATE] 2 [PERSON_NAME] 1 Visita verified INTERIOR SENTADA 96 cancel 20:30…" at bounding box center [503, 314] width 1007 height 525
drag, startPoint x: 0, startPoint y: 462, endPoint x: 269, endPoint y: 151, distance: 411.7
click at [15, 460] on bookings-row "20:00 [DATE] 2 [PERSON_NAME] 1 Visita verified INTERIOR SENTADA 96 cancel 20:30…" at bounding box center [503, 314] width 1007 height 525
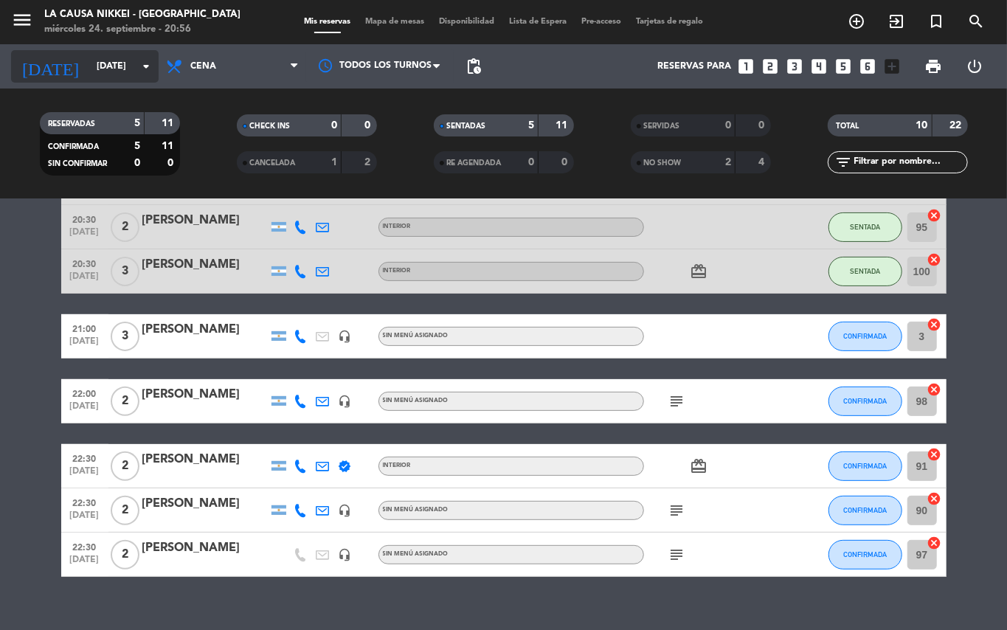
click at [128, 68] on input "[DATE]" at bounding box center [151, 66] width 125 height 25
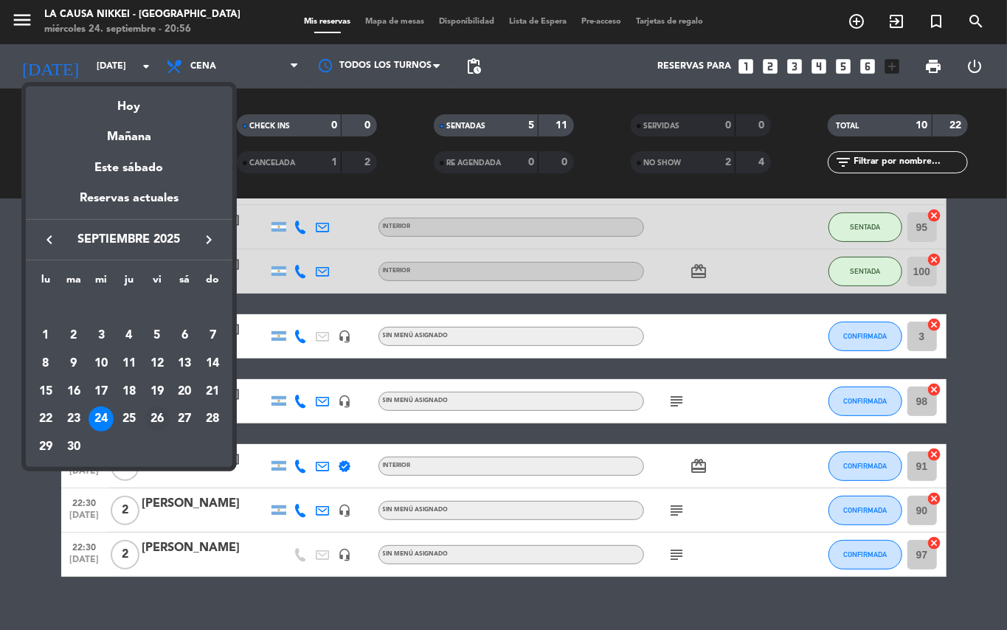
click at [143, 418] on td "26" at bounding box center [157, 419] width 28 height 28
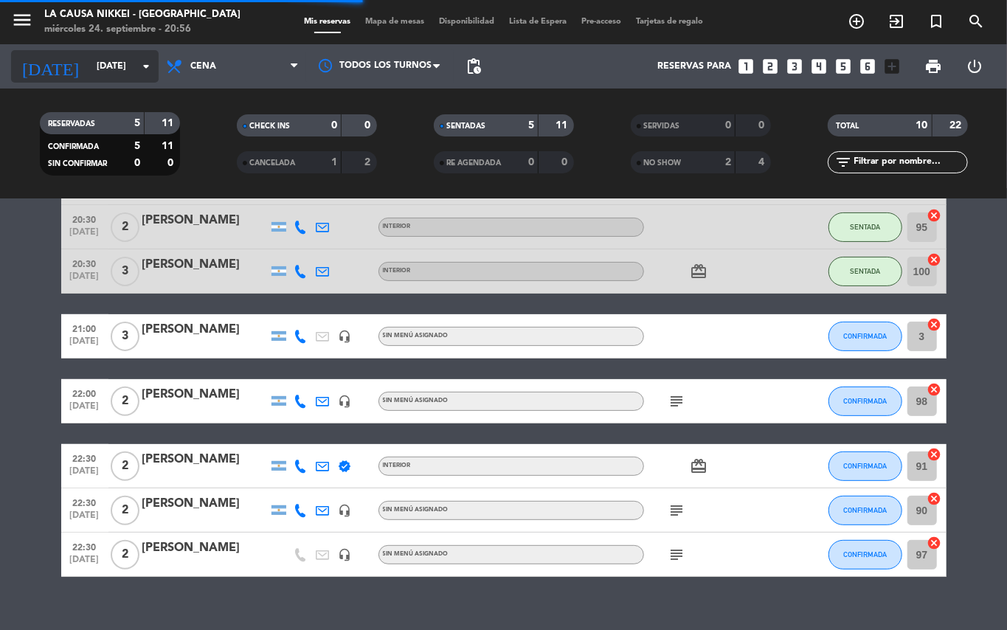
click at [90, 69] on input "[DATE]" at bounding box center [151, 66] width 125 height 25
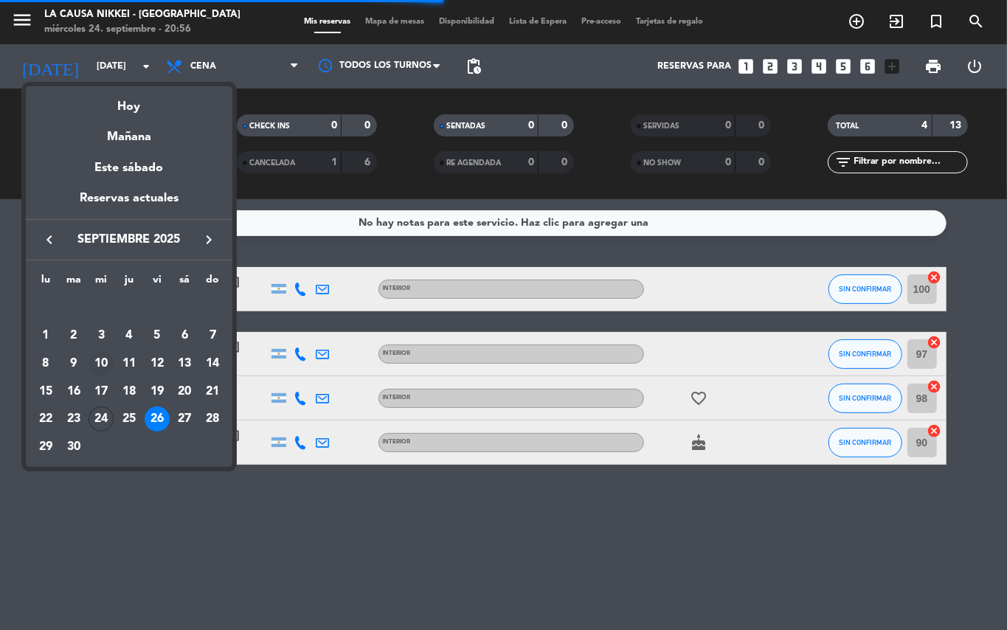
scroll to position [0, 0]
click at [122, 420] on div "25" at bounding box center [129, 419] width 25 height 25
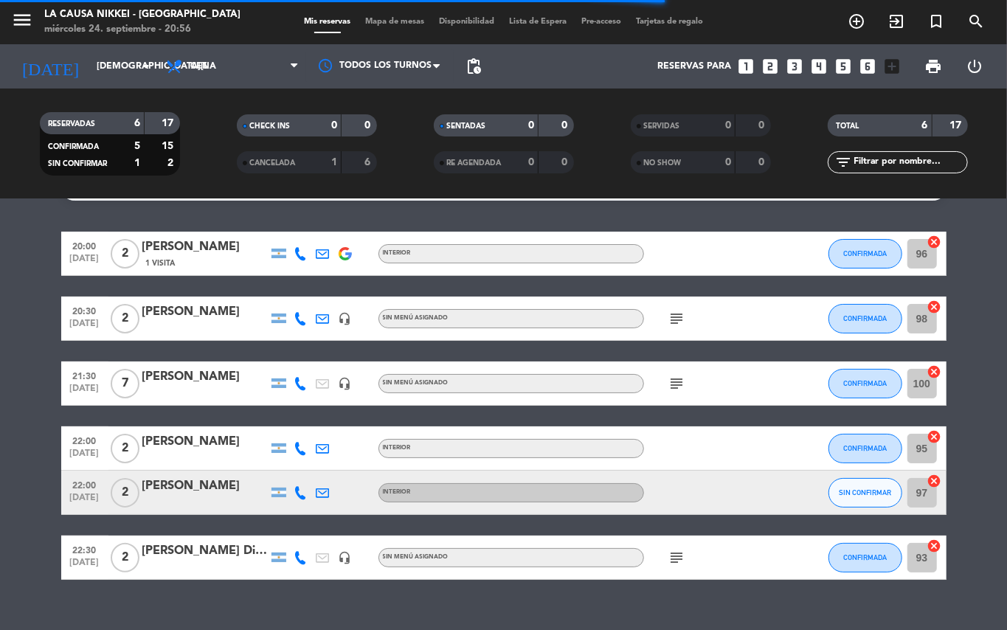
scroll to position [36, 0]
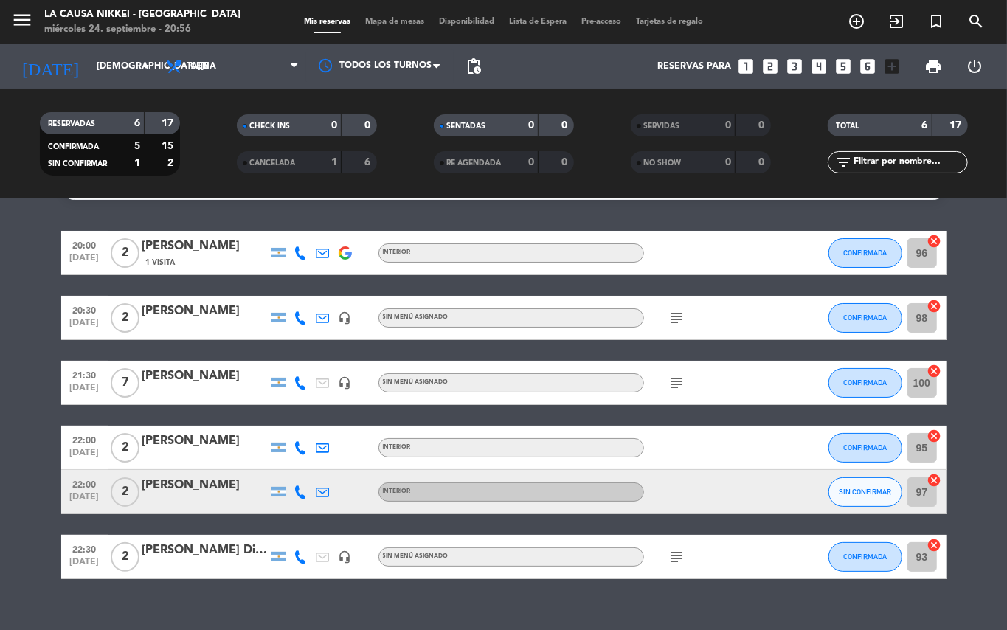
click at [686, 317] on span "subject" at bounding box center [677, 318] width 22 height 18
click at [674, 314] on icon "subject" at bounding box center [678, 318] width 18 height 18
click at [0, 267] on bookings-row "20:00 [DATE] 2 [PERSON_NAME] 1 Visita INTERIOR CONFIRMADA 96 cancel 20:30 [DATE…" at bounding box center [503, 405] width 1007 height 348
click at [92, 57] on input "[DEMOGRAPHIC_DATA][DATE]" at bounding box center [151, 66] width 125 height 25
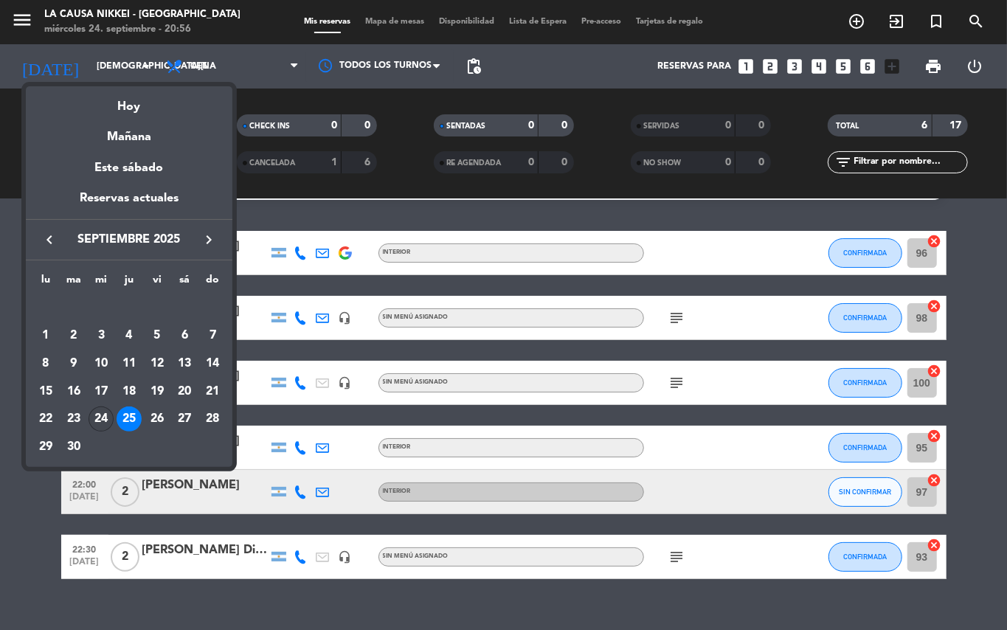
click at [109, 415] on div "24" at bounding box center [101, 419] width 25 height 25
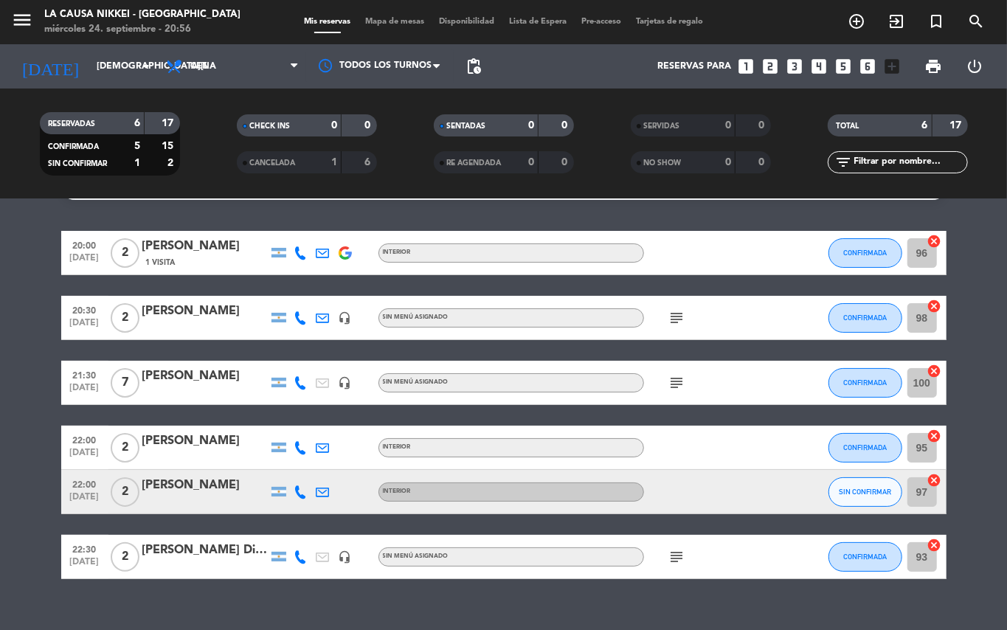
type input "[DATE]"
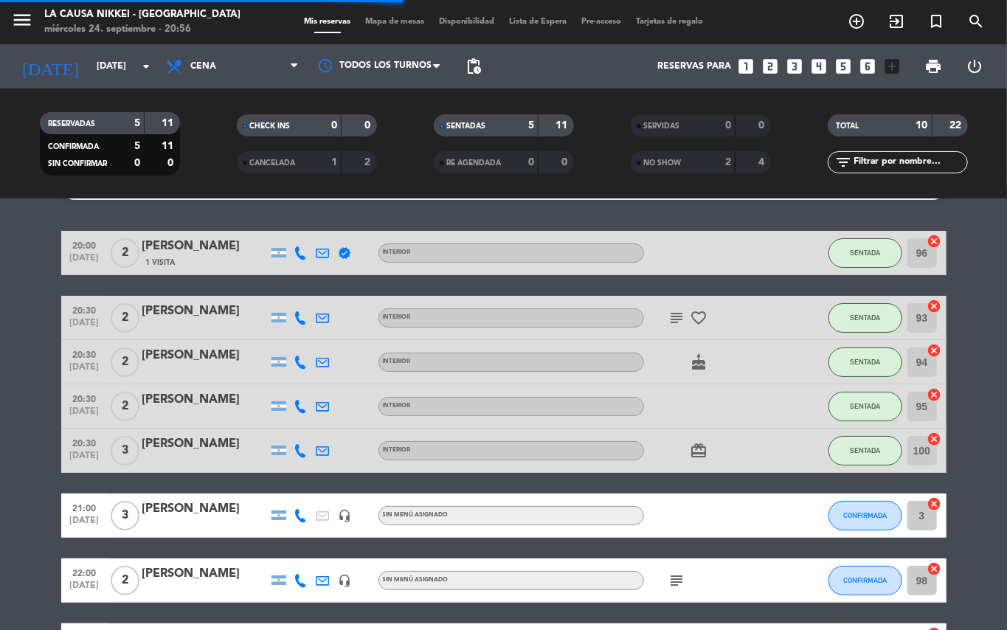
click at [0, 398] on bookings-row "20:00 [DATE] 2 [PERSON_NAME] 1 Visita verified INTERIOR SENTADA 96 cancel 20:30…" at bounding box center [503, 493] width 1007 height 525
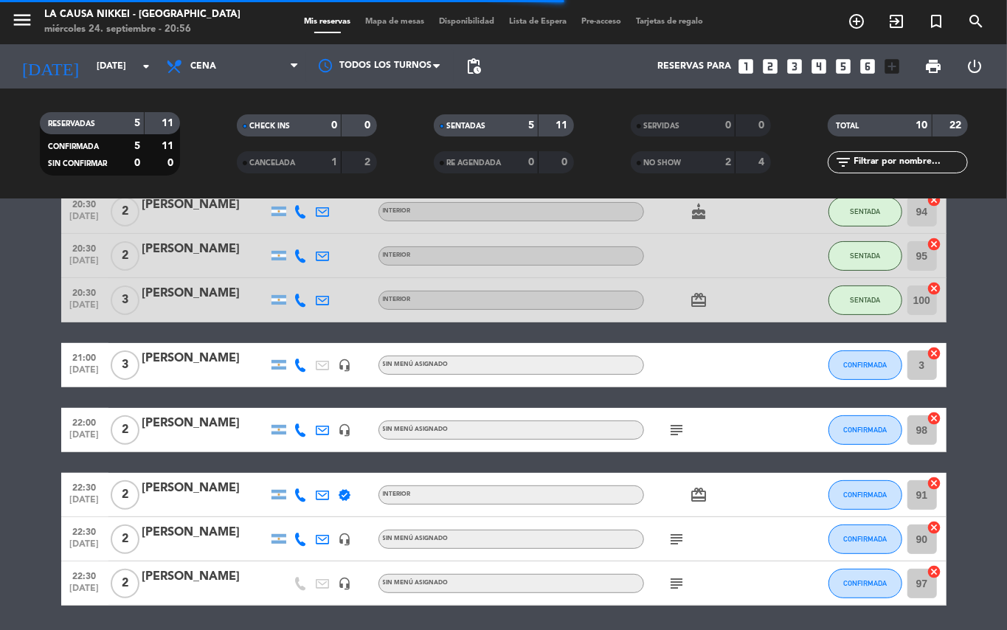
scroll to position [235, 0]
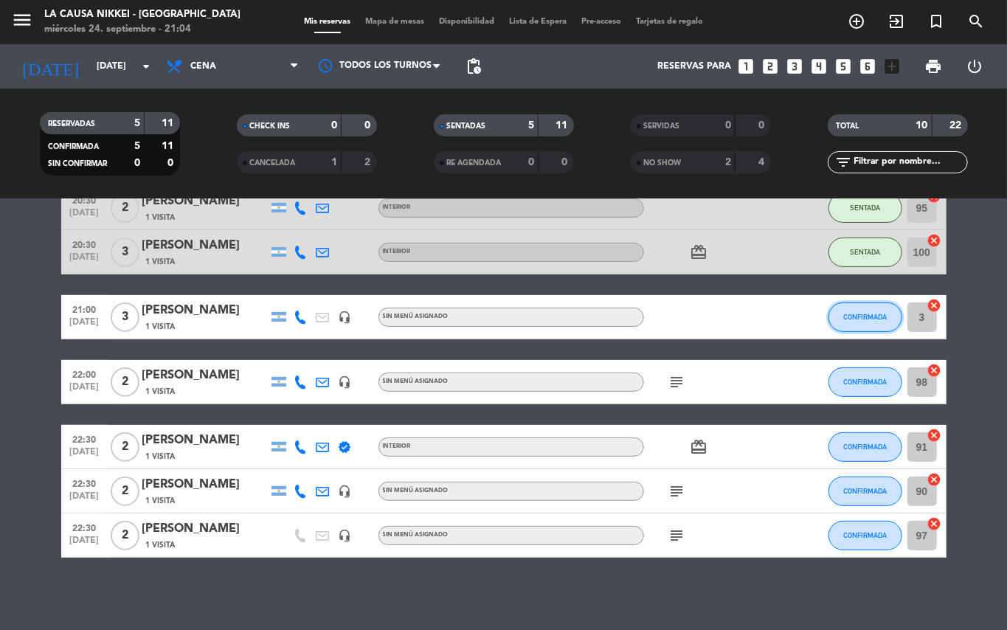
click at [886, 314] on span "CONFIRMADA" at bounding box center [865, 317] width 44 height 8
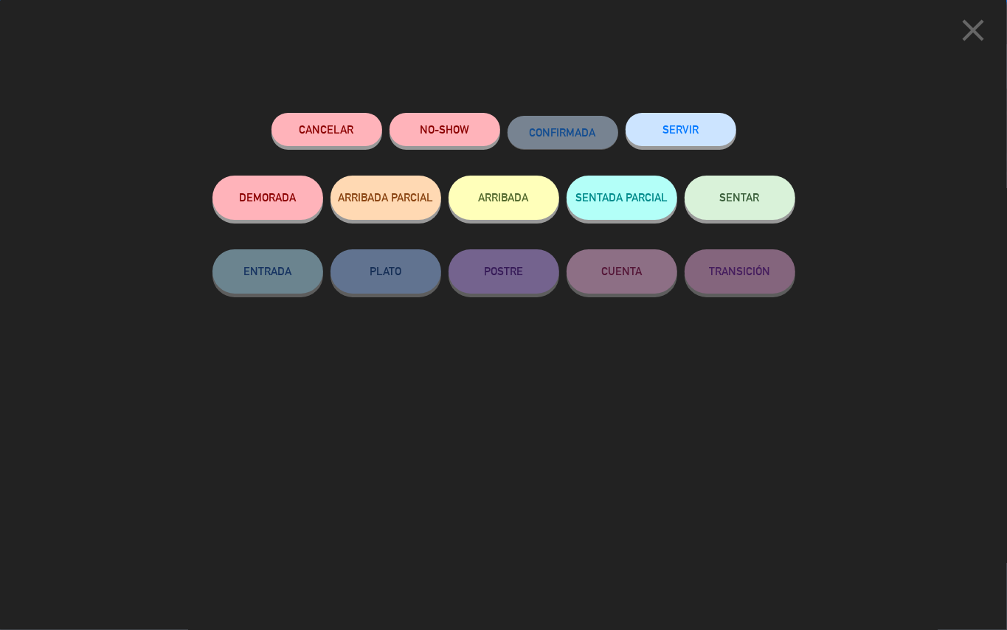
click at [759, 205] on button "SENTAR" at bounding box center [740, 198] width 111 height 44
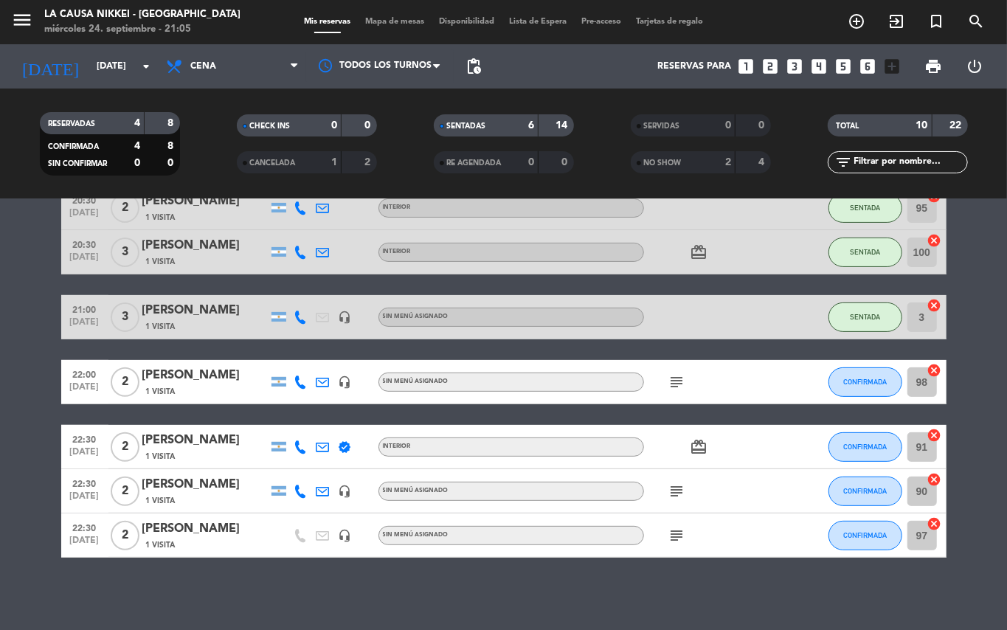
drag, startPoint x: 635, startPoint y: 586, endPoint x: 624, endPoint y: 610, distance: 26.1
click at [633, 586] on div "No hay notas para este servicio. Haz clic para agregar una 20:00 [DATE] 2 [PERS…" at bounding box center [503, 414] width 1007 height 431
click at [661, 384] on div "subject" at bounding box center [710, 382] width 133 height 44
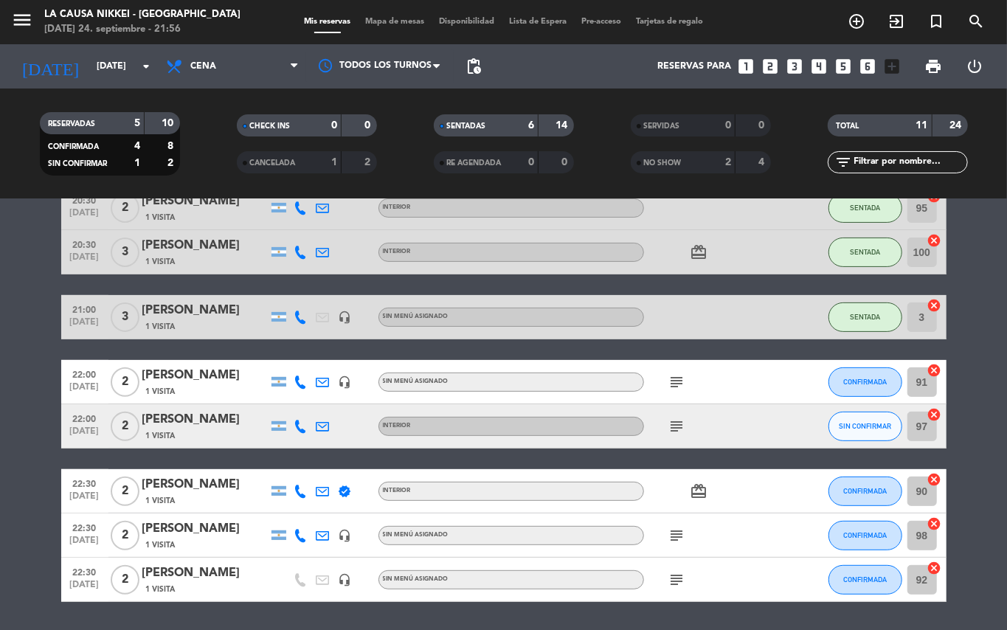
click at [0, 437] on bookings-row "20:00 [DATE] 2 [PERSON_NAME] 2 Visitas verified INTERIOR SENTADA 96 cancel 20:3…" at bounding box center [503, 317] width 1007 height 570
click at [670, 429] on icon "subject" at bounding box center [678, 427] width 18 height 18
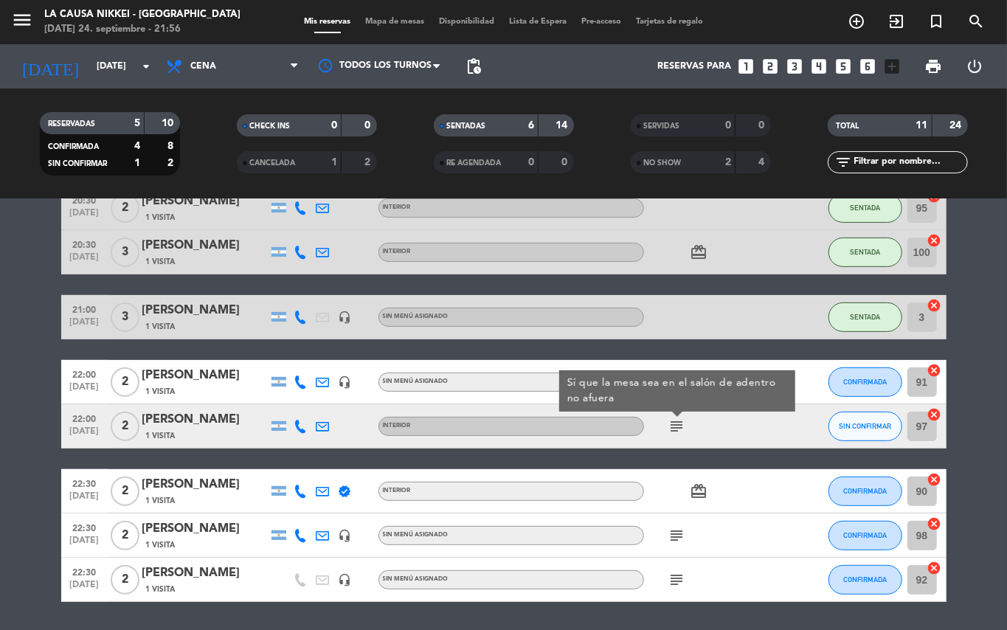
click at [300, 420] on icon at bounding box center [300, 426] width 13 height 13
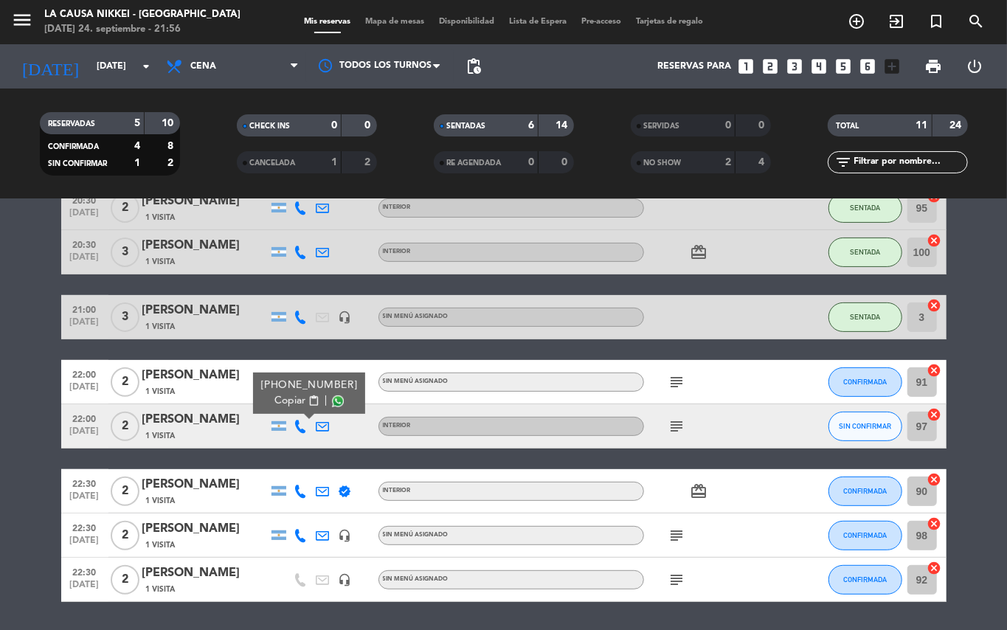
click at [308, 404] on span "content_paste" at bounding box center [313, 401] width 11 height 11
click at [0, 364] on bookings-row "20:00 [DATE] 2 [PERSON_NAME] 2 Visitas verified INTERIOR SENTADA 96 cancel 20:3…" at bounding box center [503, 317] width 1007 height 570
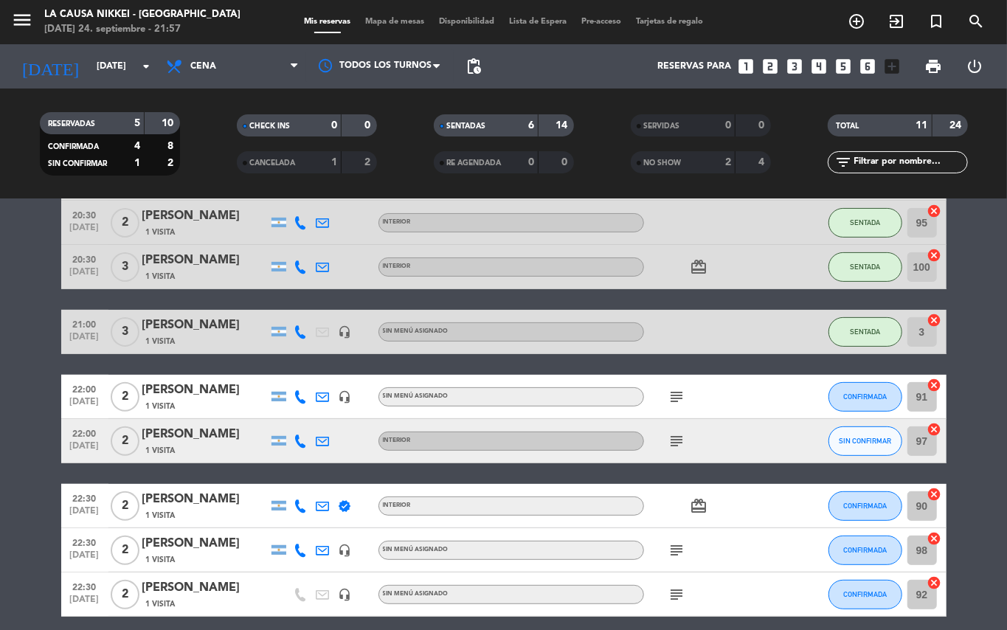
scroll to position [272, 0]
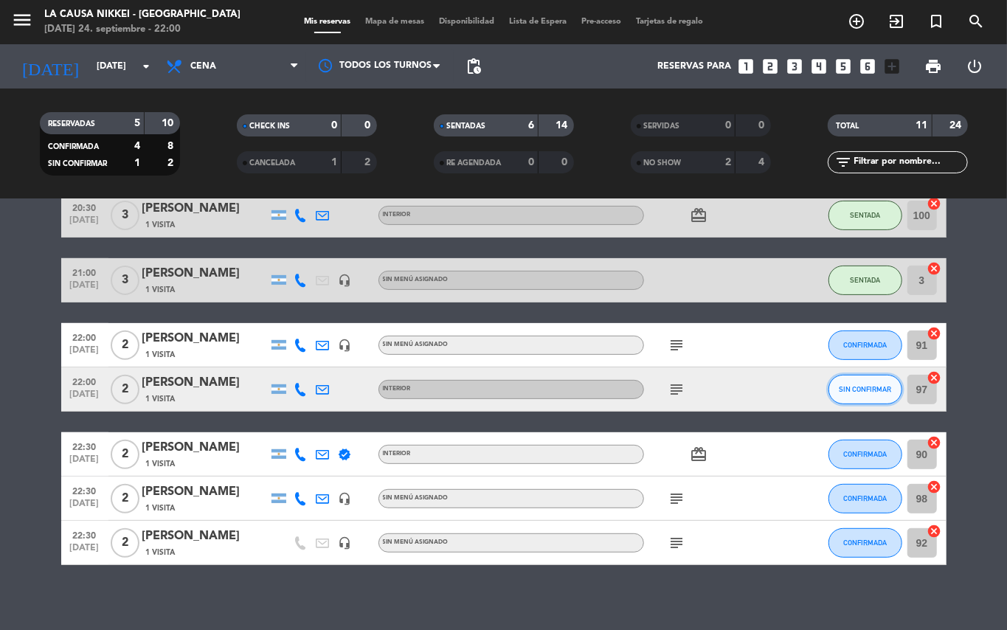
click at [845, 394] on button "SIN CONFIRMAR" at bounding box center [866, 390] width 74 height 30
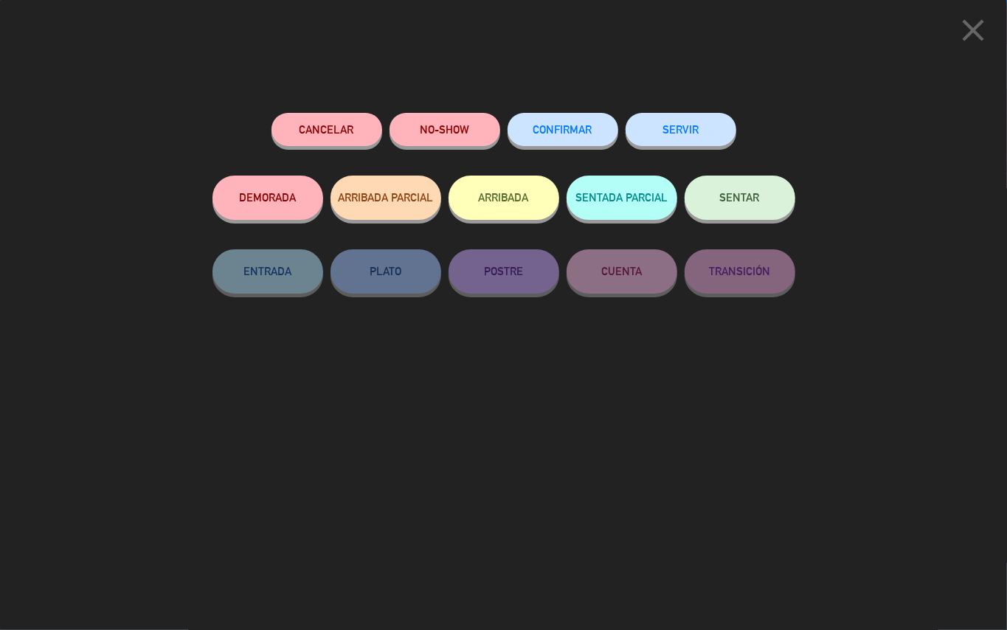
click at [556, 116] on button "CONFIRMAR" at bounding box center [563, 129] width 111 height 33
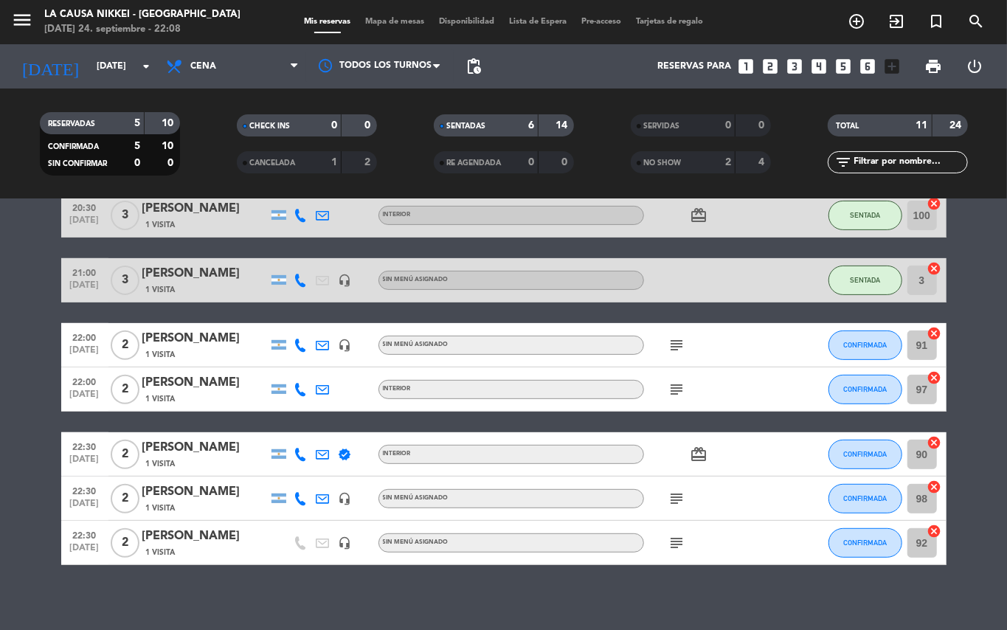
click at [0, 426] on bookings-row "20:00 [DATE] 2 [PERSON_NAME] 2 Visitas verified INTERIOR SENTADA 96 cancel 20:3…" at bounding box center [503, 281] width 1007 height 570
click at [862, 379] on button "CONFIRMADA" at bounding box center [866, 390] width 74 height 30
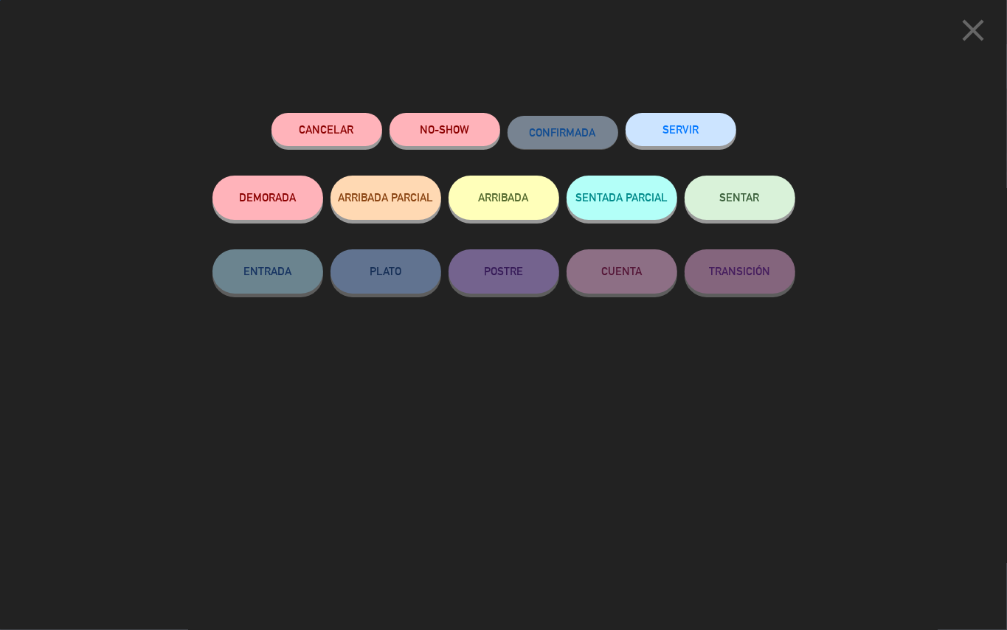
click at [765, 201] on button "SENTAR" at bounding box center [740, 198] width 111 height 44
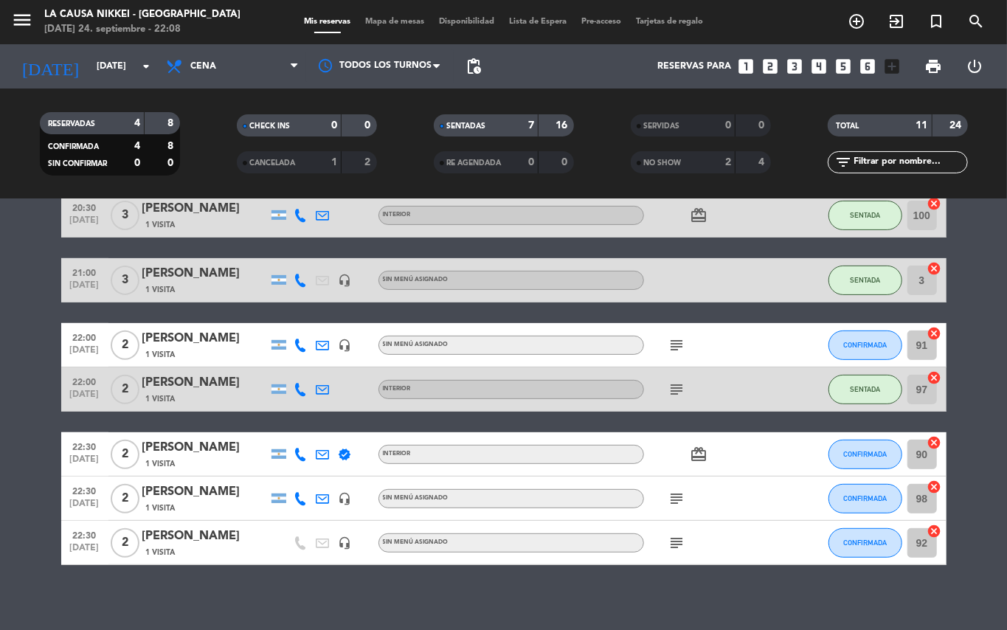
drag, startPoint x: 536, startPoint y: 603, endPoint x: 638, endPoint y: 550, distance: 115.5
click at [552, 599] on div "No hay notas para este servicio. Haz clic para agregar una 20:00 [DATE] 2 [PERS…" at bounding box center [503, 414] width 1007 height 431
click at [674, 491] on icon "subject" at bounding box center [678, 499] width 18 height 18
drag, startPoint x: 677, startPoint y: 543, endPoint x: 701, endPoint y: 543, distance: 24.4
click at [677, 543] on icon "subject" at bounding box center [678, 543] width 18 height 18
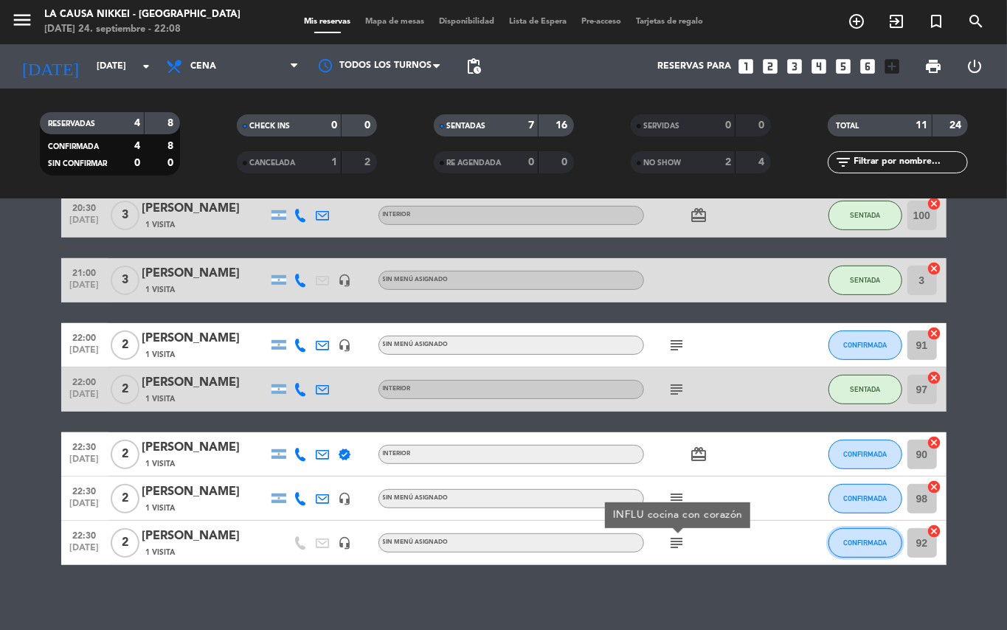
click at [892, 530] on button "CONFIRMADA" at bounding box center [866, 543] width 74 height 30
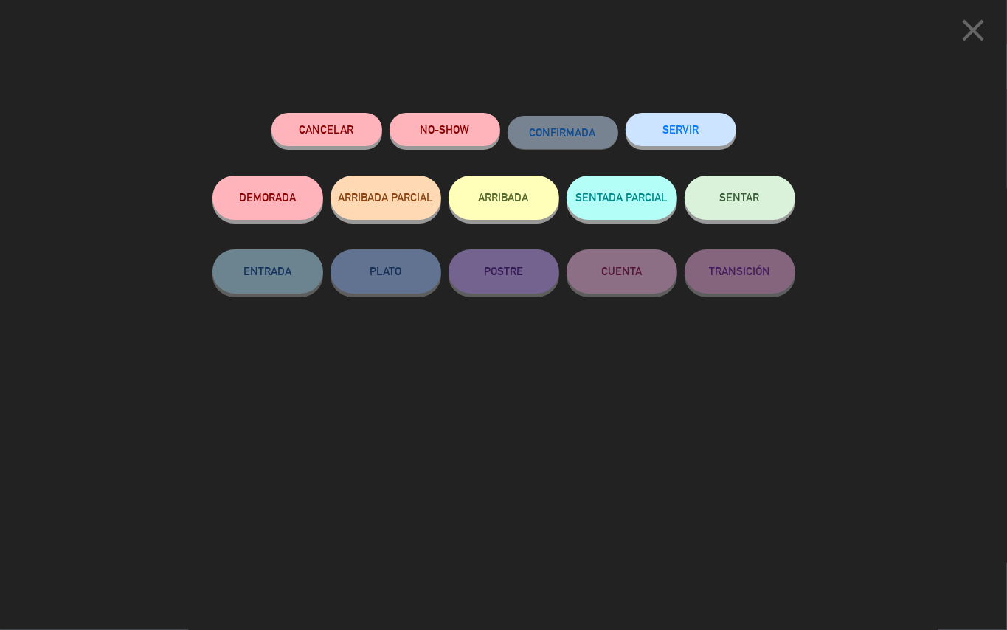
click at [759, 190] on button "SENTAR" at bounding box center [740, 198] width 111 height 44
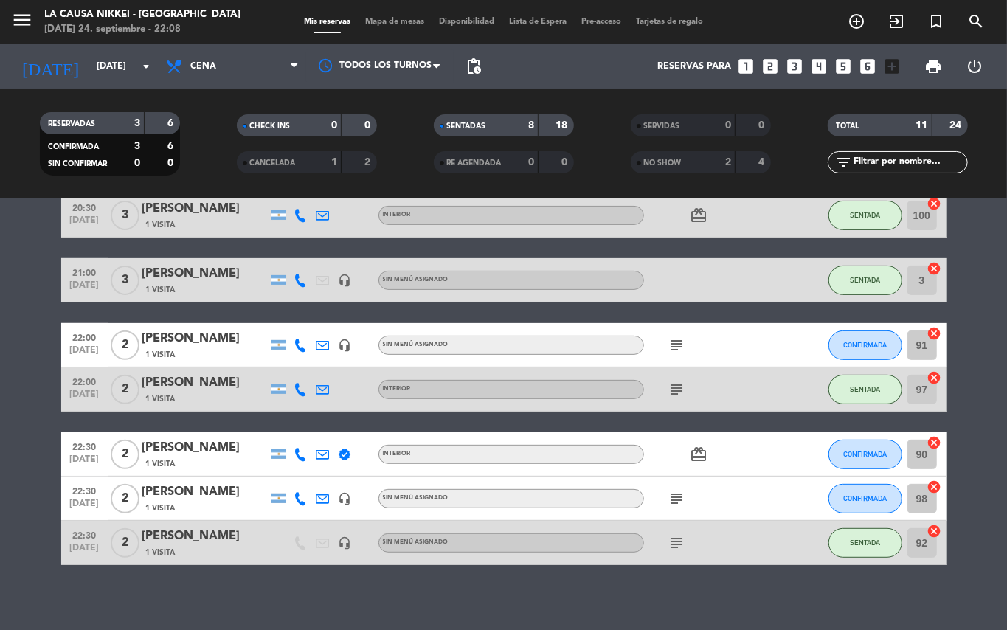
click at [686, 502] on icon "subject" at bounding box center [678, 499] width 18 height 18
drag, startPoint x: 30, startPoint y: 449, endPoint x: 252, endPoint y: 485, distance: 225.8
click at [30, 449] on bookings-row "20:00 [DATE] 2 [PERSON_NAME] 2 Visitas verified INTERIOR SENTADA 96 cancel 20:3…" at bounding box center [503, 281] width 1007 height 570
click at [706, 452] on icon "card_giftcard" at bounding box center [700, 455] width 18 height 18
click at [756, 593] on div "No hay notas para este servicio. Haz clic para agregar una 20:00 [DATE] 2 [PERS…" at bounding box center [503, 414] width 1007 height 431
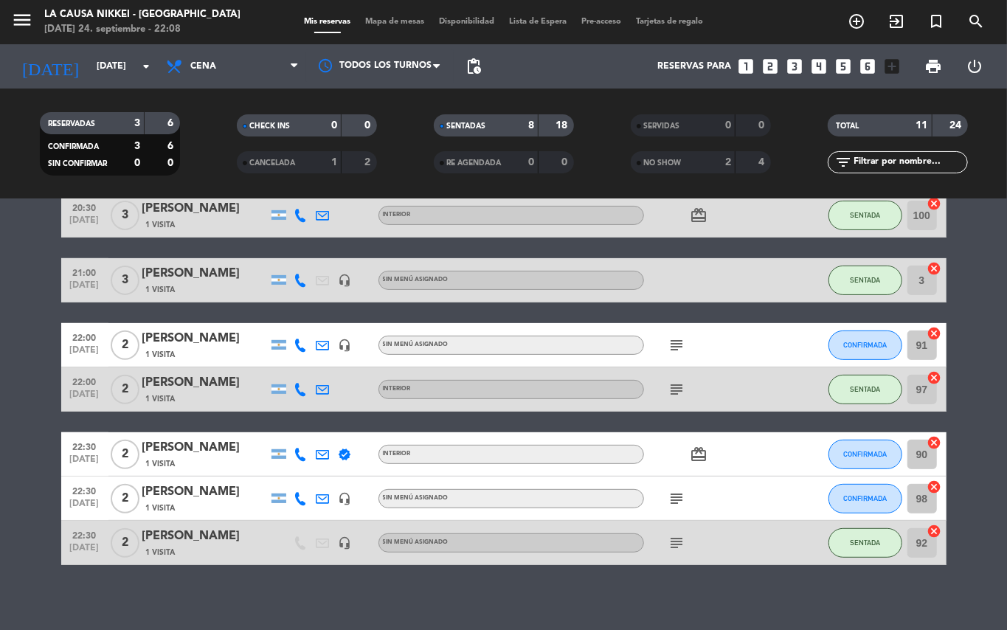
click at [672, 338] on icon "subject" at bounding box center [678, 345] width 18 height 18
click at [734, 591] on div "No hay notas para este servicio. Haz clic para agregar una 20:00 [DATE] 2 [PERS…" at bounding box center [503, 414] width 1007 height 431
click at [0, 450] on bookings-row "20:00 [DATE] 2 [PERSON_NAME] 2 Visitas verified INTERIOR SENTADA 96 cancel 20:3…" at bounding box center [503, 281] width 1007 height 570
click at [890, 350] on button "CONFIRMADA" at bounding box center [866, 346] width 74 height 30
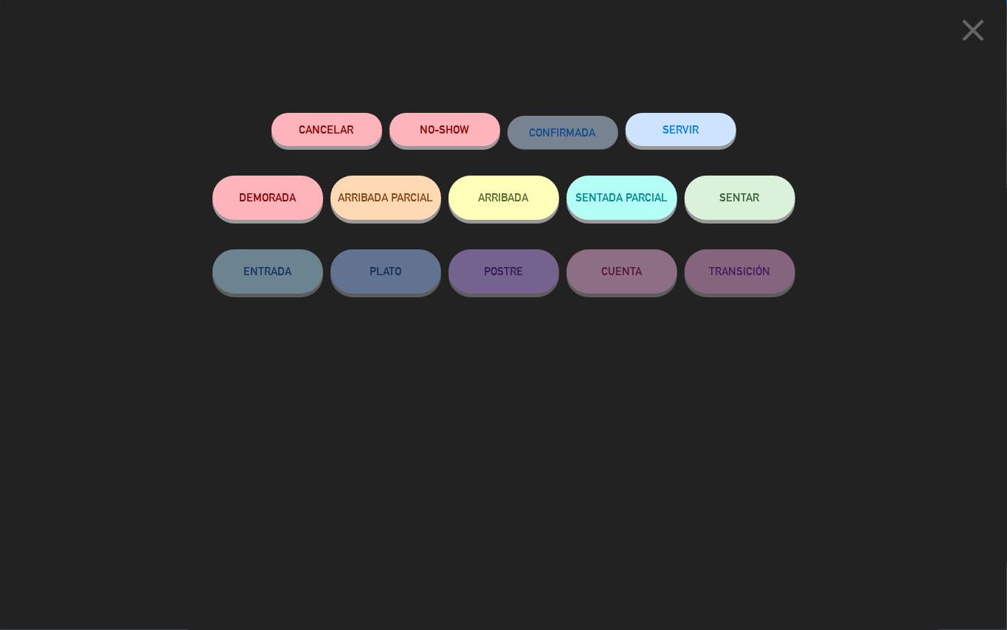
click at [763, 202] on button "SENTAR" at bounding box center [740, 198] width 111 height 44
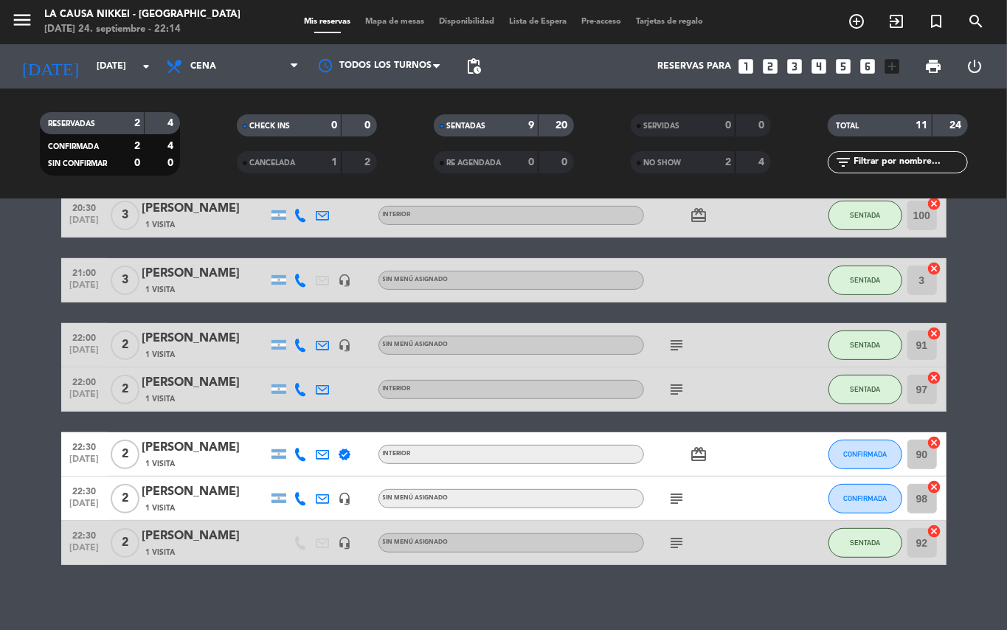
click at [0, 423] on bookings-row "20:00 [DATE] 2 [PERSON_NAME] 2 Visitas verified INTERIOR SENTADA 96 cancel 20:3…" at bounding box center [503, 281] width 1007 height 570
click at [680, 505] on icon "subject" at bounding box center [678, 499] width 18 height 18
click at [0, 416] on bookings-row "20:00 [DATE] 2 [PERSON_NAME] 2 Visitas verified INTERIOR SENTADA 96 cancel 20:3…" at bounding box center [503, 281] width 1007 height 570
click at [878, 447] on button "CONFIRMADA" at bounding box center [866, 455] width 74 height 30
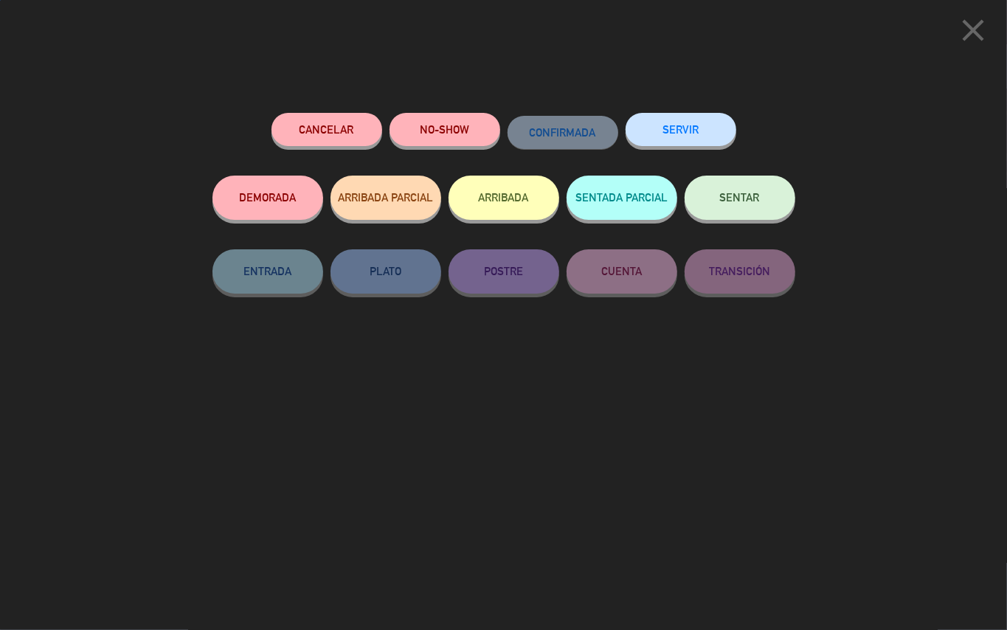
click at [747, 210] on button "SENTAR" at bounding box center [740, 198] width 111 height 44
click at [744, 199] on span "SENTAR" at bounding box center [740, 197] width 40 height 13
